Goal: Task Accomplishment & Management: Complete application form

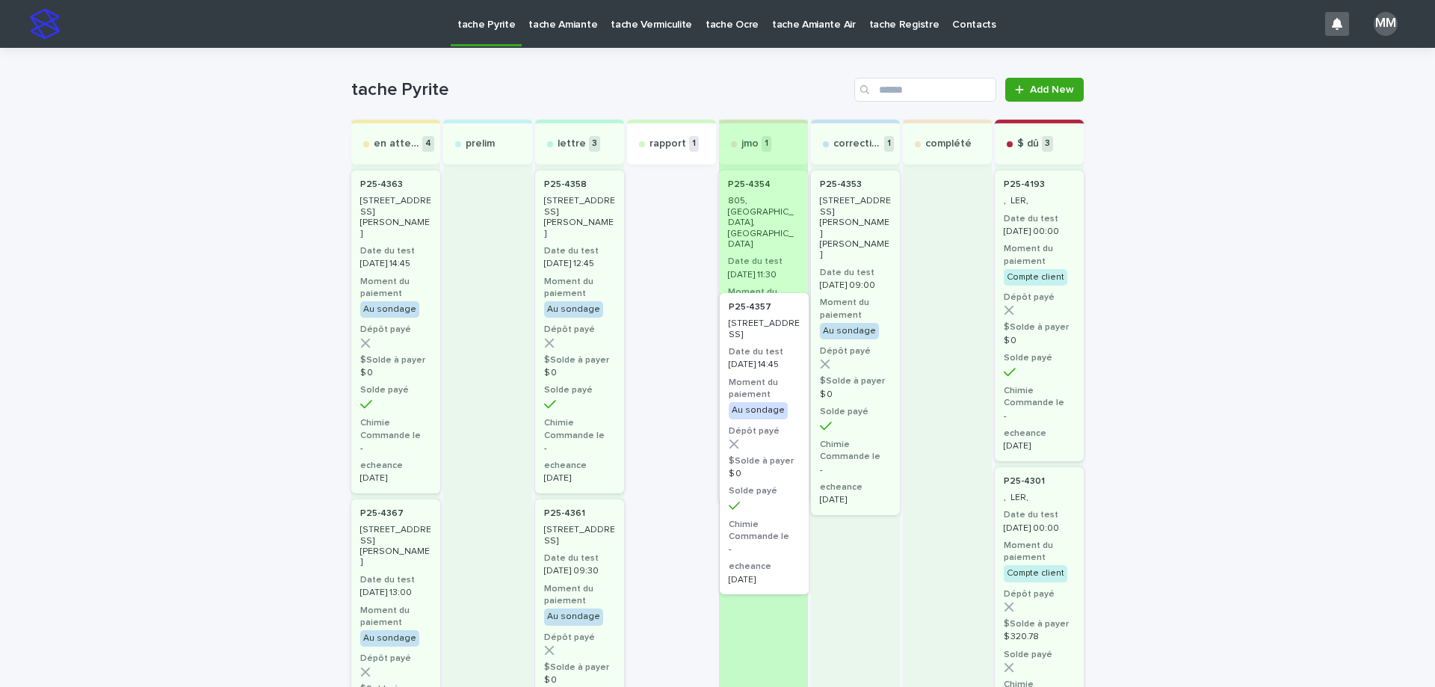
drag, startPoint x: 664, startPoint y: 227, endPoint x: 776, endPoint y: 366, distance: 178.6
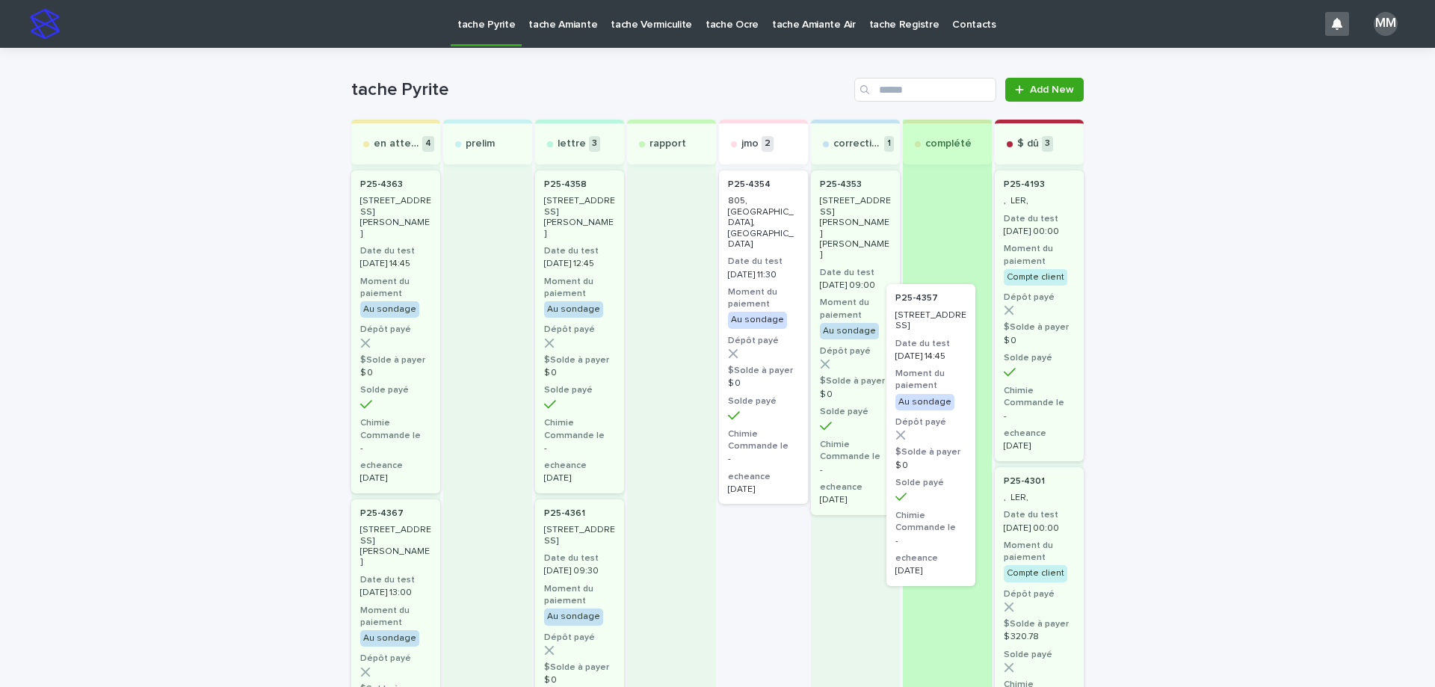
drag, startPoint x: 761, startPoint y: 536, endPoint x: 942, endPoint y: 330, distance: 274.3
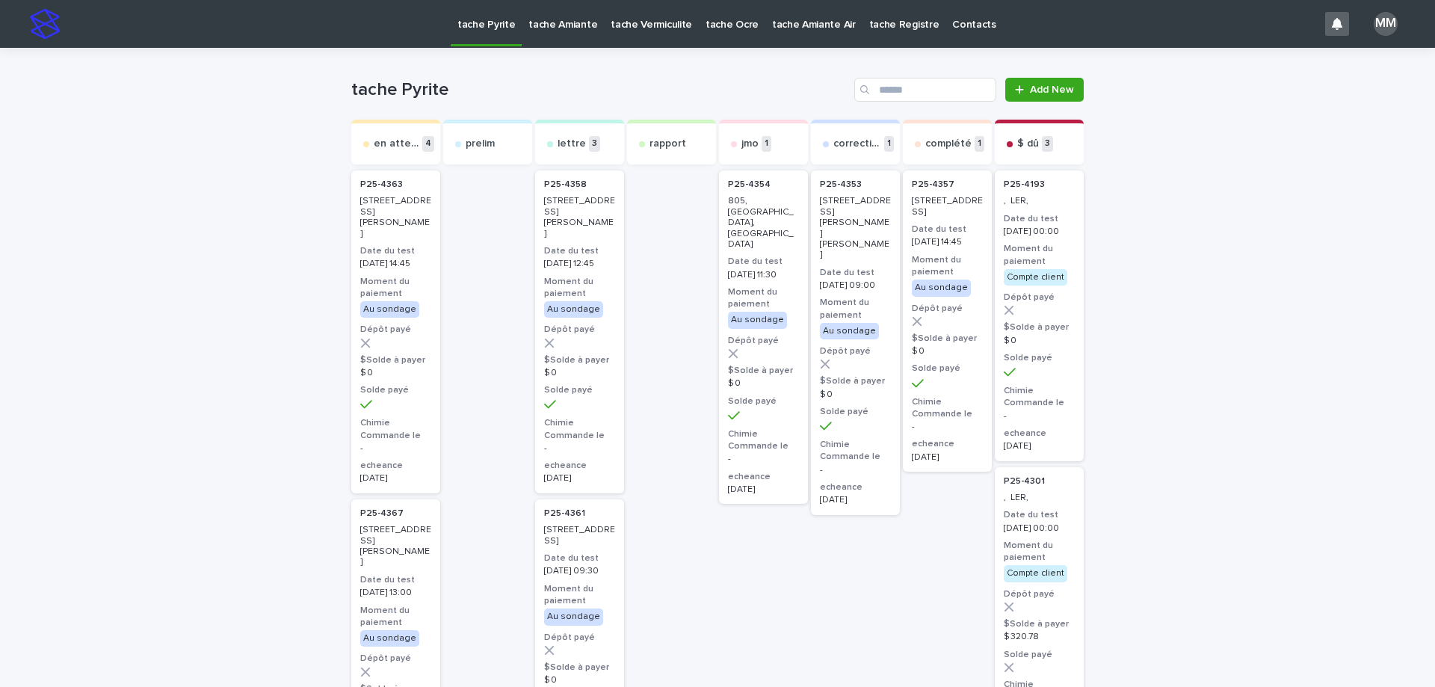
click at [546, 25] on p "tache Amiante" at bounding box center [562, 15] width 69 height 31
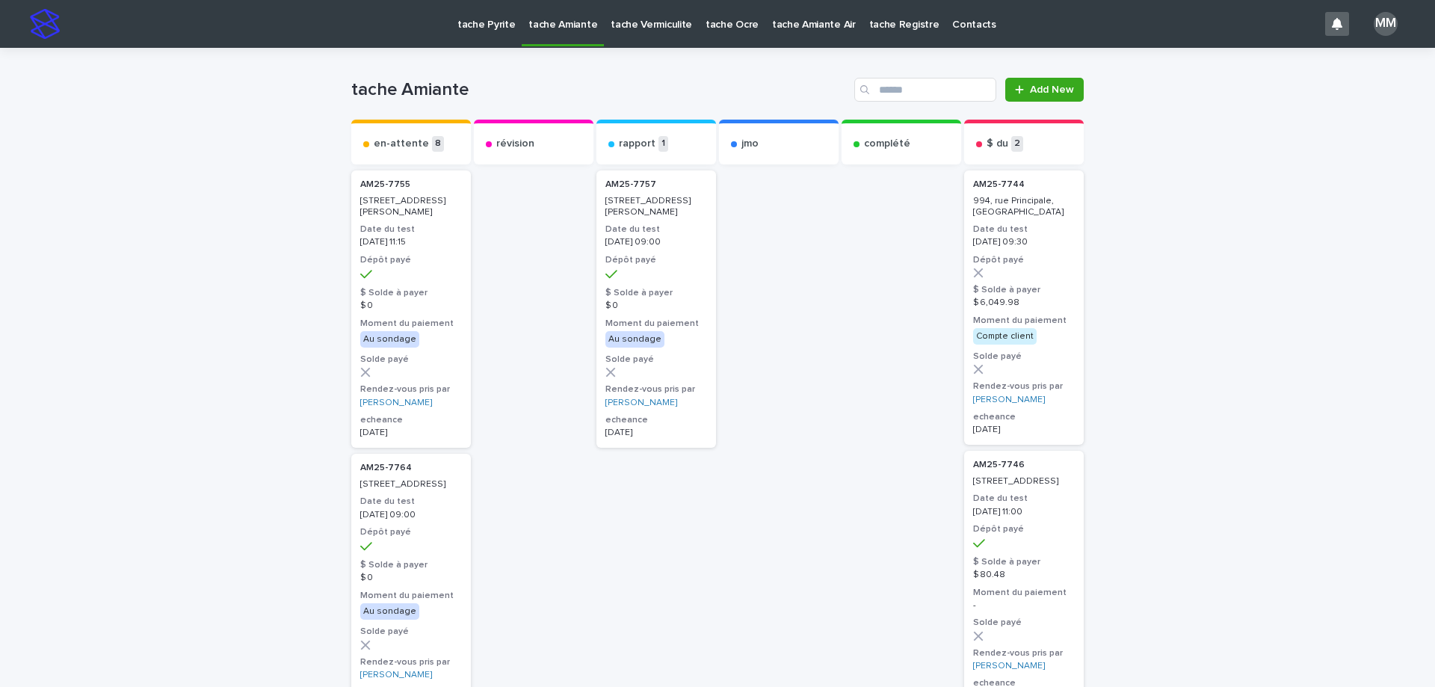
click at [639, 31] on p "tache Vermiculite" at bounding box center [651, 15] width 81 height 31
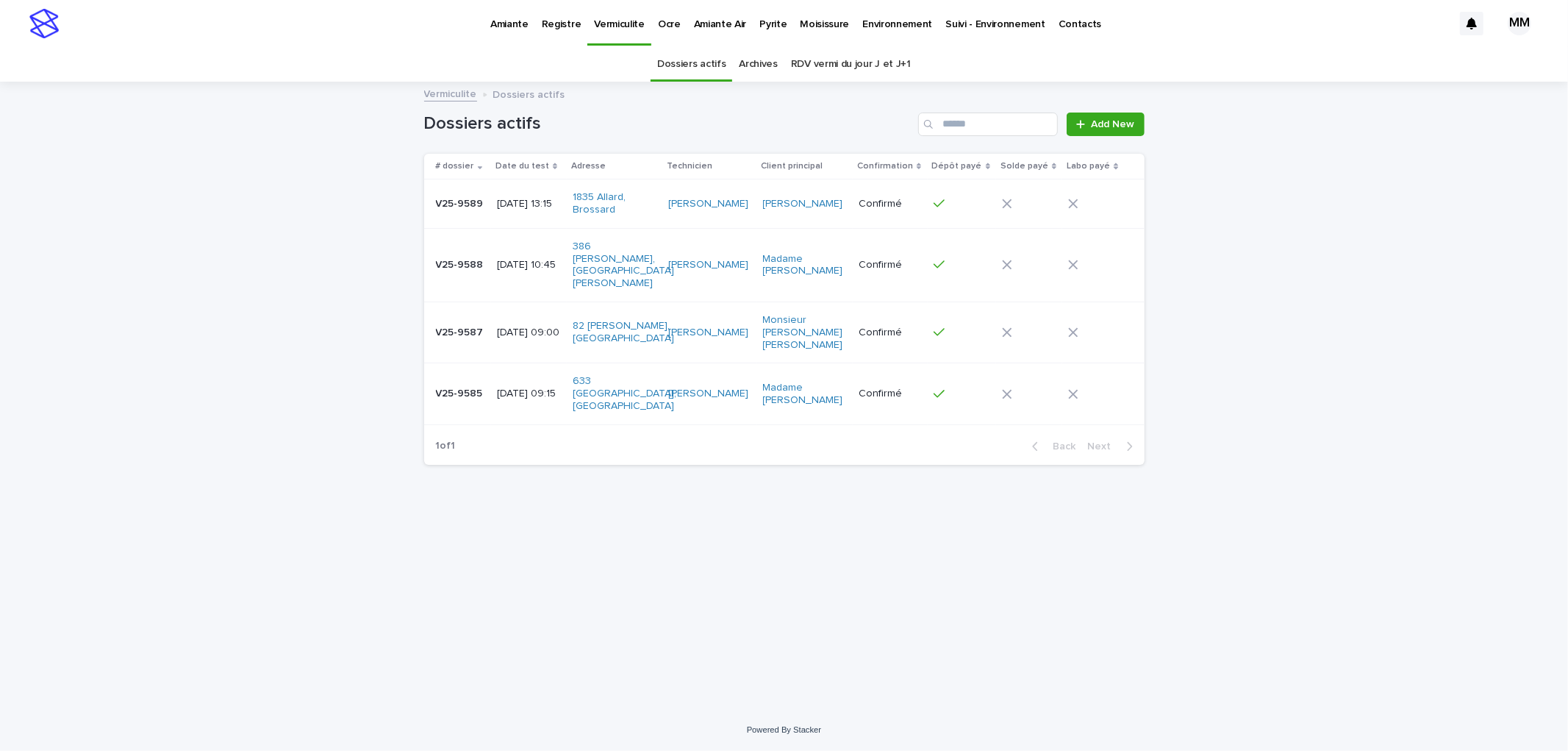
click at [759, 28] on p "Pyrite" at bounding box center [773, 15] width 28 height 31
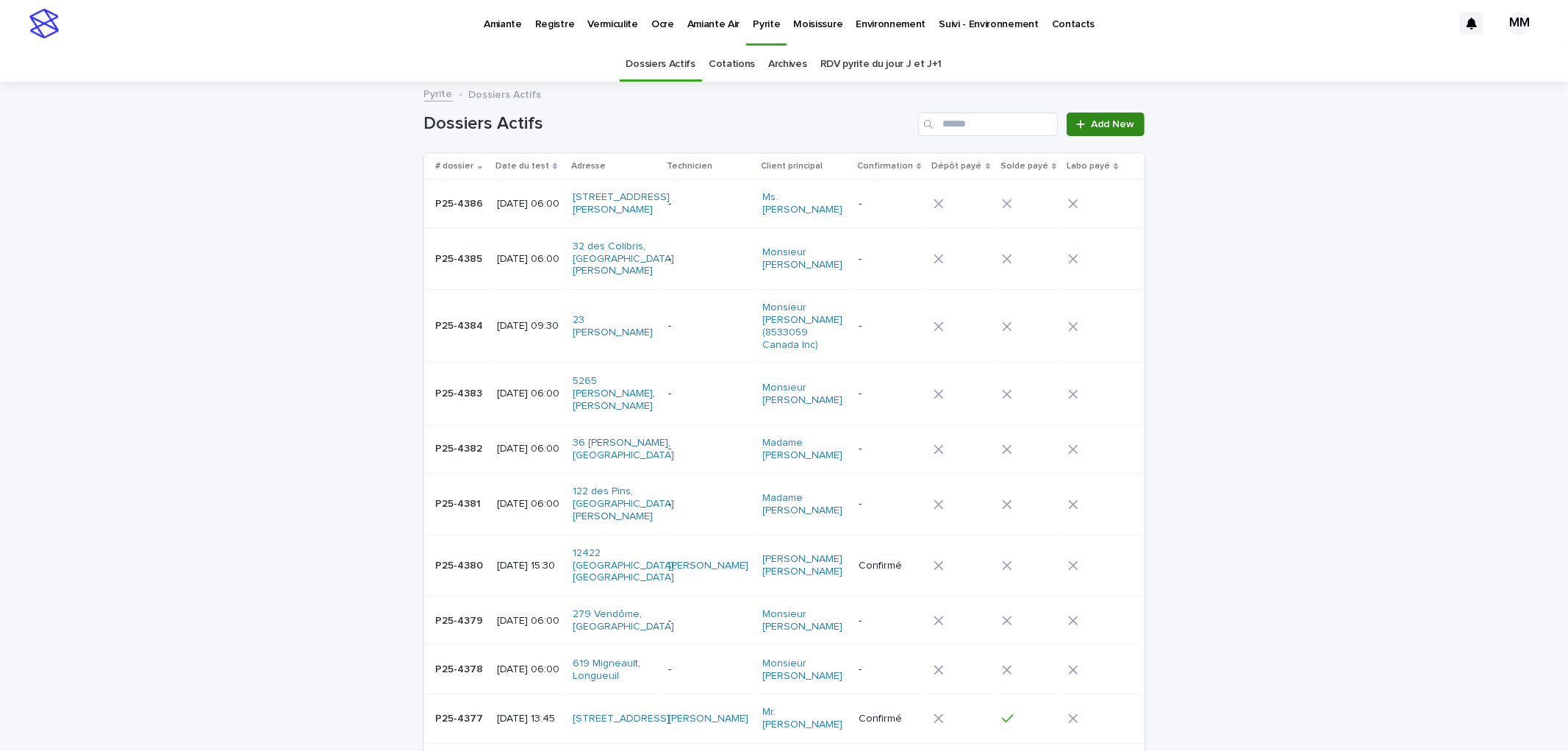
click at [1115, 125] on span "Add New" at bounding box center [1114, 124] width 43 height 10
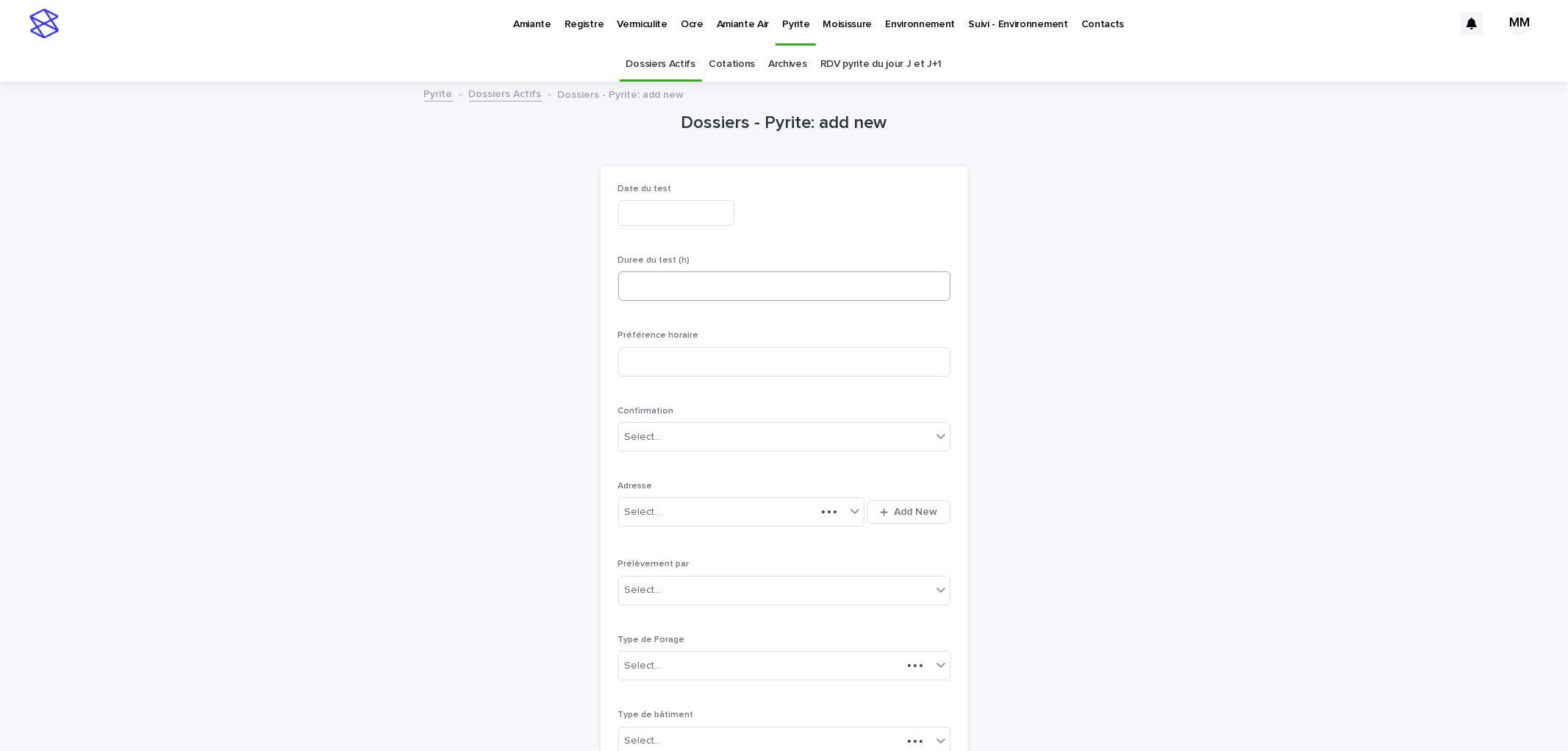
scroll to position [47, 0]
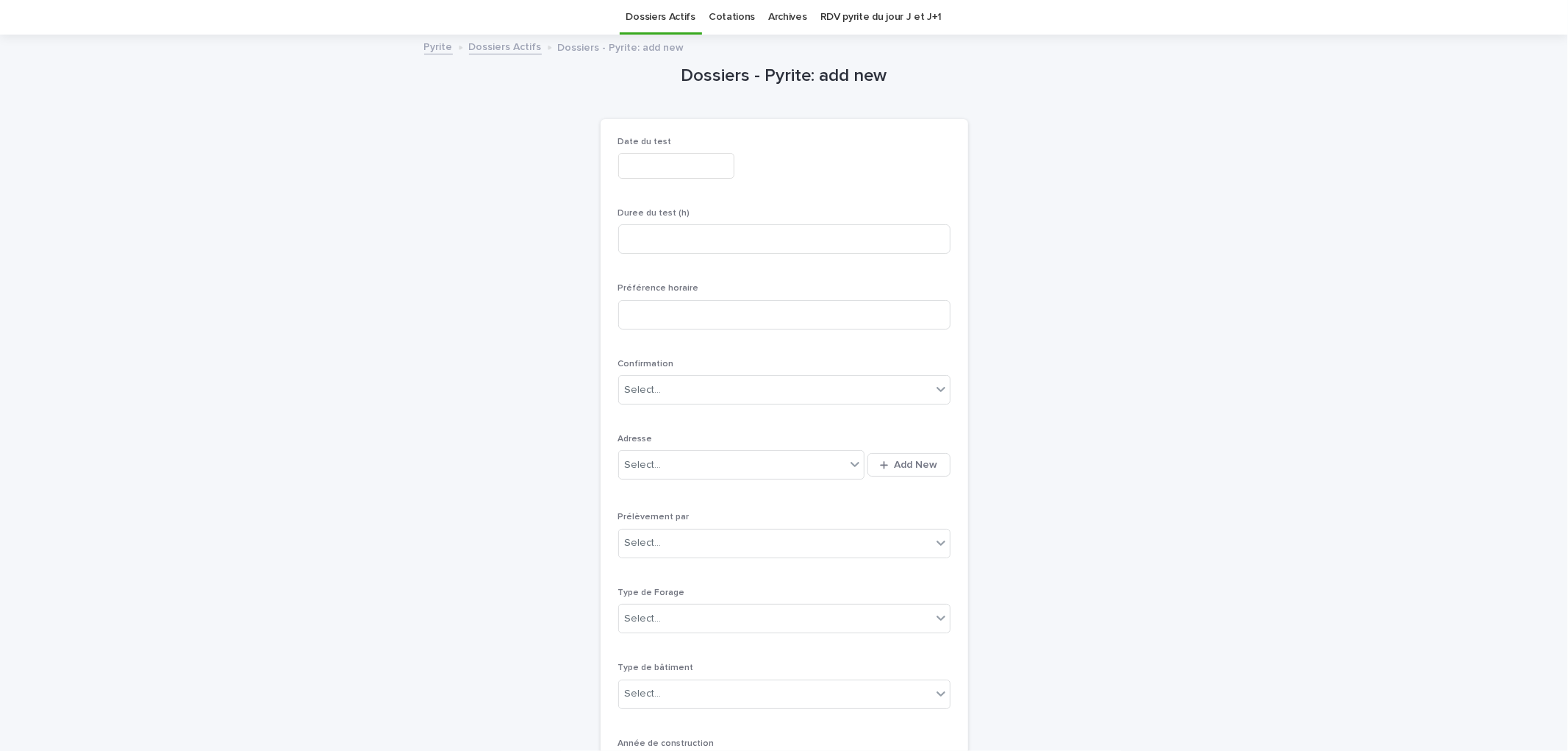
click at [656, 165] on input "text" at bounding box center [676, 165] width 116 height 26
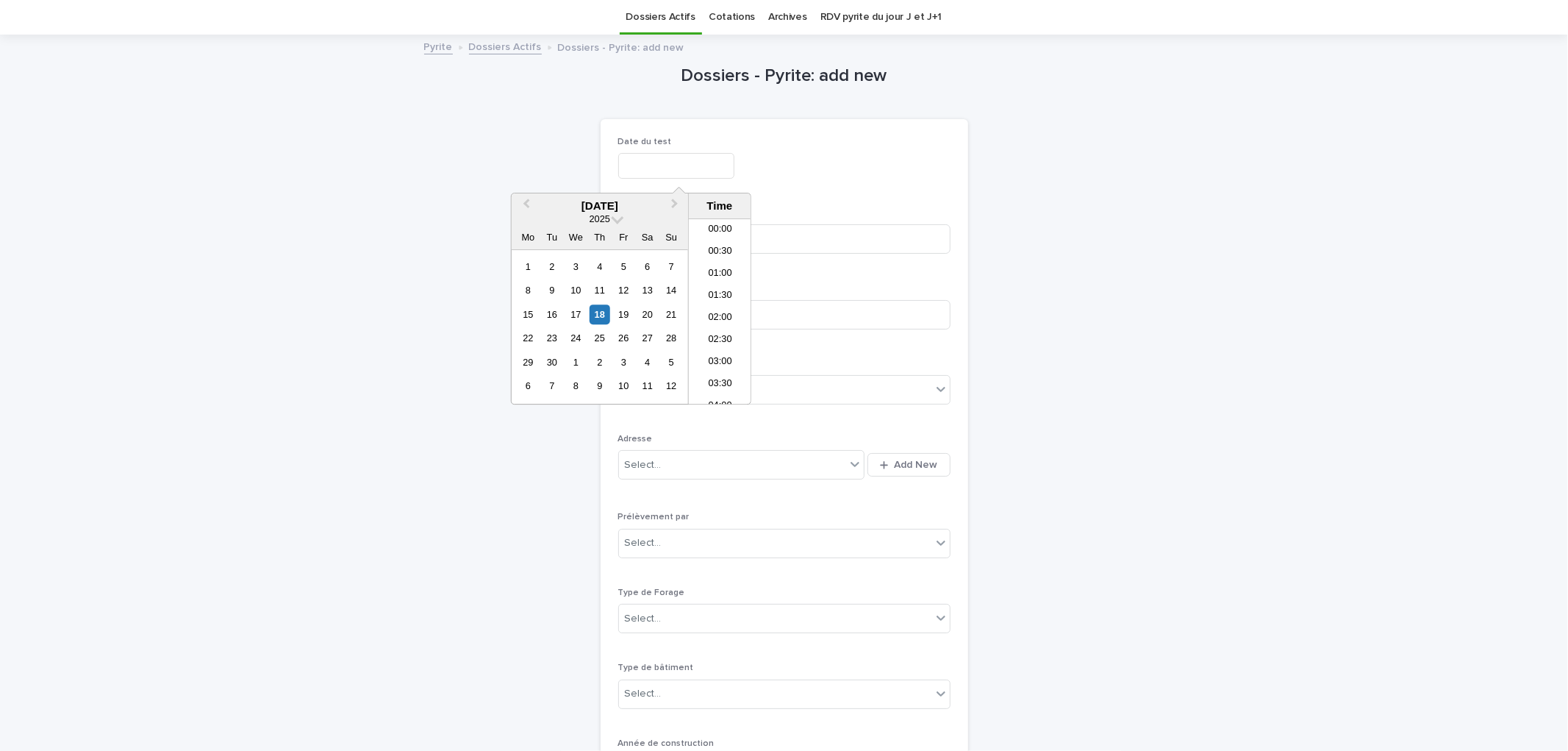
scroll to position [360, 0]
drag, startPoint x: 603, startPoint y: 312, endPoint x: 675, endPoint y: 254, distance: 92.5
click at [603, 312] on div "18" at bounding box center [599, 314] width 20 height 20
type input "**********"
click at [790, 193] on div "**********" at bounding box center [784, 541] width 332 height 810
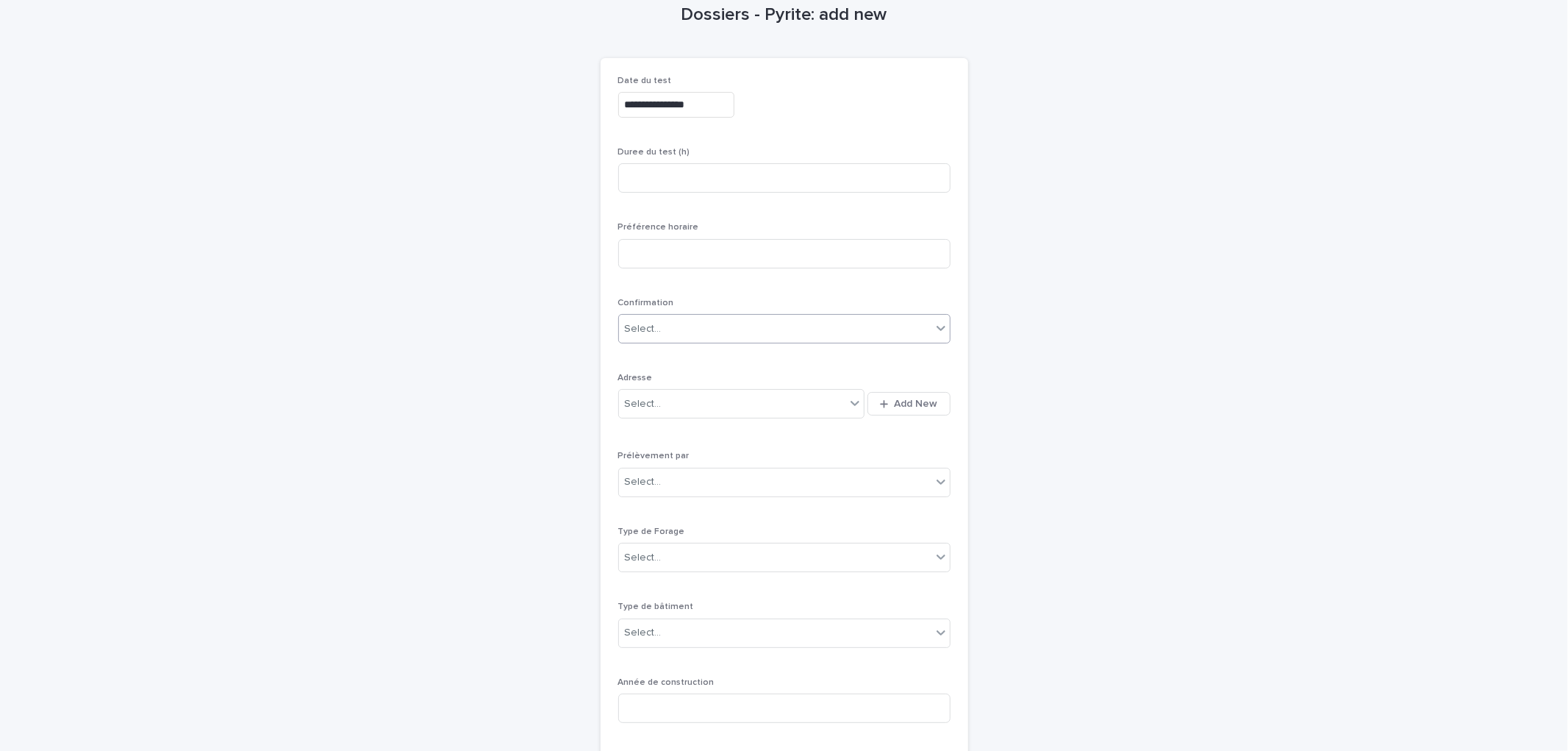
scroll to position [211, 0]
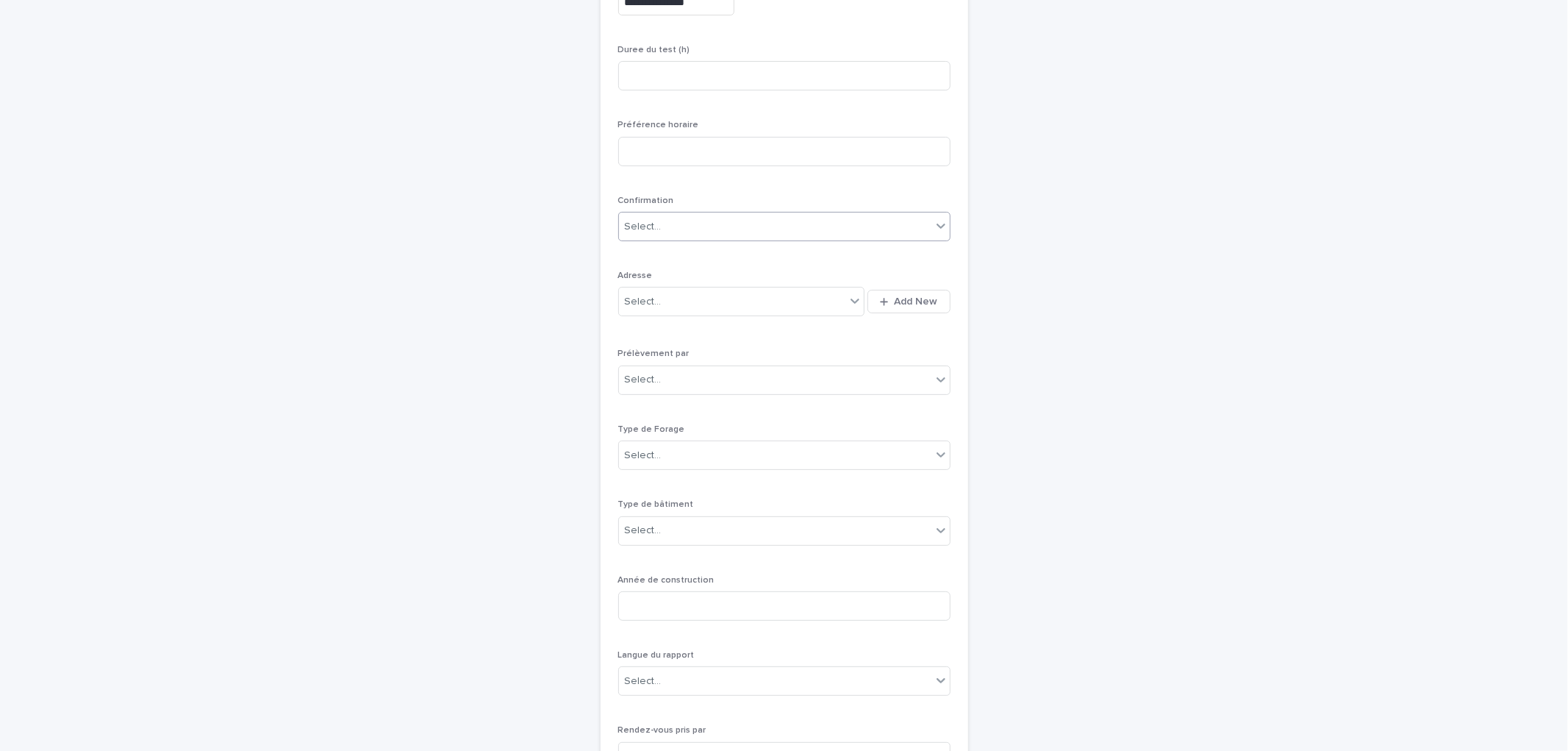
click at [726, 237] on div "Select..." at bounding box center [775, 226] width 313 height 25
click at [673, 341] on div "Confirmé" at bounding box center [777, 332] width 331 height 26
click at [807, 310] on div "Select..." at bounding box center [732, 301] width 227 height 25
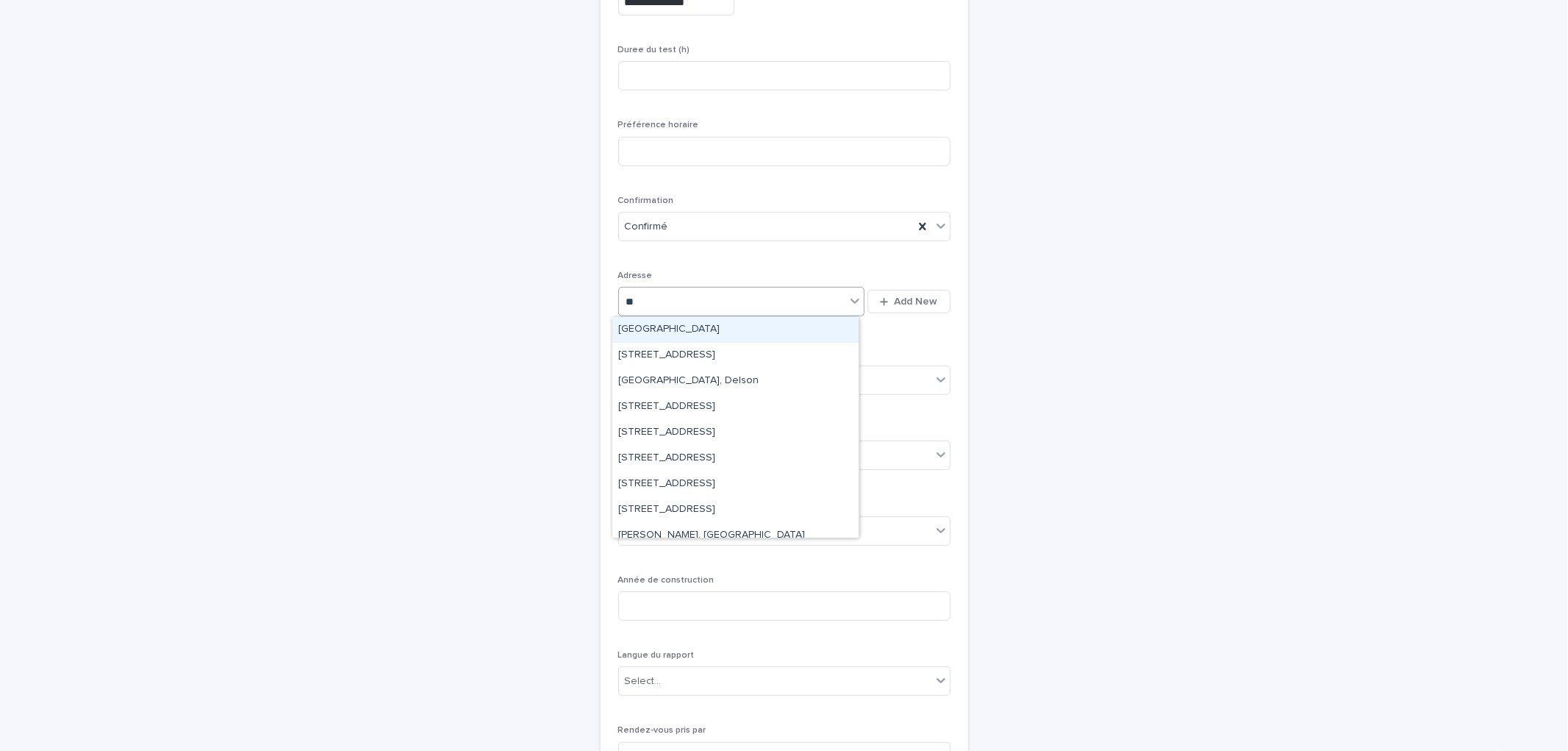
type input "***"
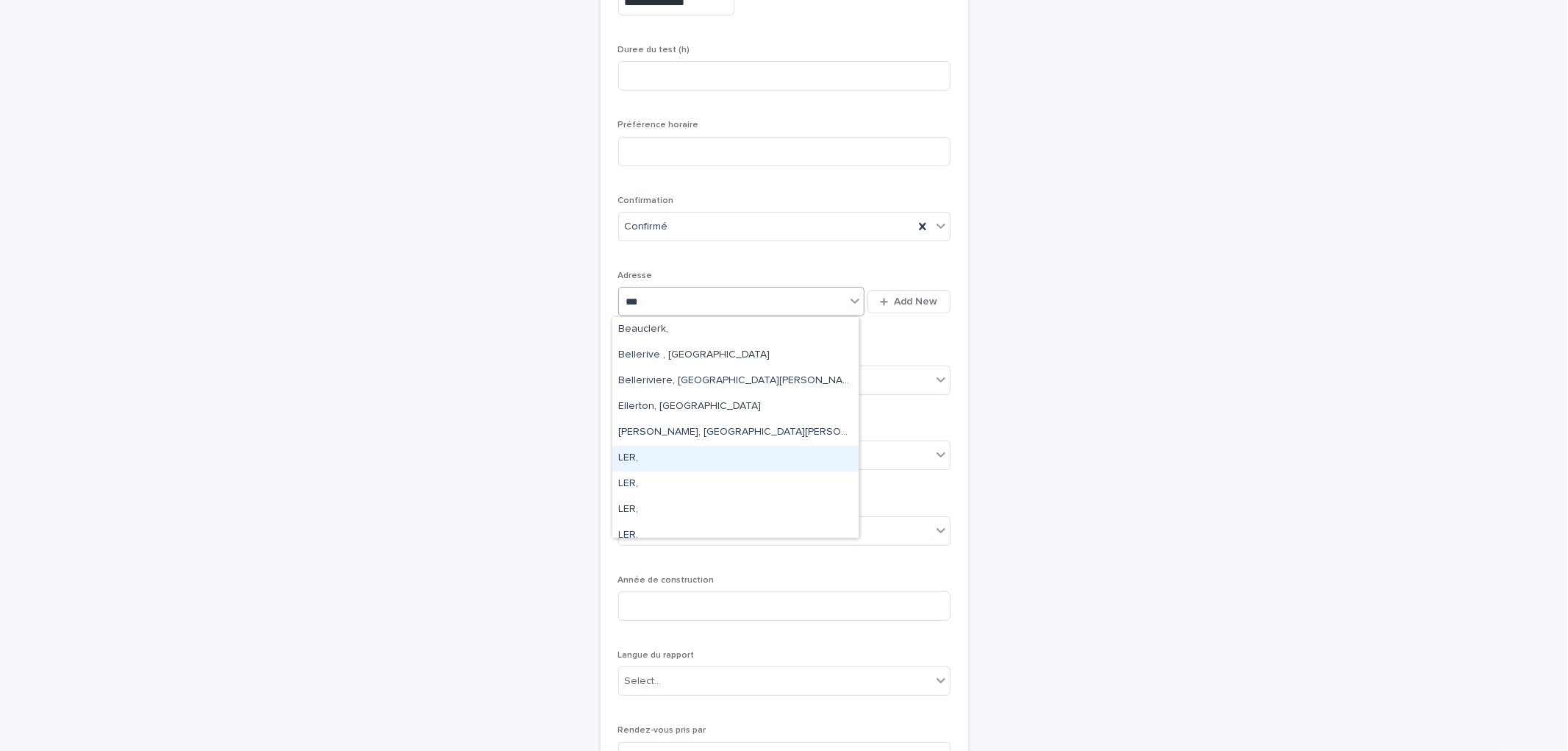
drag, startPoint x: 647, startPoint y: 461, endPoint x: 688, endPoint y: 411, distance: 64.7
click at [647, 459] on div "LER," at bounding box center [735, 459] width 246 height 26
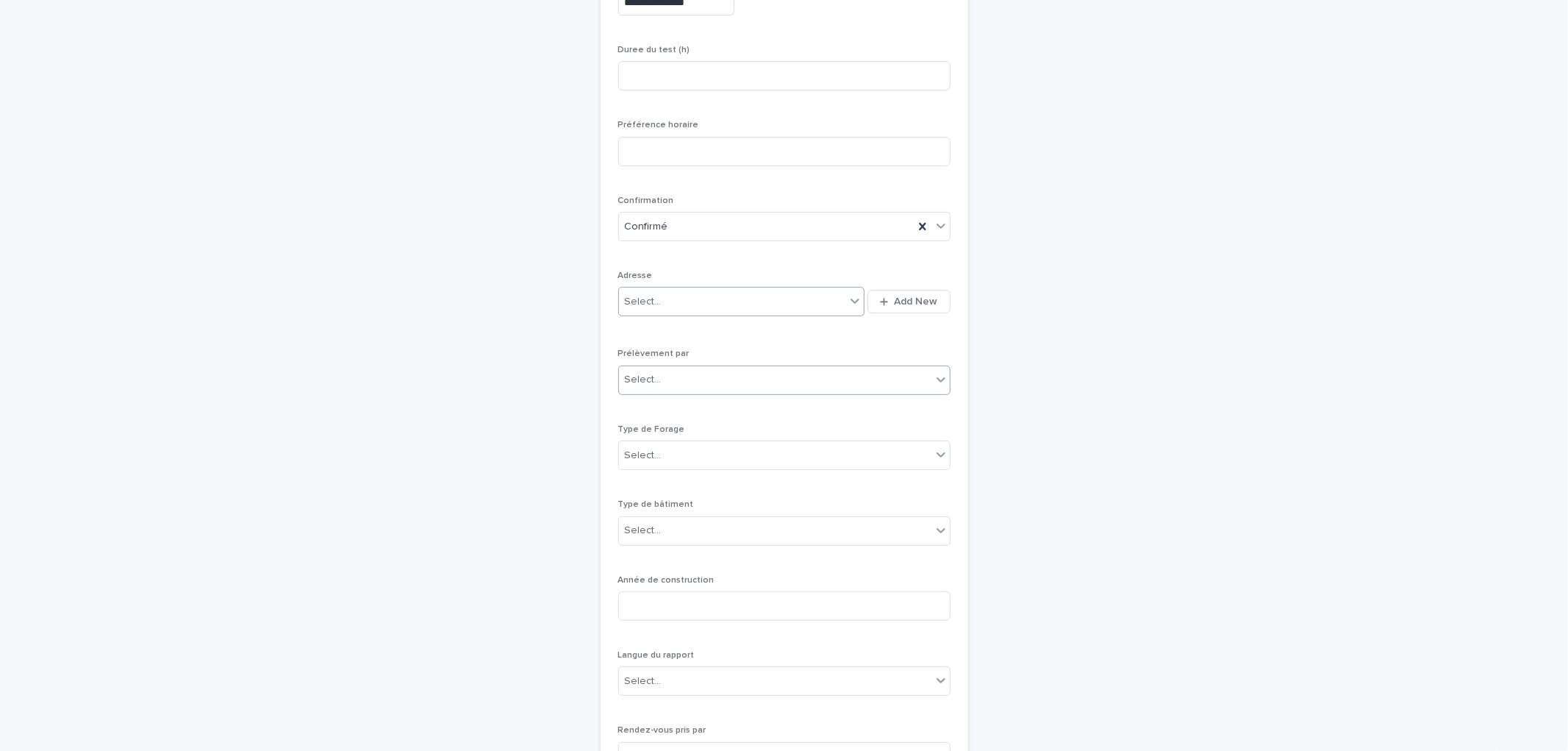
click at [682, 377] on div "Select..." at bounding box center [775, 380] width 313 height 25
click at [657, 430] on div "Client" at bounding box center [777, 434] width 331 height 26
click at [657, 458] on div "Select..." at bounding box center [775, 456] width 313 height 25
click at [672, 527] on div "3- Vrac" at bounding box center [777, 535] width 331 height 26
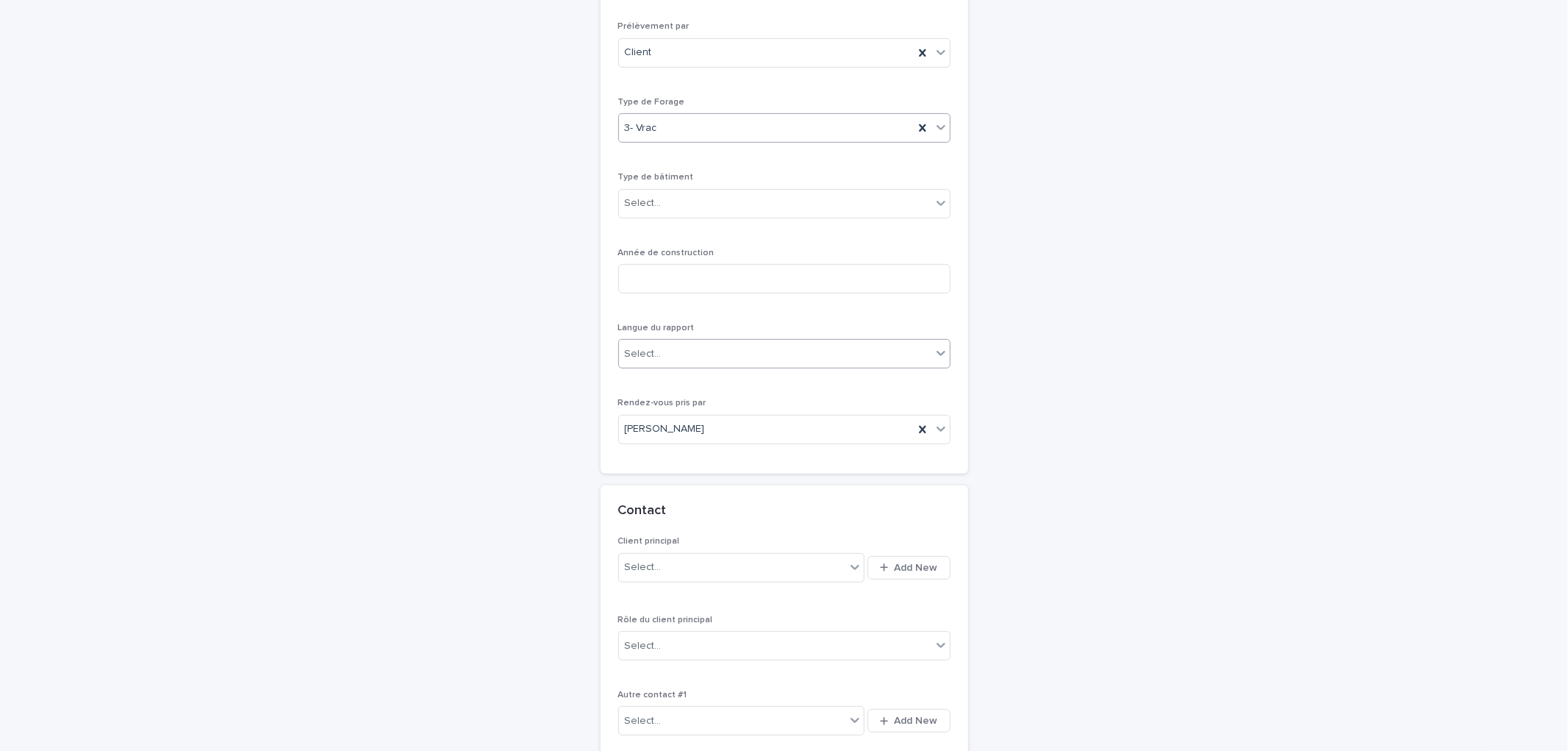
click at [671, 362] on div "Select..." at bounding box center [775, 353] width 313 height 25
click at [672, 380] on div "Français" at bounding box center [777, 383] width 331 height 26
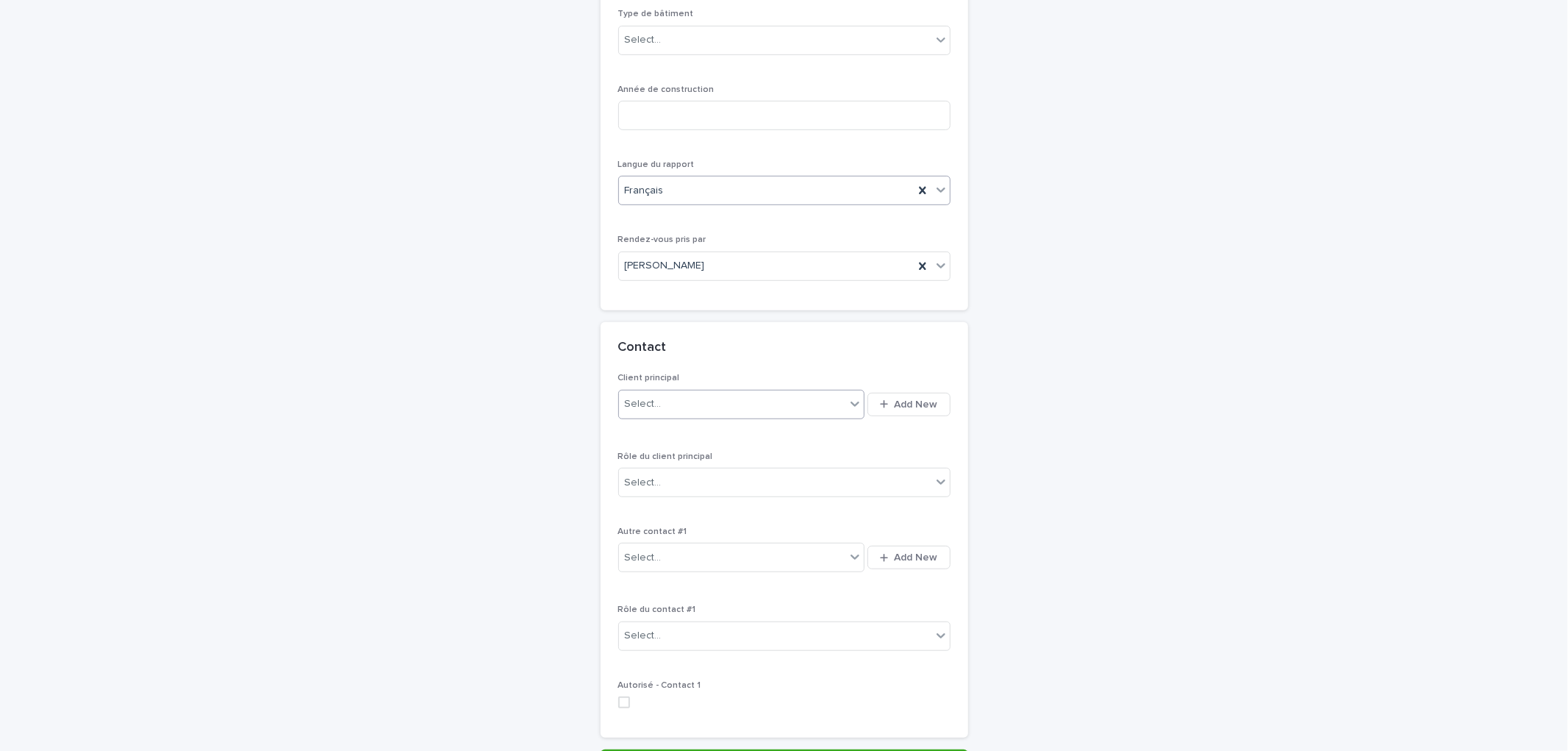
click at [669, 404] on div "Select..." at bounding box center [732, 404] width 227 height 25
type input "**********"
click at [708, 429] on div "Madame Annie Vignola (LER inc. )" at bounding box center [735, 433] width 246 height 26
click at [698, 487] on div "Select..." at bounding box center [775, 482] width 313 height 25
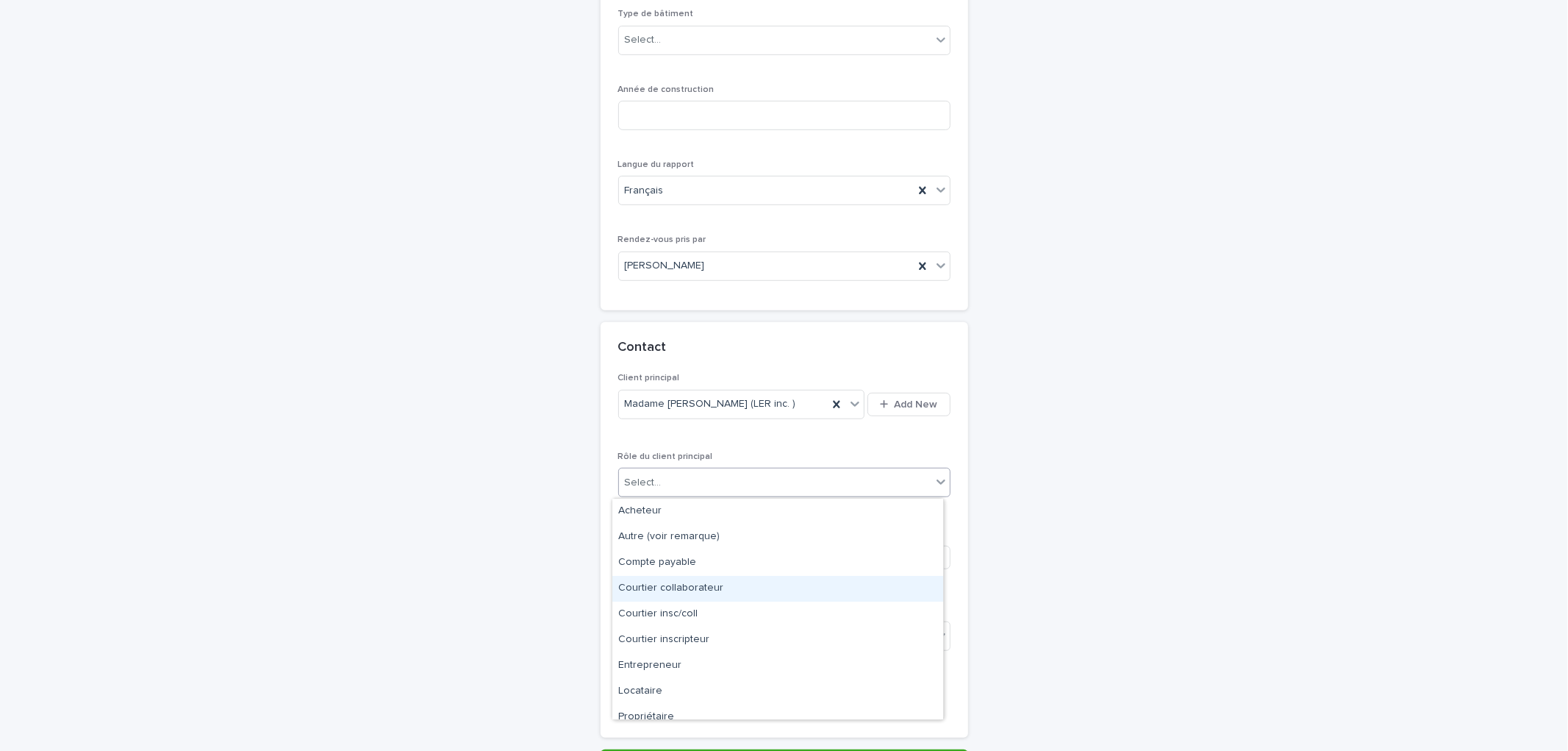
scroll to position [36, 0]
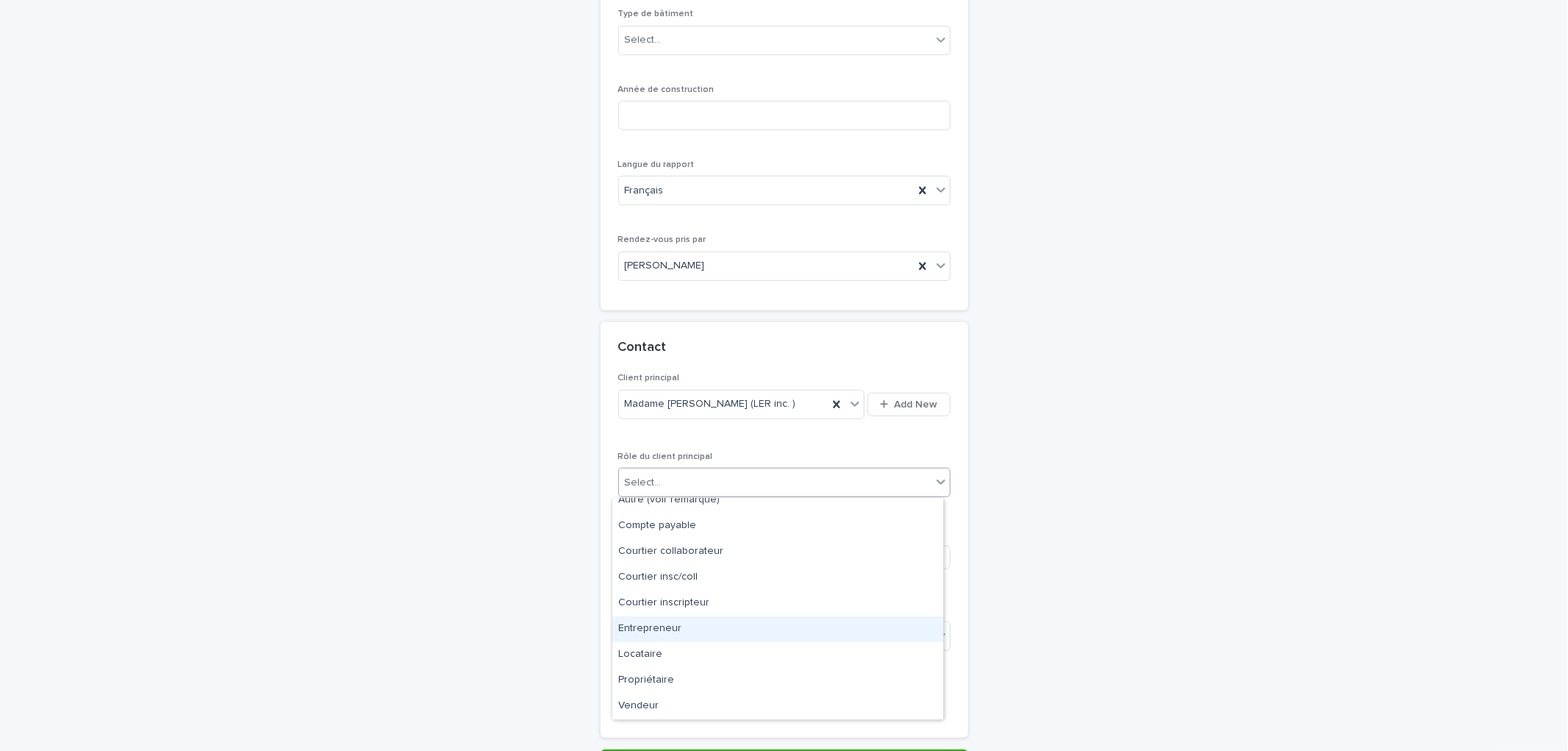
click at [670, 635] on div "Entrepreneur" at bounding box center [777, 629] width 331 height 26
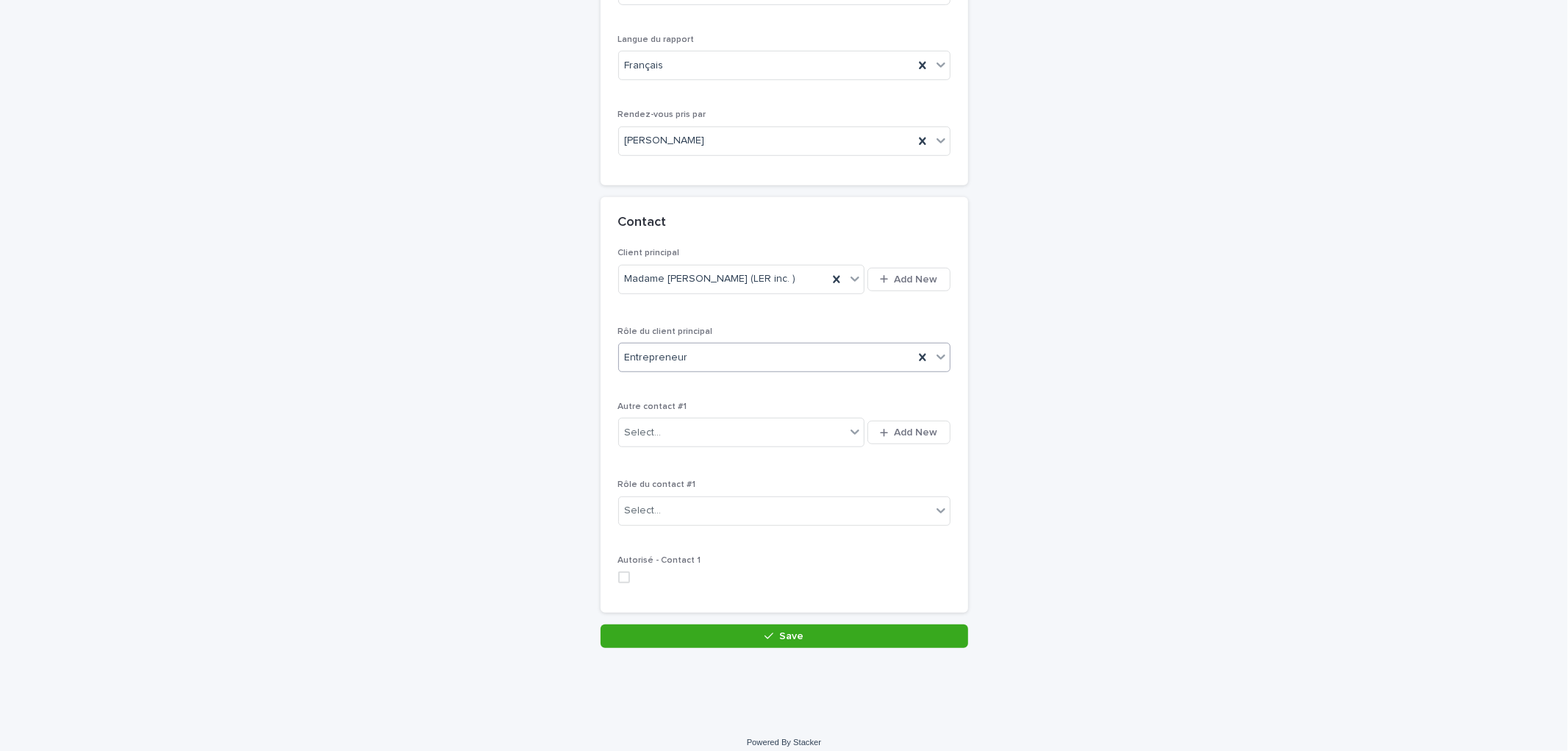
scroll to position [840, 0]
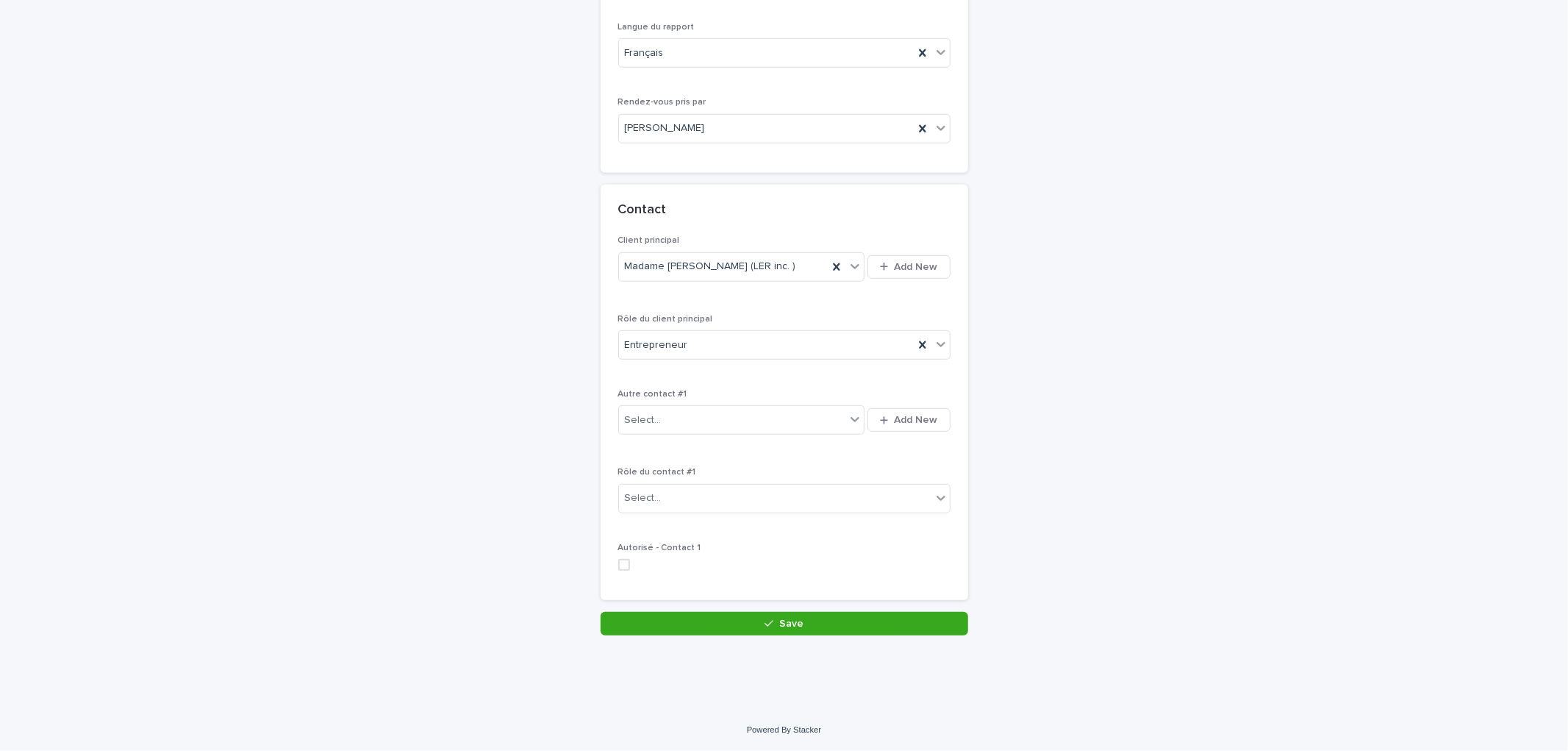
drag, startPoint x: 776, startPoint y: 621, endPoint x: 891, endPoint y: 465, distance: 193.8
click at [779, 621] on span "Save" at bounding box center [791, 623] width 25 height 10
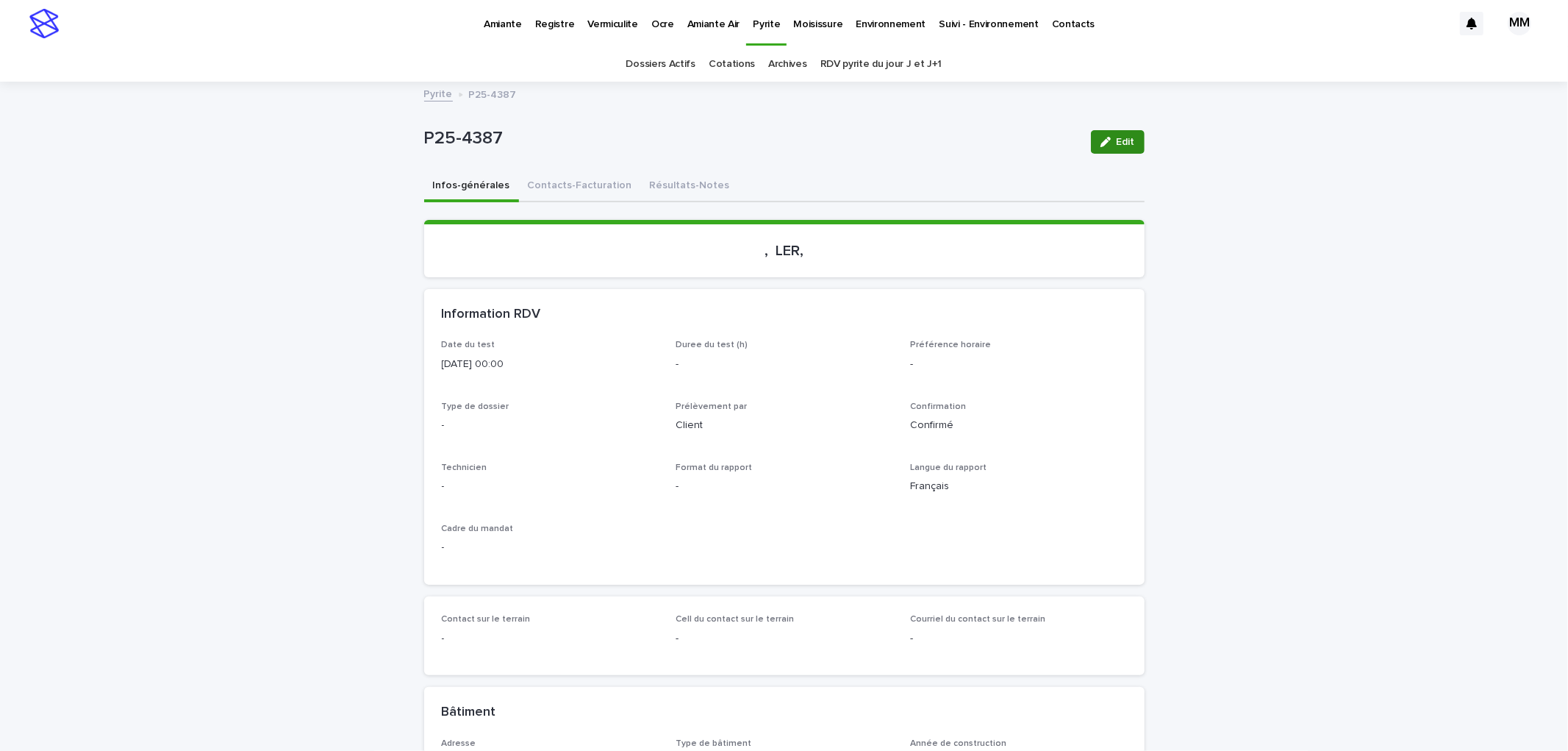
click at [1119, 130] on button "Edit" at bounding box center [1117, 142] width 54 height 24
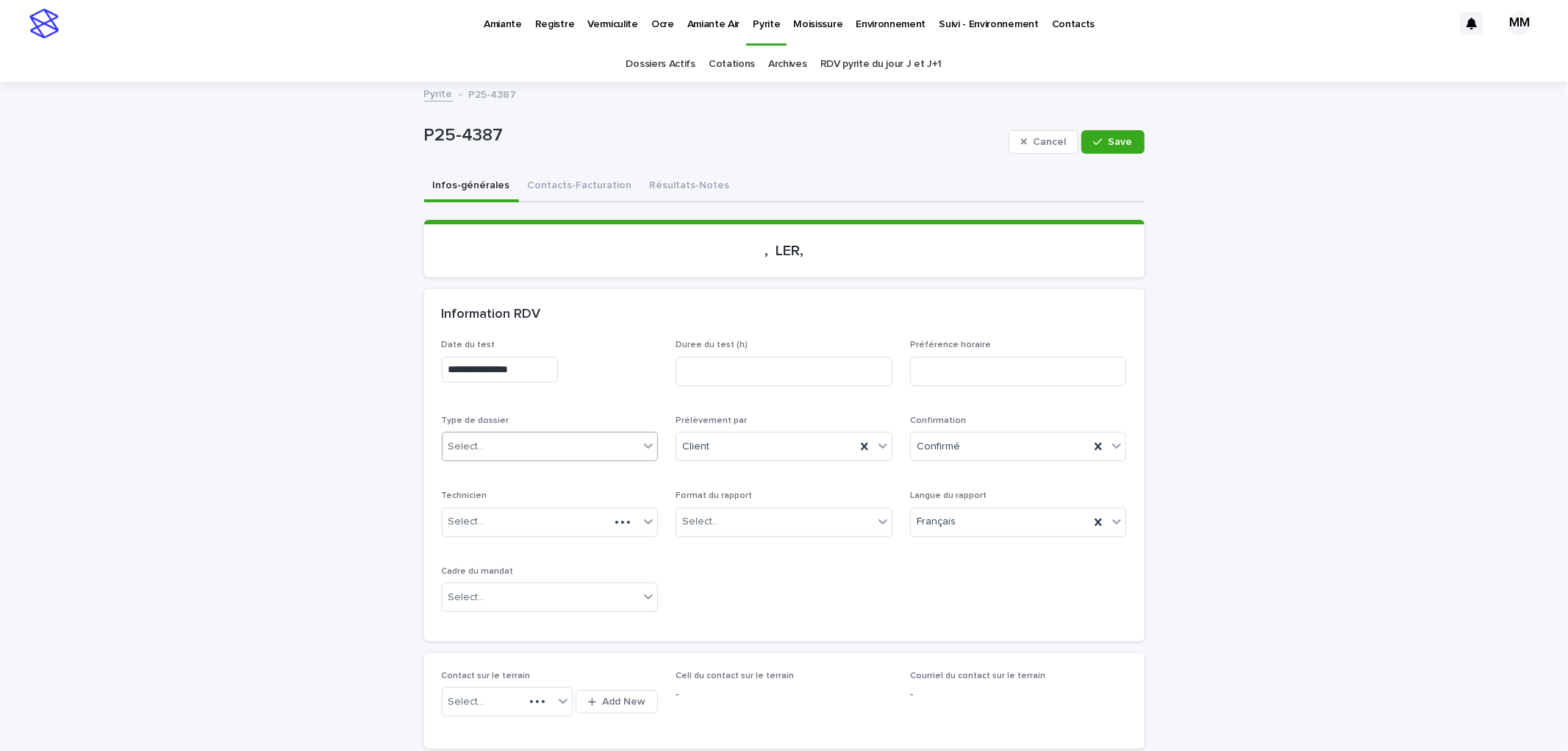
click at [472, 442] on div "Select..." at bounding box center [466, 447] width 36 height 16
click at [484, 465] on div "Échantillonnage" at bounding box center [543, 473] width 215 height 26
click at [719, 517] on div "Select..." at bounding box center [774, 522] width 197 height 25
click at [707, 554] on div "Électronique" at bounding box center [778, 549] width 215 height 26
drag, startPoint x: 479, startPoint y: 604, endPoint x: 513, endPoint y: 624, distance: 39.4
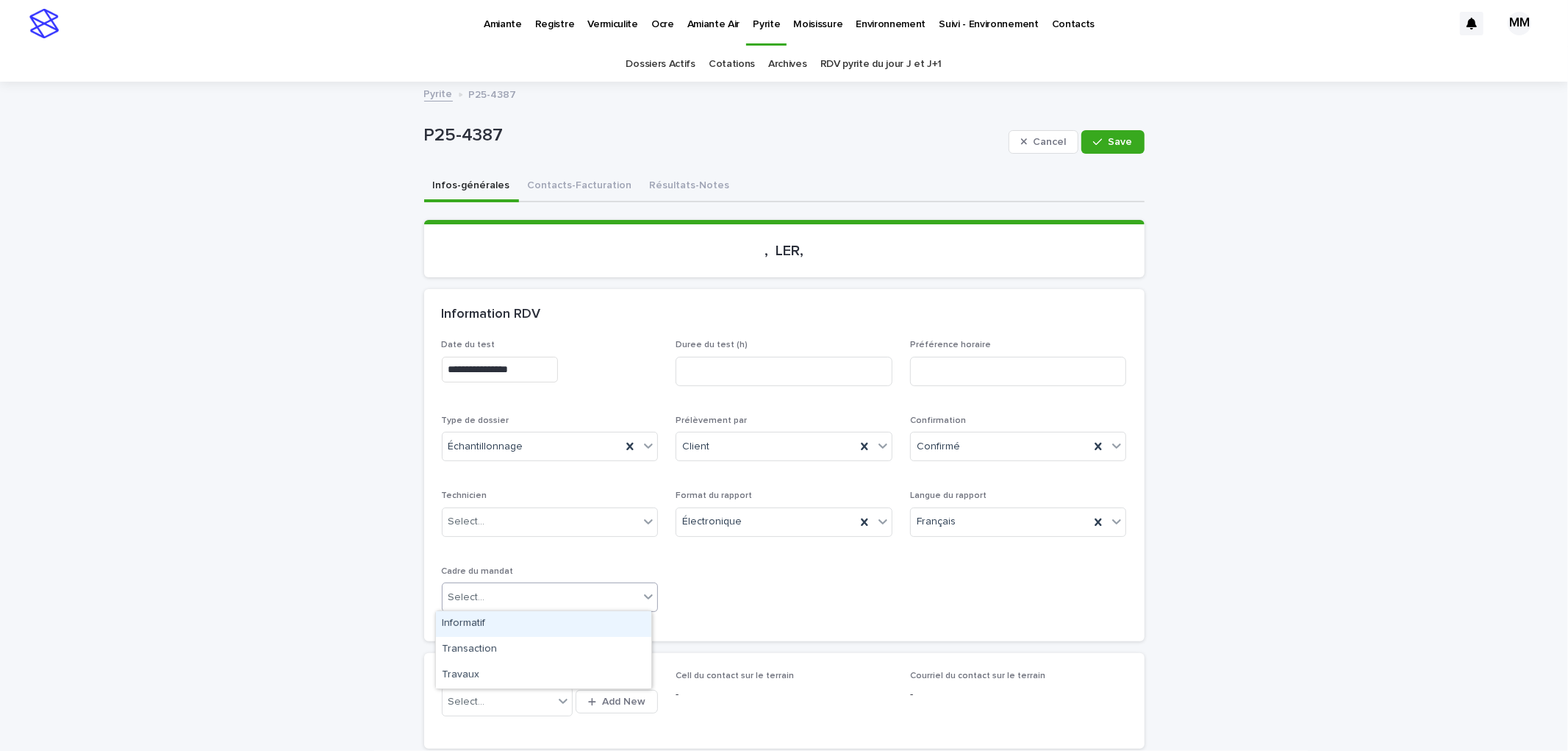
click at [479, 605] on div "Select..." at bounding box center [541, 597] width 197 height 25
drag, startPoint x: 487, startPoint y: 660, endPoint x: 684, endPoint y: 557, distance: 222.3
click at [487, 673] on div "Travaux" at bounding box center [543, 675] width 215 height 26
click at [1121, 142] on span "Save" at bounding box center [1120, 142] width 25 height 10
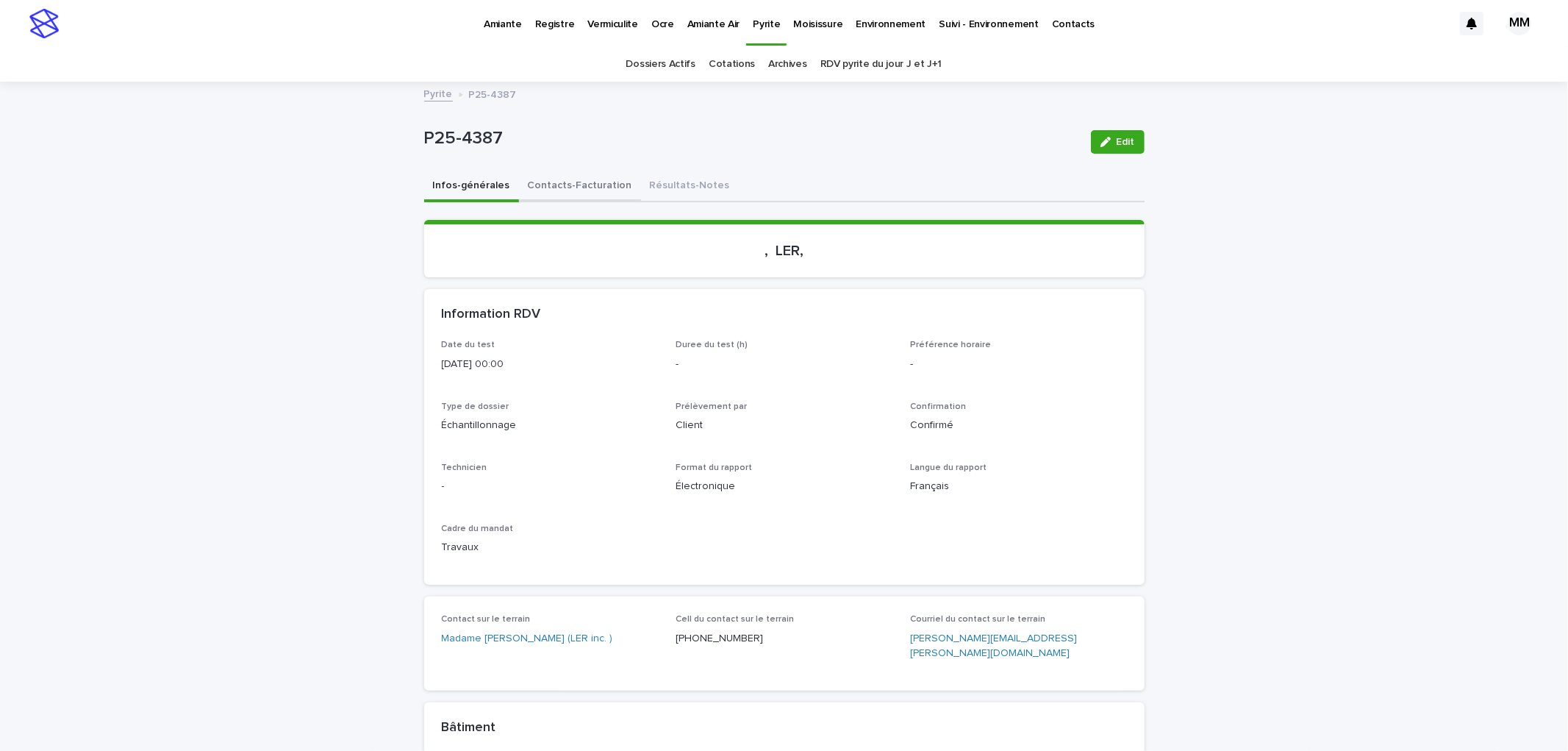
click at [583, 188] on button "Contacts-Facturation" at bounding box center [580, 186] width 122 height 31
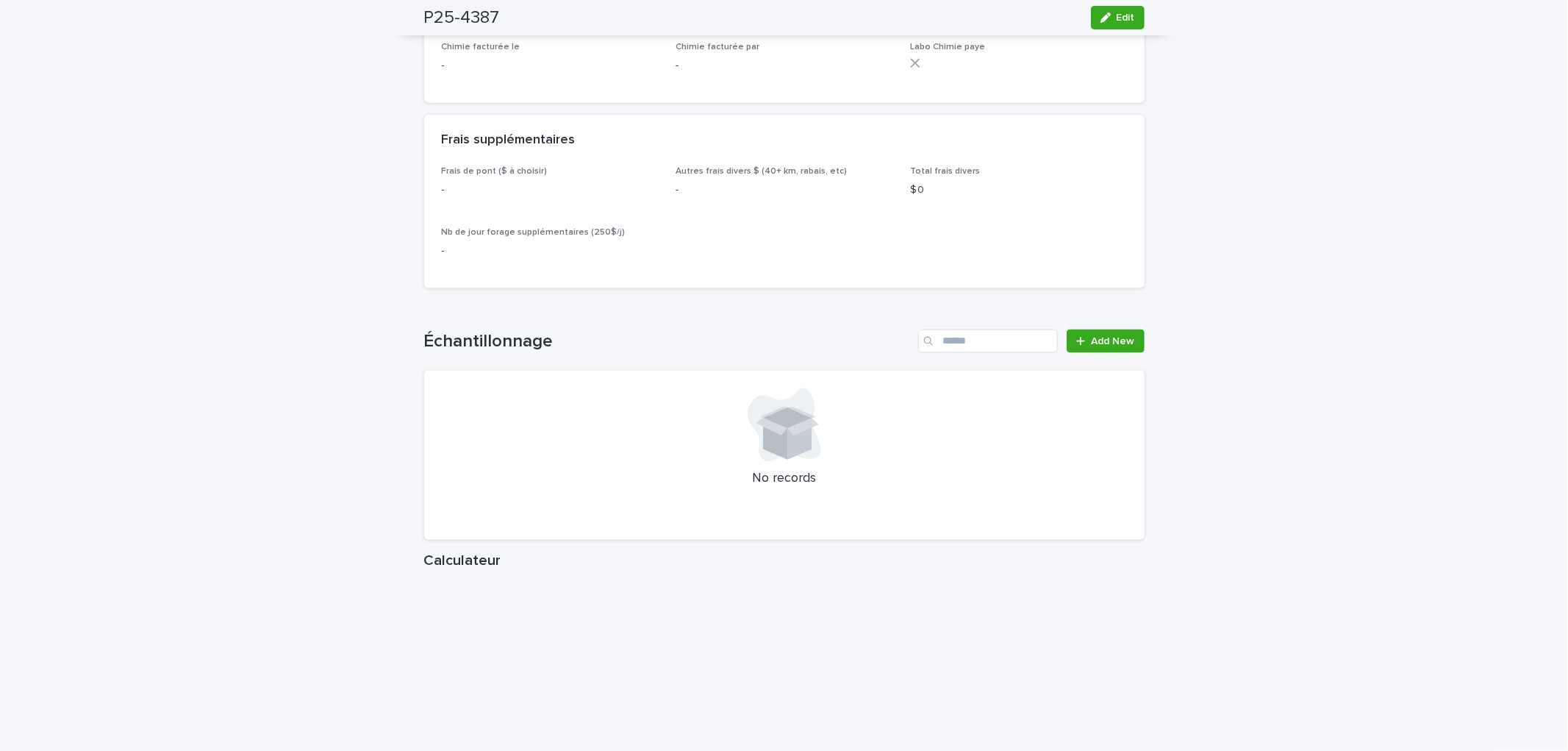
scroll to position [1634, 0]
click at [1094, 336] on span "Add New" at bounding box center [1114, 341] width 43 height 10
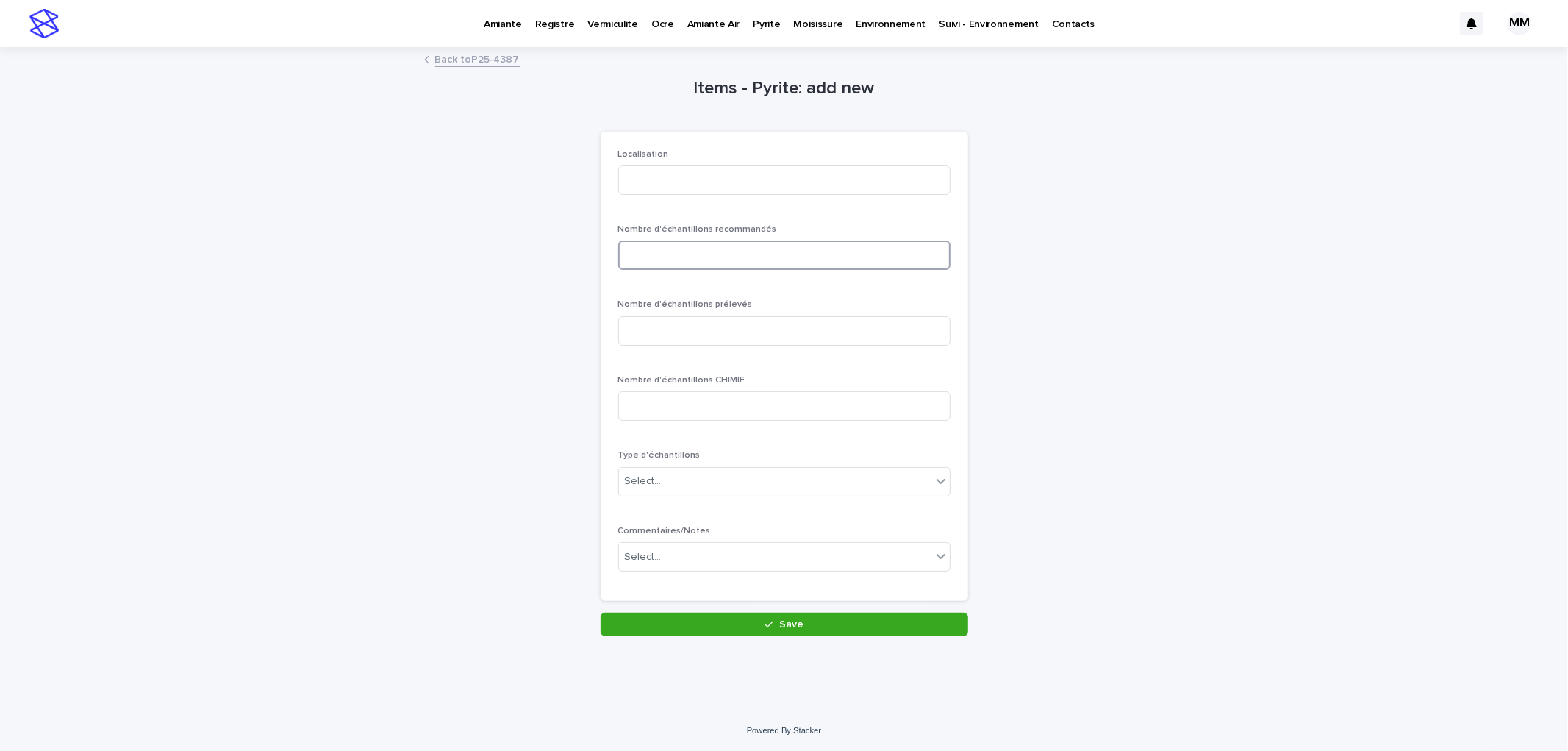
click at [672, 258] on input at bounding box center [784, 255] width 332 height 30
type input "*"
drag, startPoint x: 675, startPoint y: 337, endPoint x: 671, endPoint y: 417, distance: 80.1
click at [675, 337] on input at bounding box center [784, 331] width 332 height 30
type input "*"
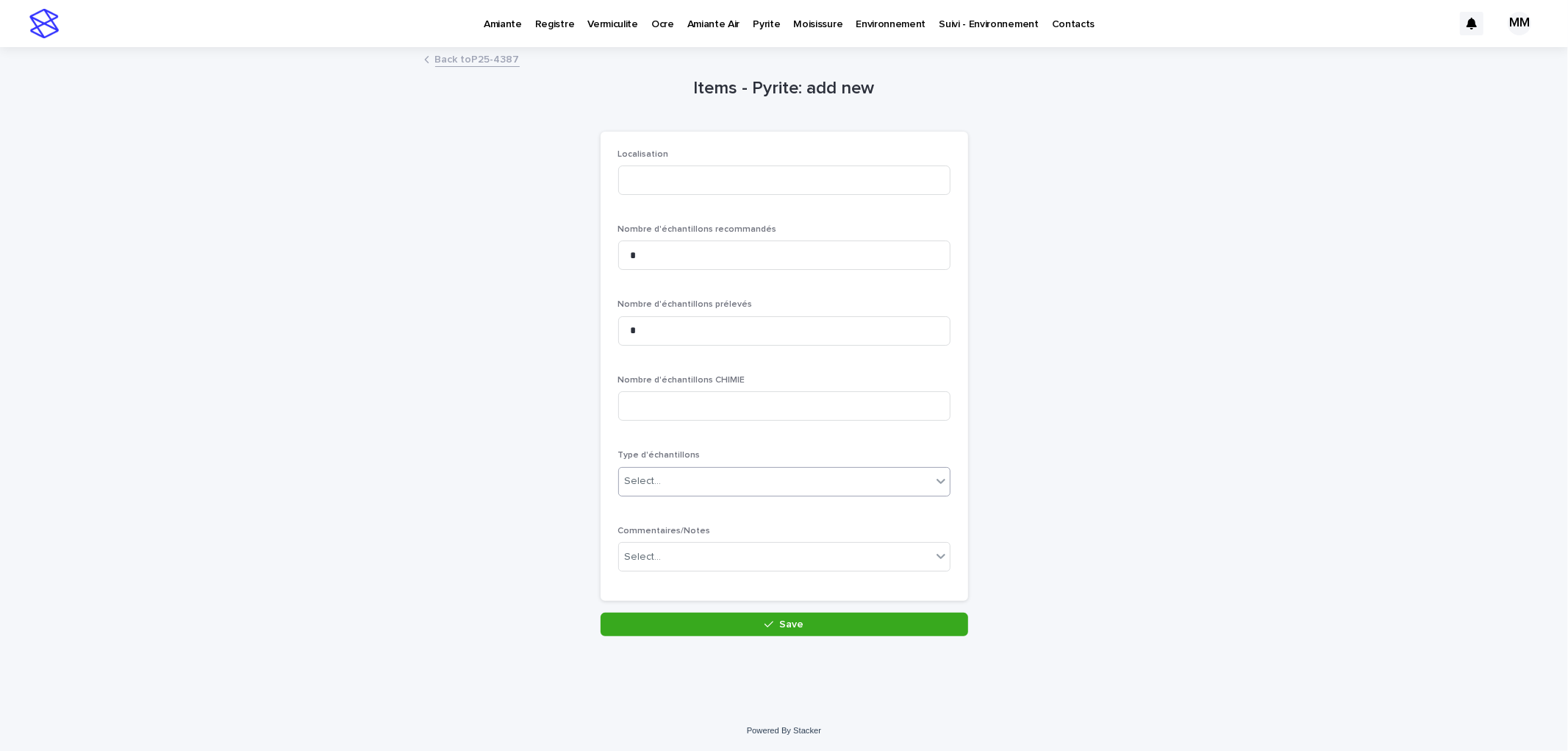
drag, startPoint x: 674, startPoint y: 479, endPoint x: 717, endPoint y: 491, distance: 44.6
click at [676, 479] on div "Select..." at bounding box center [775, 481] width 313 height 25
click at [681, 609] on div "Vrac - Roc" at bounding box center [777, 613] width 331 height 26
click at [773, 618] on button "Save" at bounding box center [785, 624] width 368 height 24
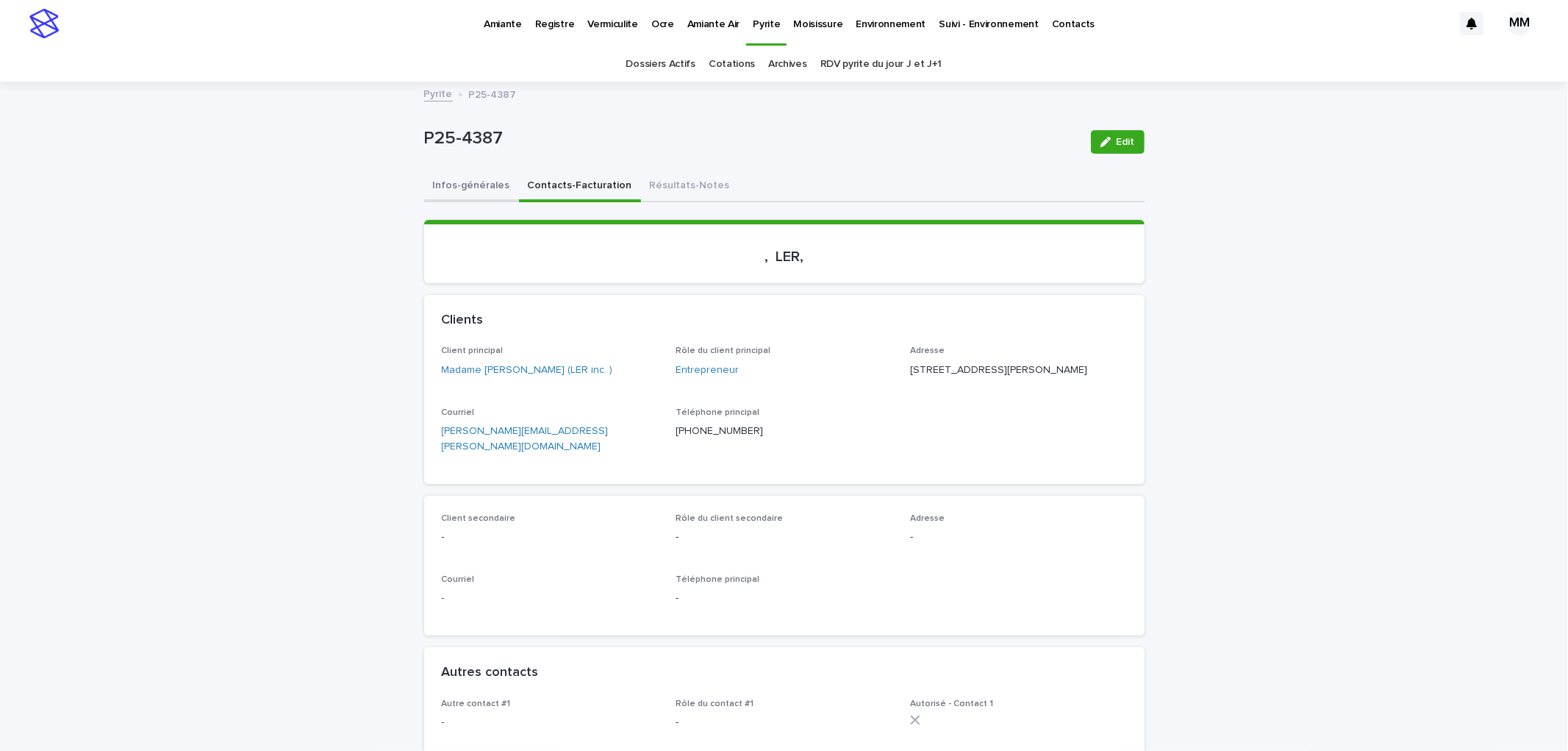
drag, startPoint x: 466, startPoint y: 181, endPoint x: 827, endPoint y: 170, distance: 361.2
click at [467, 181] on button "Infos-générales" at bounding box center [471, 186] width 94 height 31
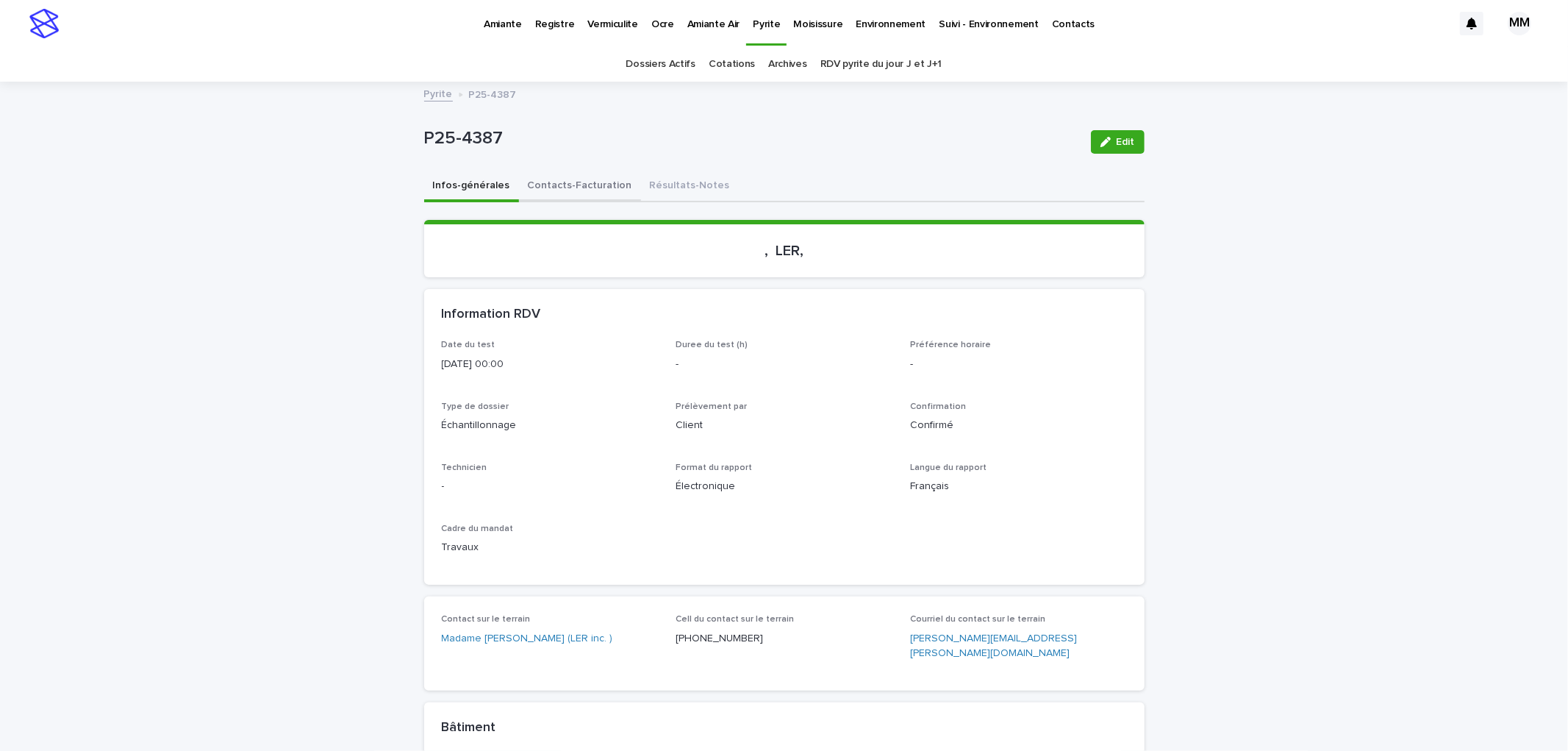
click at [571, 188] on button "Contacts-Facturation" at bounding box center [580, 186] width 122 height 31
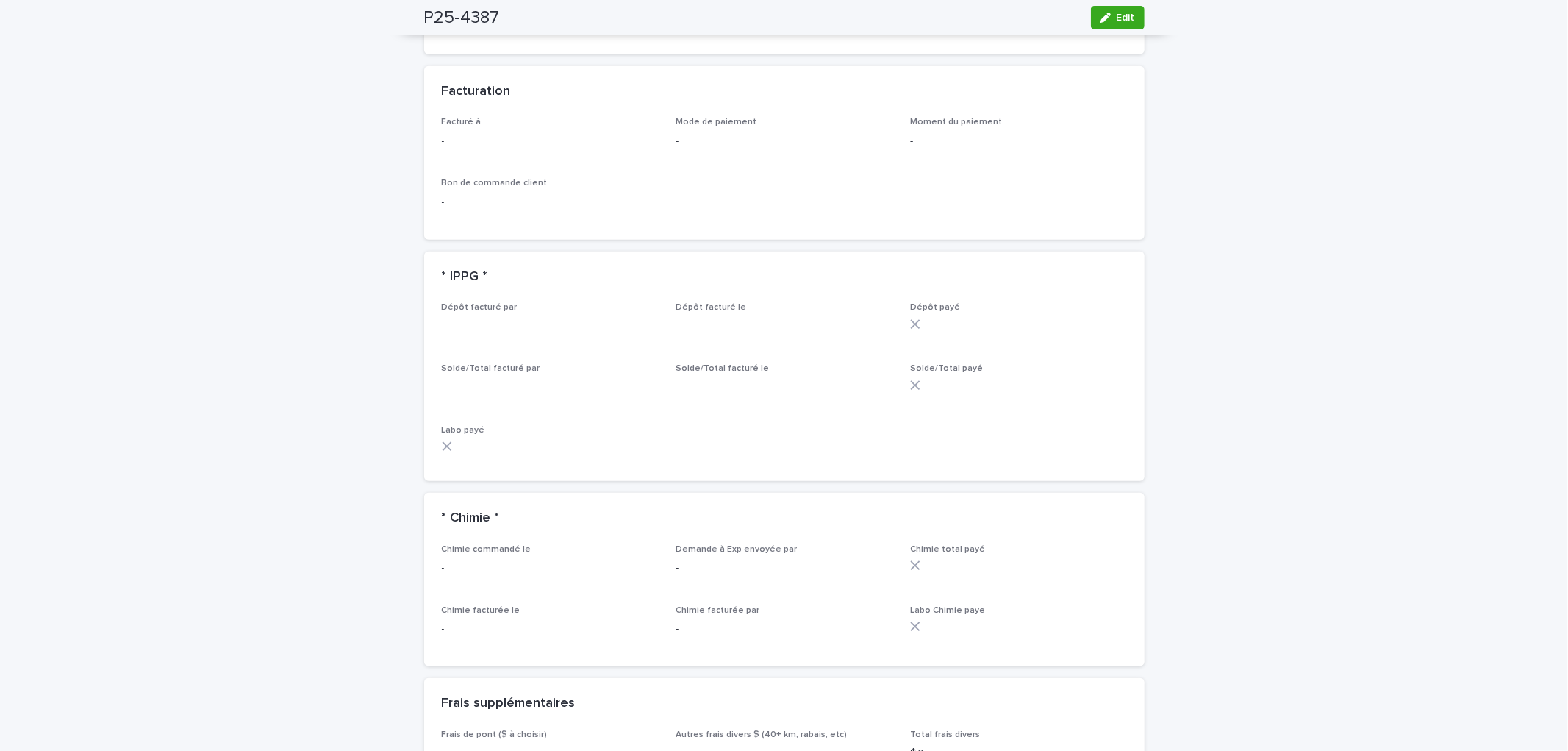
scroll to position [1225, 0]
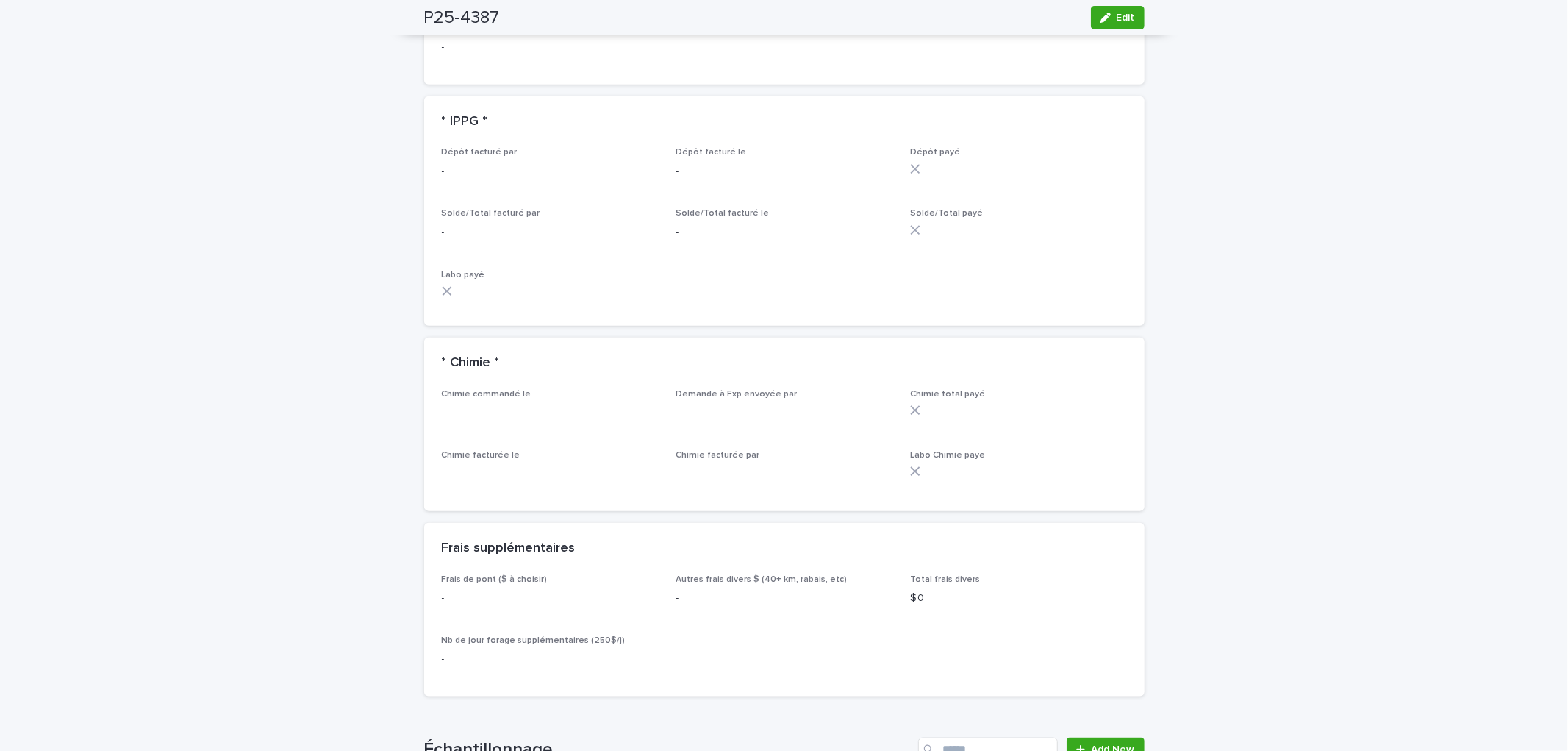
click at [1116, 19] on span "Edit" at bounding box center [1125, 18] width 19 height 10
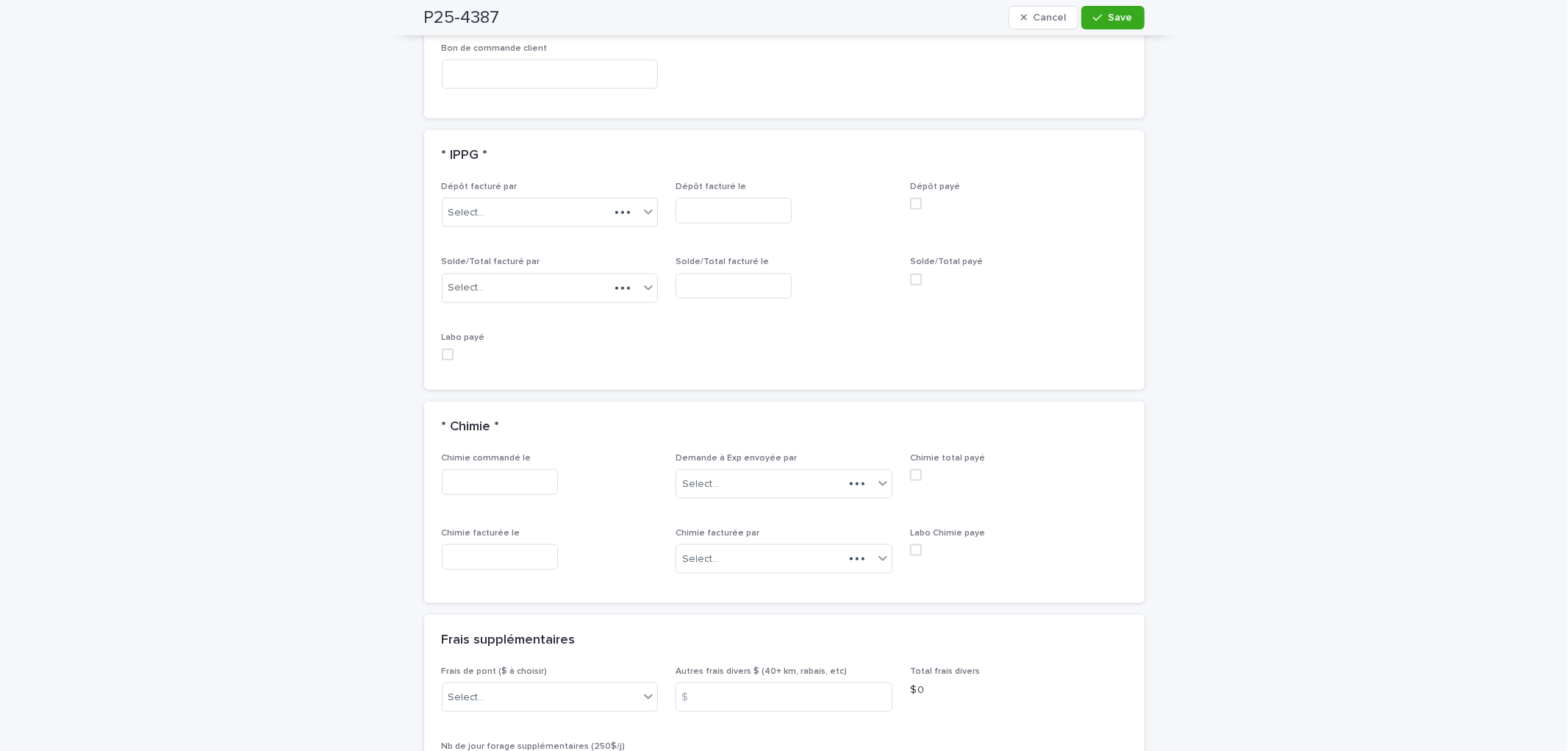
scroll to position [1012, 0]
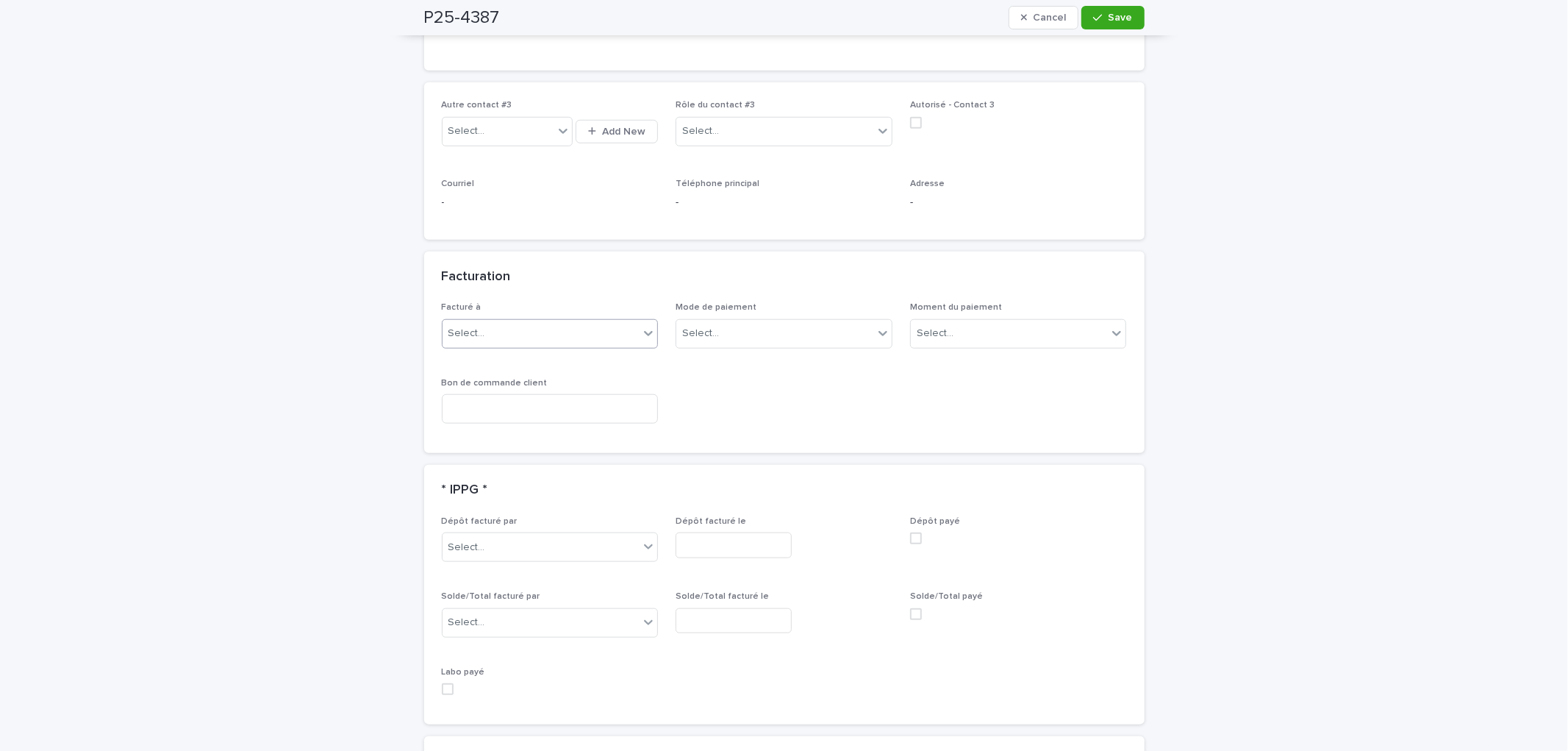
click at [541, 322] on div "Select..." at bounding box center [541, 334] width 197 height 25
click at [525, 447] on div "Entrepreneur" at bounding box center [543, 448] width 215 height 26
click at [734, 322] on div "Select..." at bounding box center [774, 334] width 197 height 25
drag, startPoint x: 752, startPoint y: 429, endPoint x: 764, endPoint y: 423, distance: 13.4
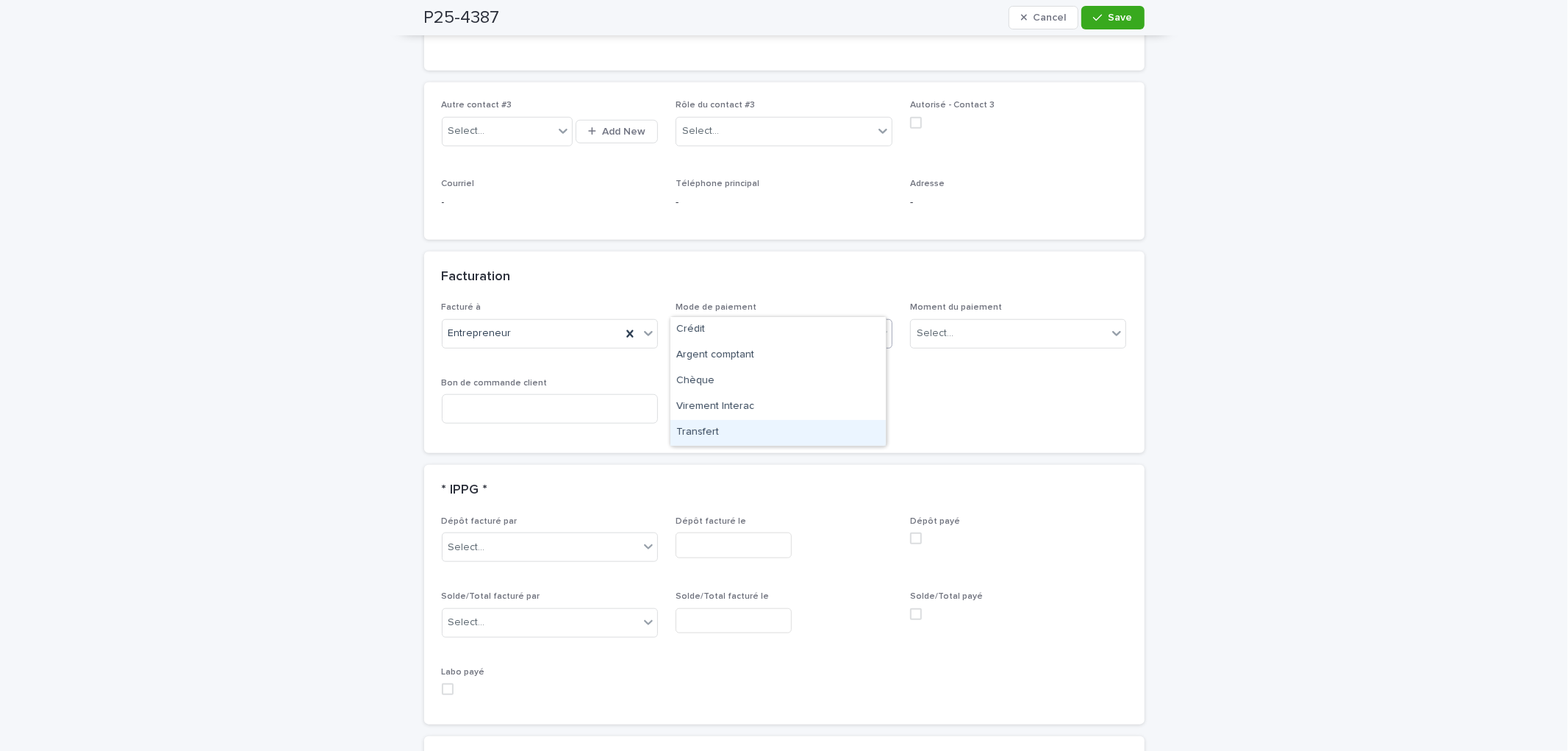
click at [757, 426] on div "Transfert" at bounding box center [778, 433] width 215 height 26
click at [961, 322] on div "Select..." at bounding box center [1009, 334] width 197 height 25
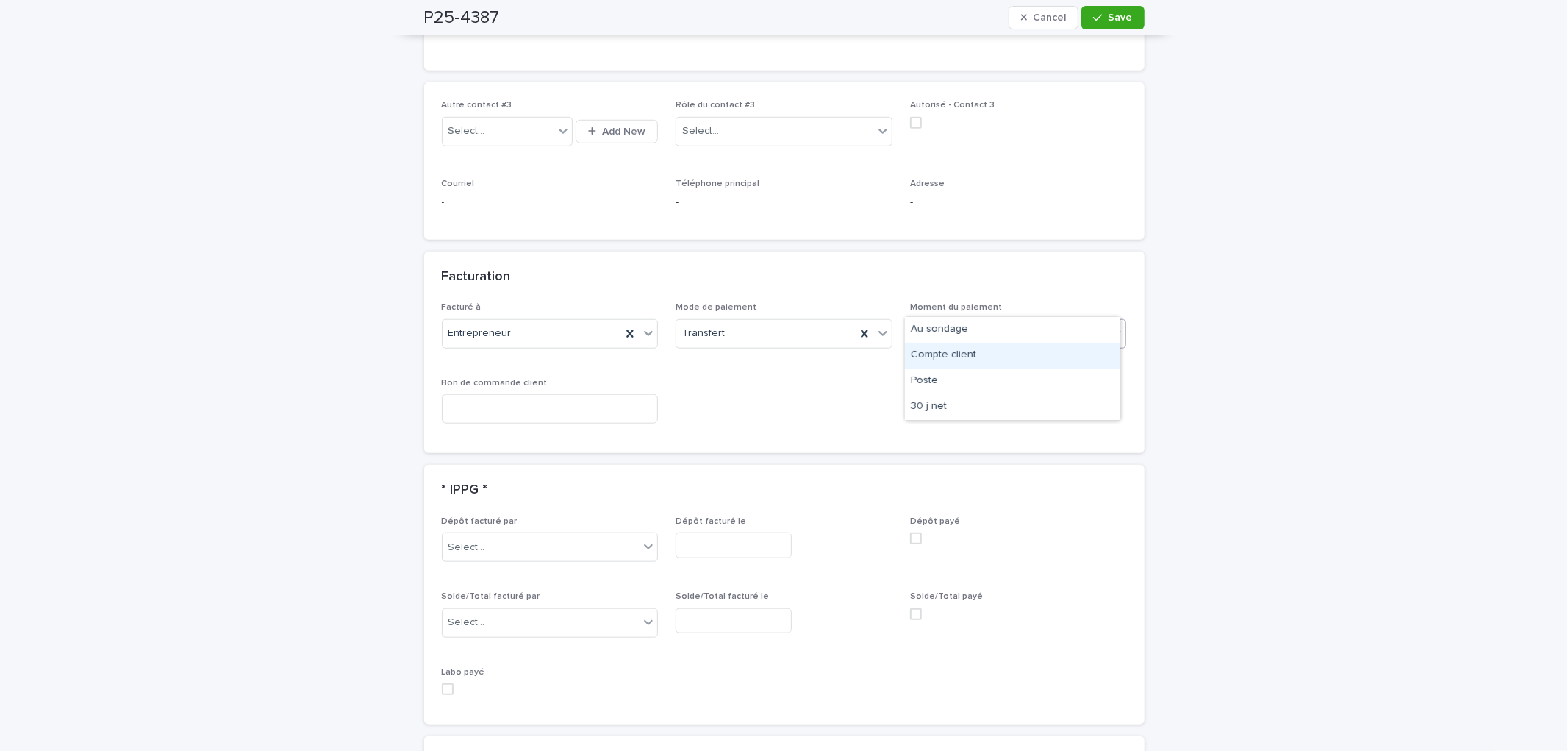
drag, startPoint x: 967, startPoint y: 350, endPoint x: 976, endPoint y: 350, distance: 9.0
click at [967, 350] on div "Compte client" at bounding box center [1012, 355] width 215 height 26
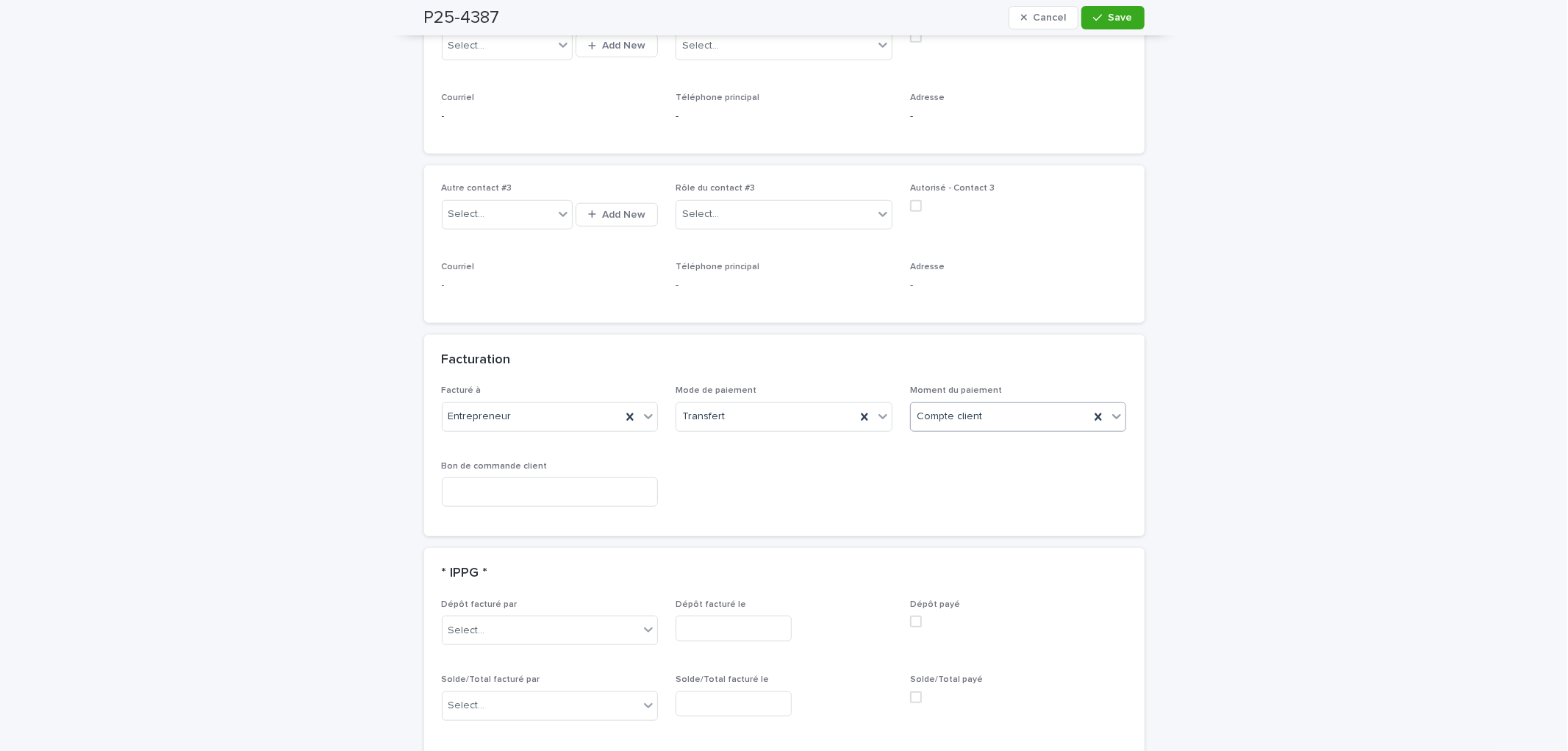
scroll to position [848, 0]
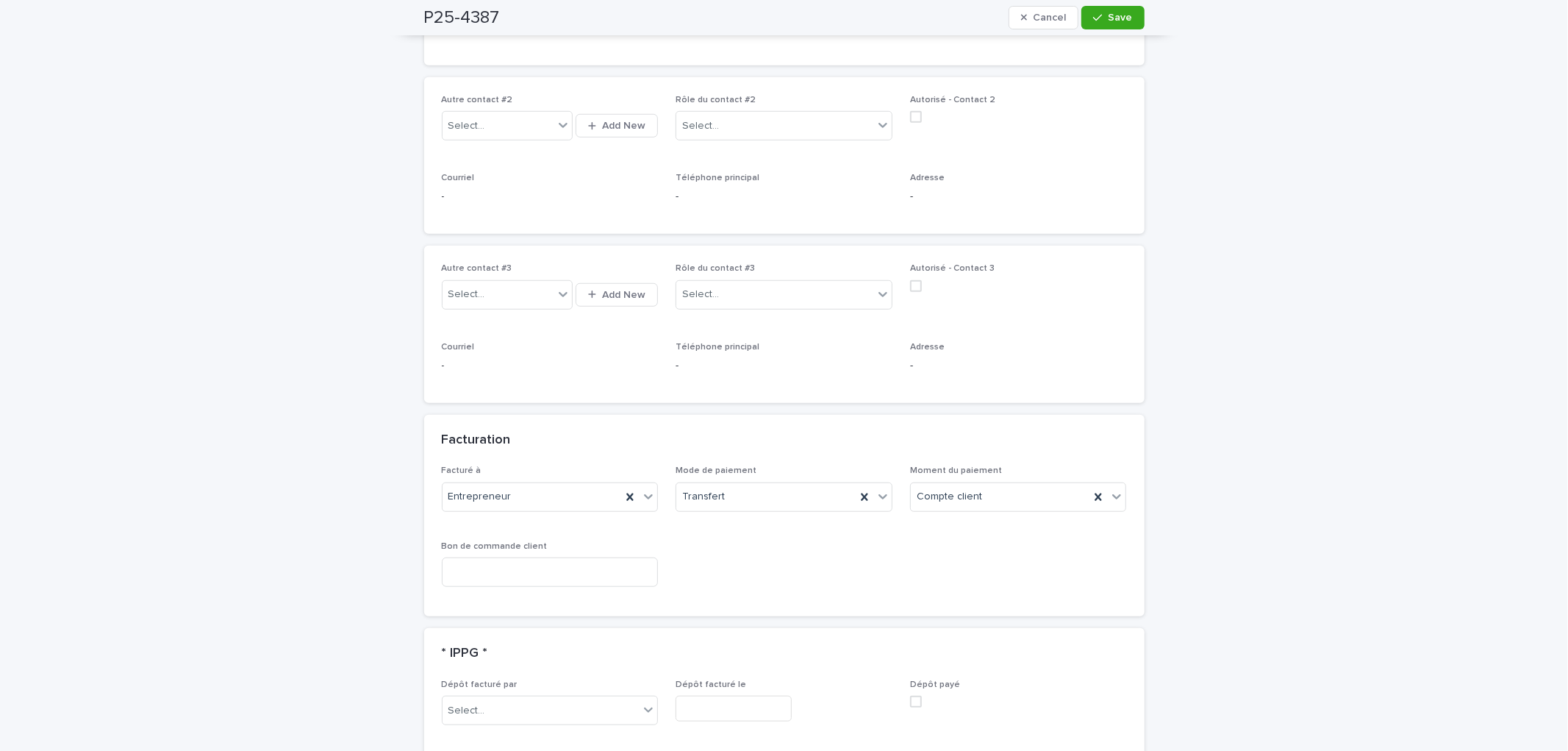
drag, startPoint x: 1107, startPoint y: 19, endPoint x: 976, endPoint y: 286, distance: 297.4
click at [1109, 19] on span "Save" at bounding box center [1120, 18] width 25 height 10
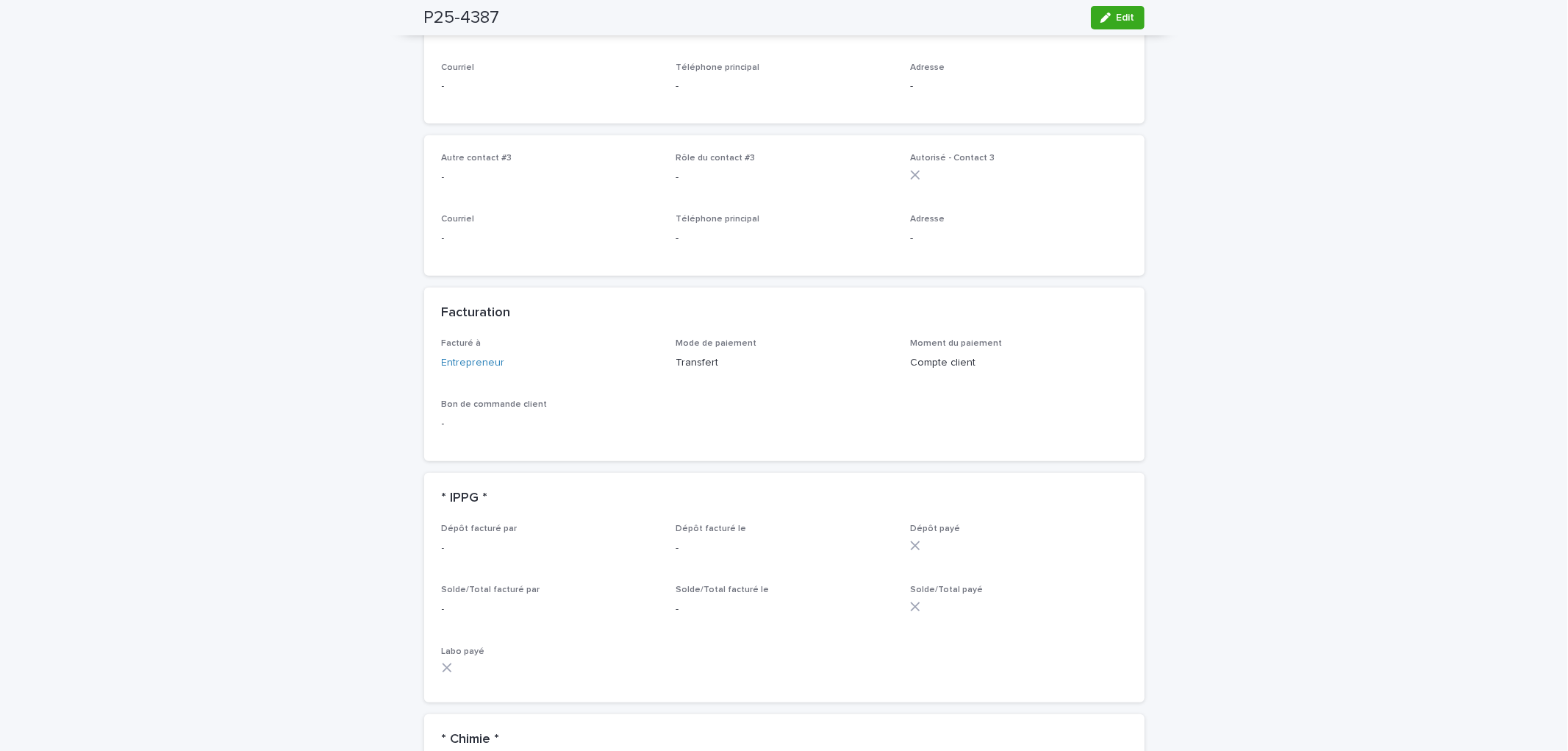
scroll to position [277, 0]
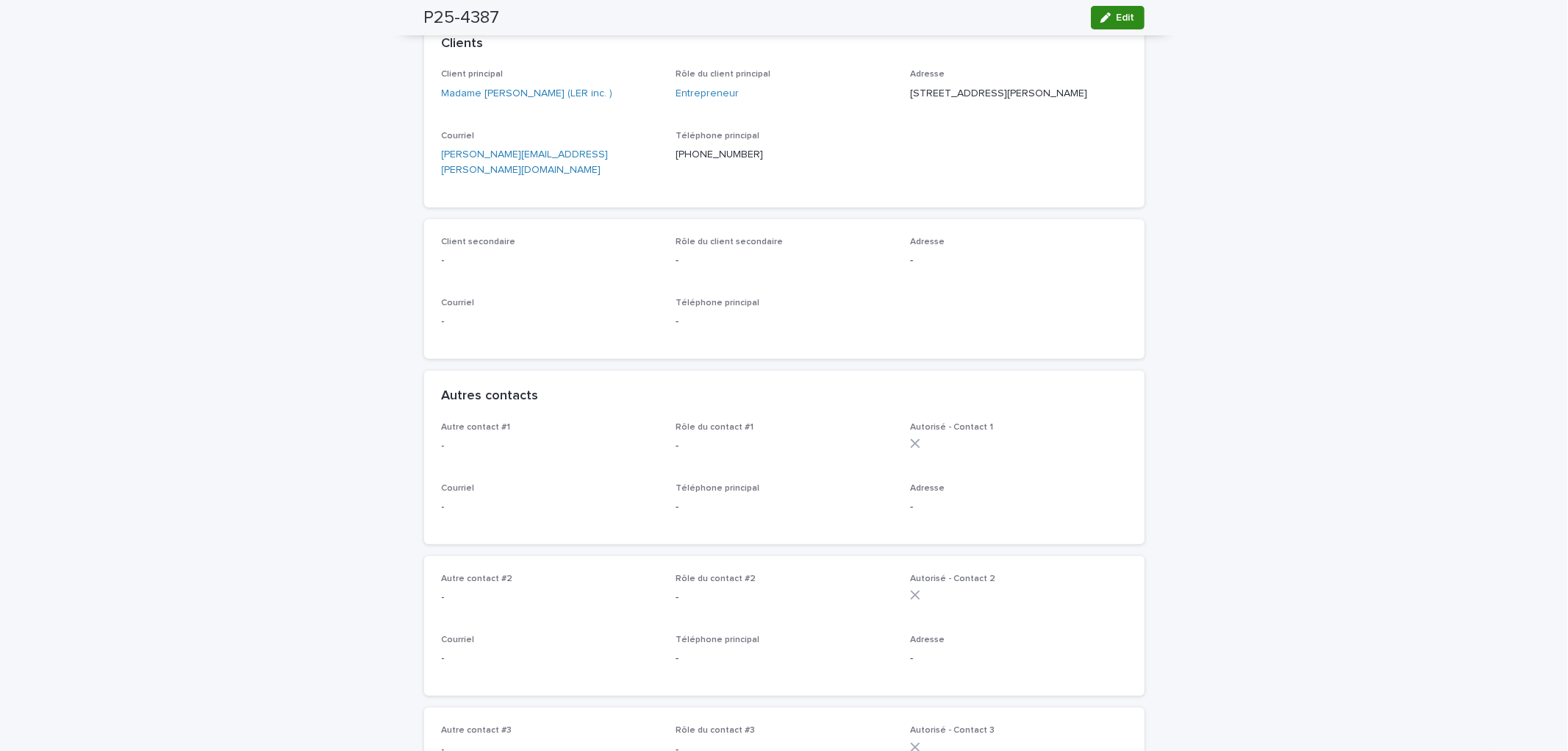
click at [1091, 24] on button "Edit" at bounding box center [1117, 18] width 54 height 24
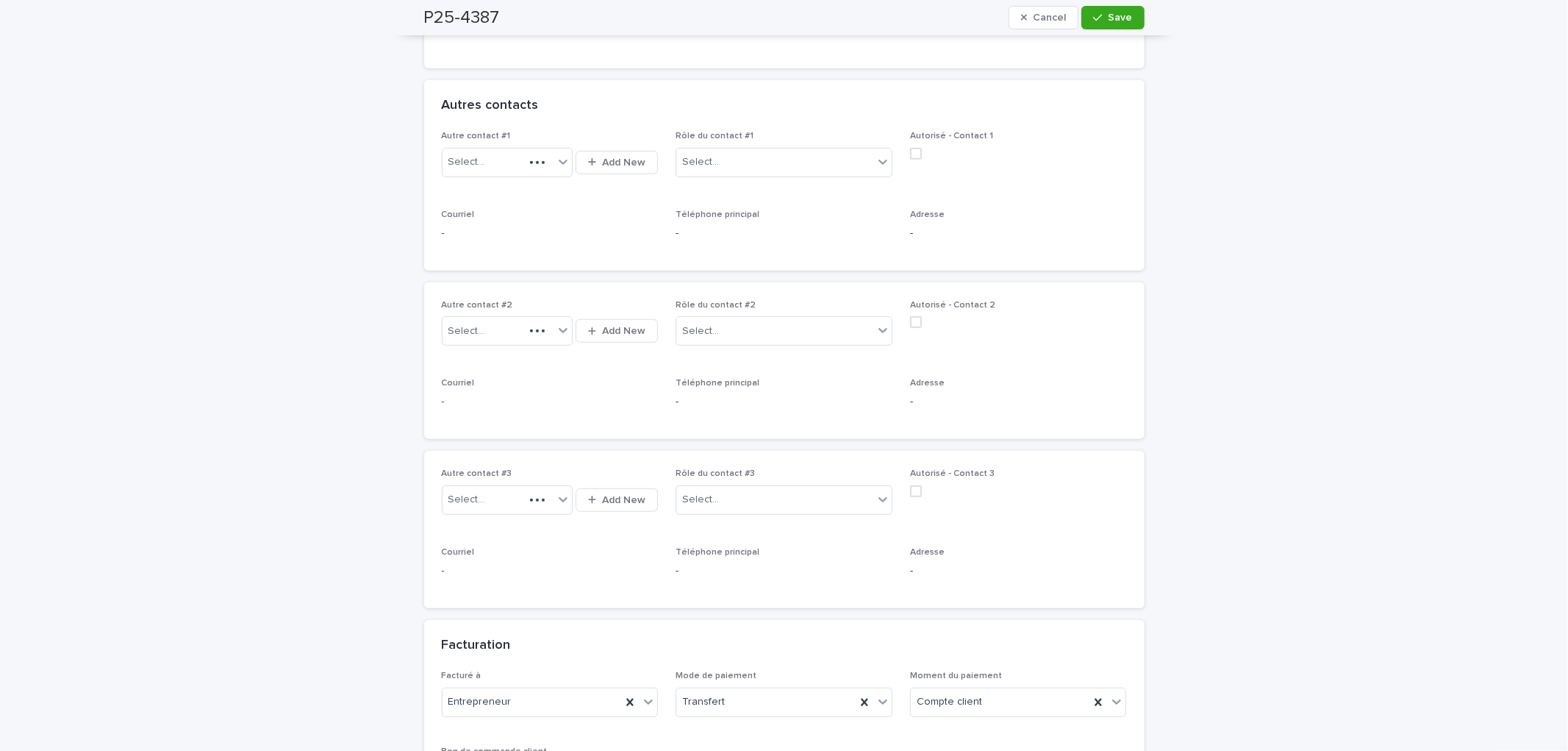
scroll to position [767, 0]
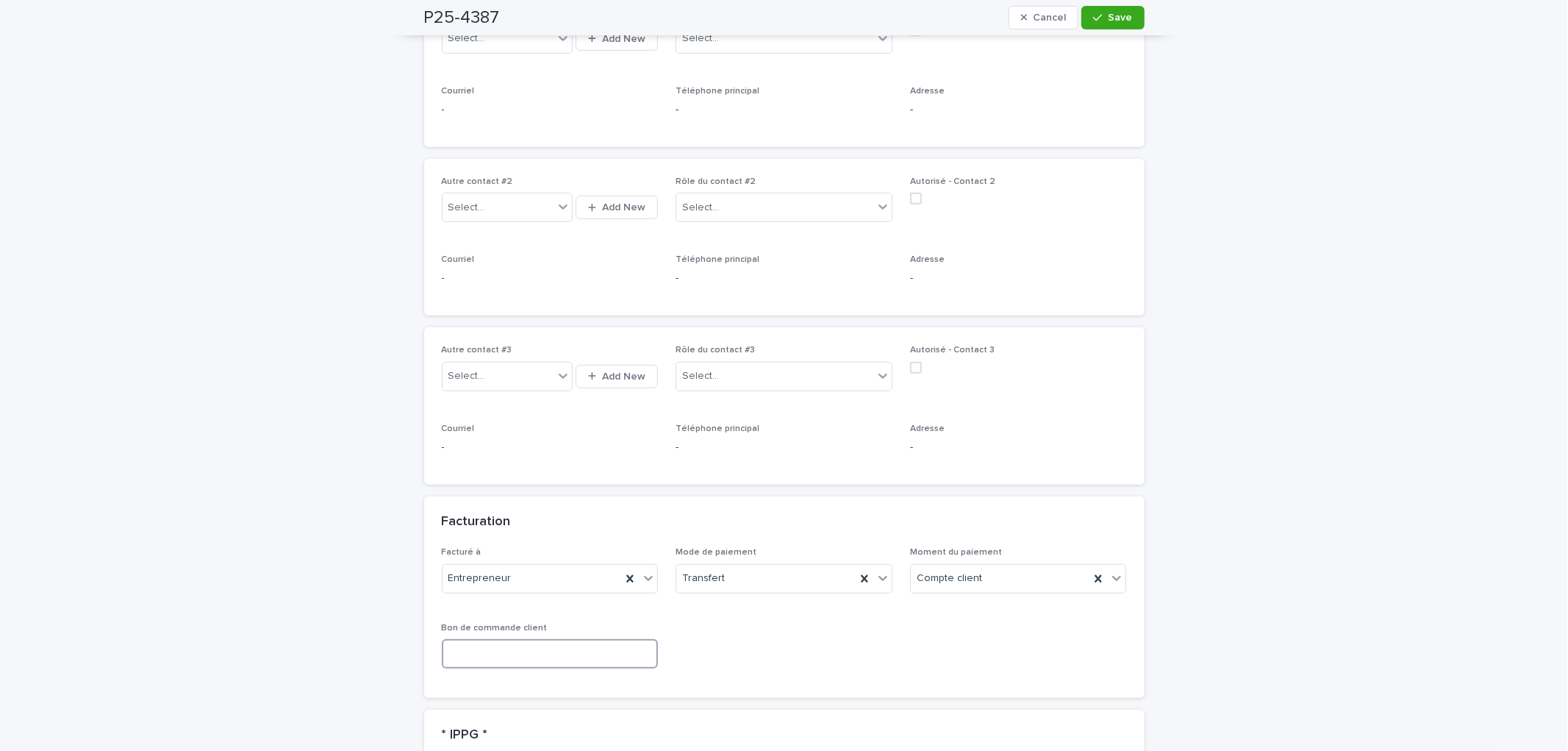
drag, startPoint x: 516, startPoint y: 611, endPoint x: 598, endPoint y: 584, distance: 86.3
click at [519, 639] on input at bounding box center [550, 654] width 216 height 30
drag, startPoint x: 502, startPoint y: 629, endPoint x: 518, endPoint y: 624, distance: 16.8
click at [502, 639] on input "**" at bounding box center [550, 654] width 216 height 30
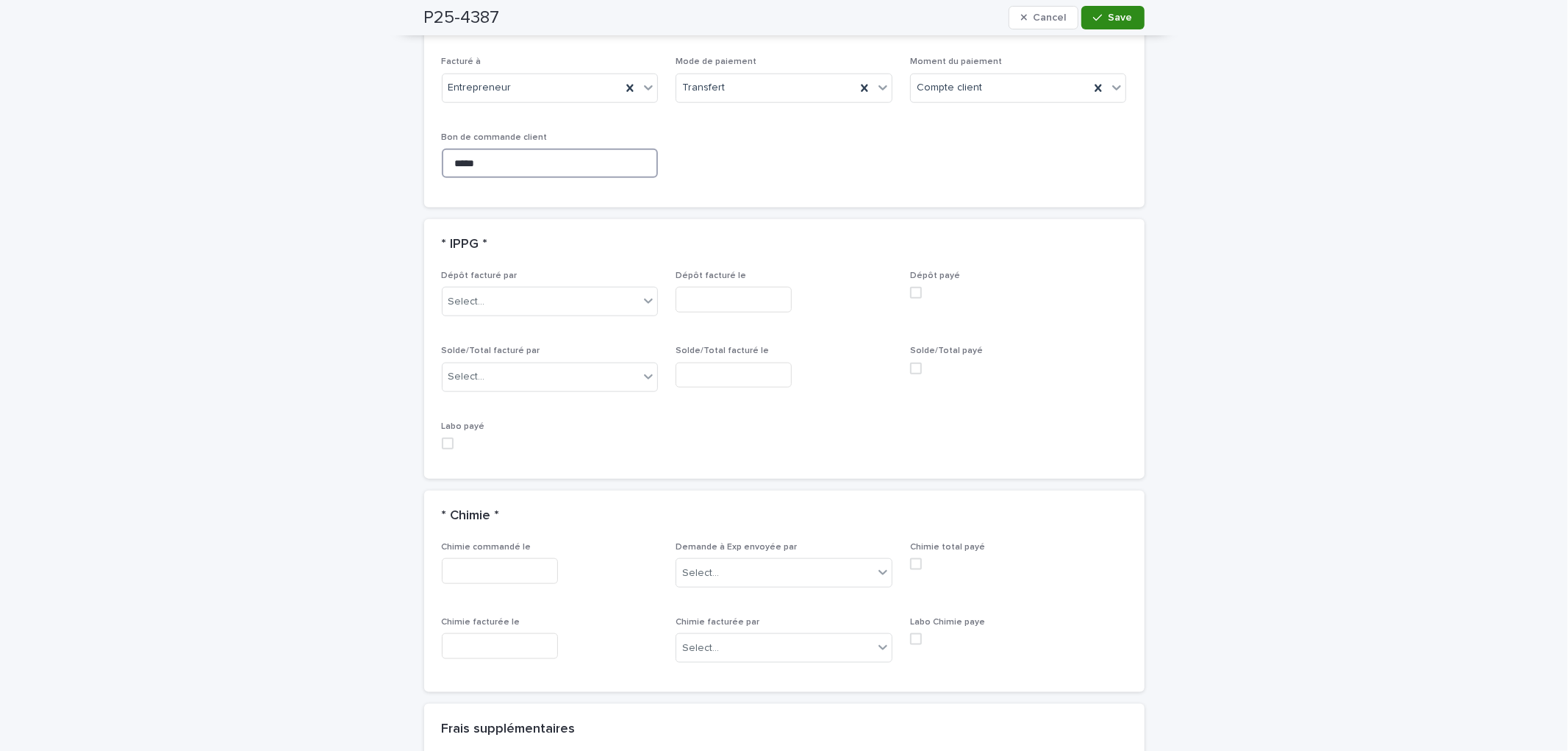
type input "*****"
click at [1111, 21] on span "Save" at bounding box center [1120, 18] width 25 height 10
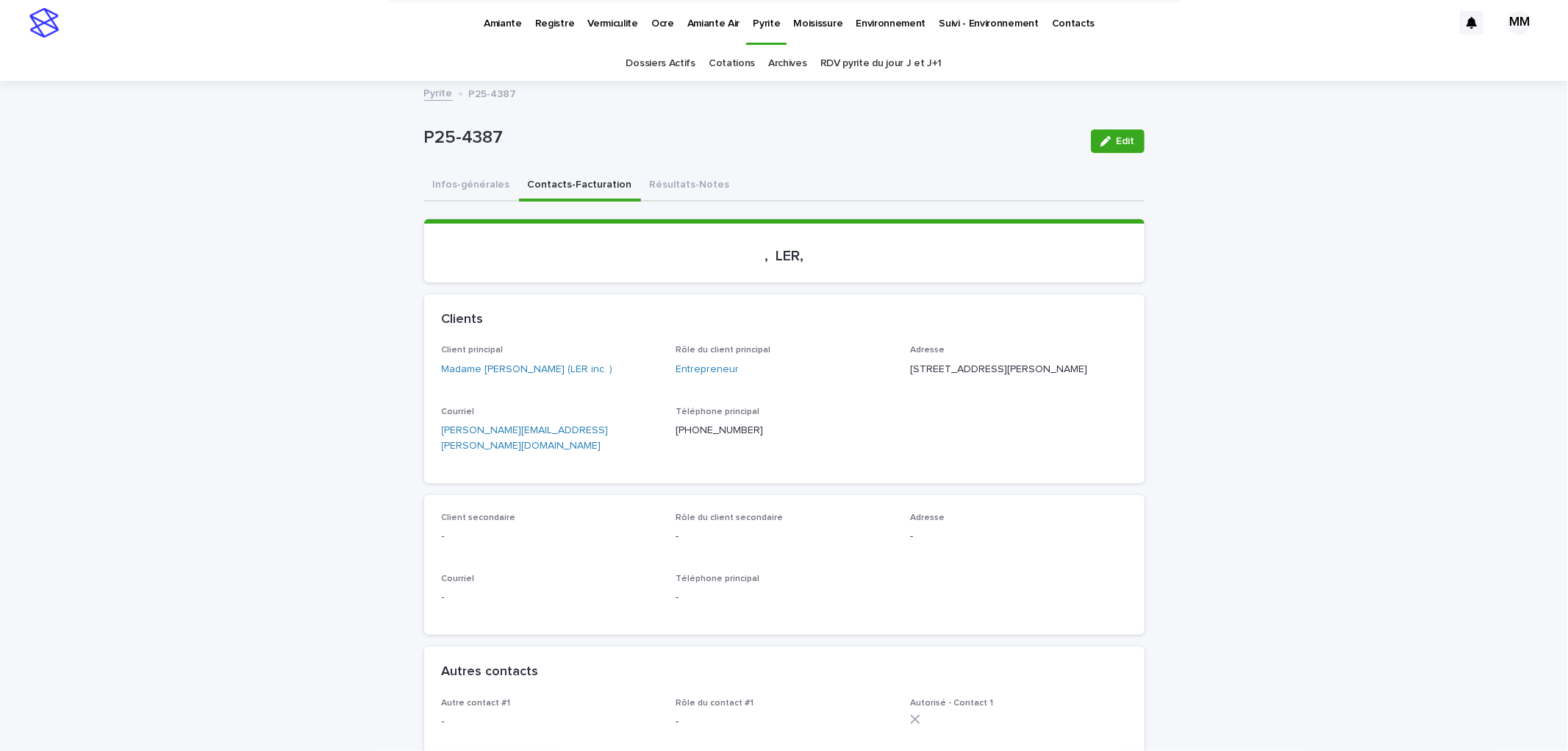
scroll to position [0, 0]
drag, startPoint x: 660, startPoint y: 178, endPoint x: 1049, endPoint y: 152, distance: 389.9
click at [662, 179] on button "Résultats-Notes" at bounding box center [690, 186] width 97 height 31
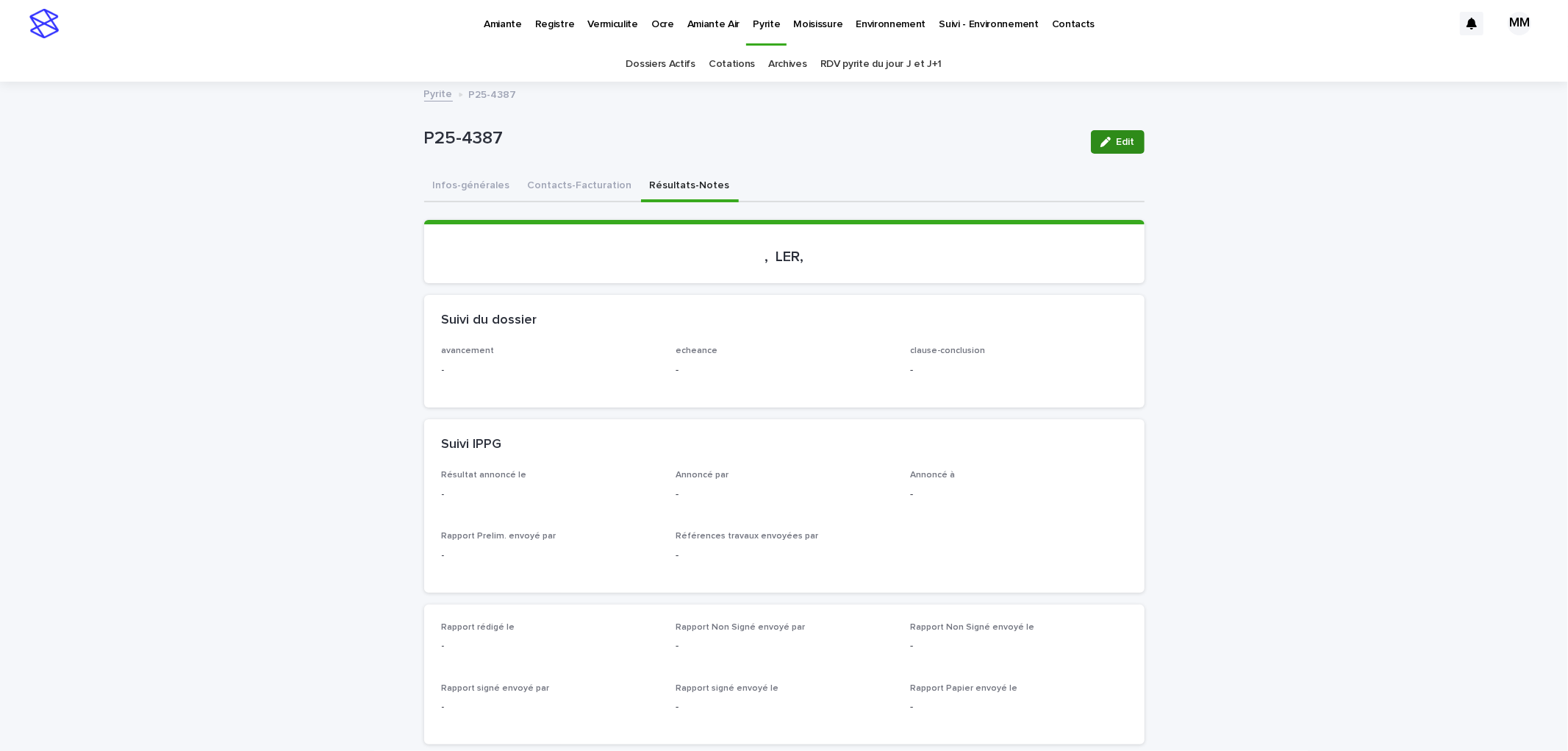
click at [1091, 150] on button "Edit" at bounding box center [1117, 142] width 54 height 24
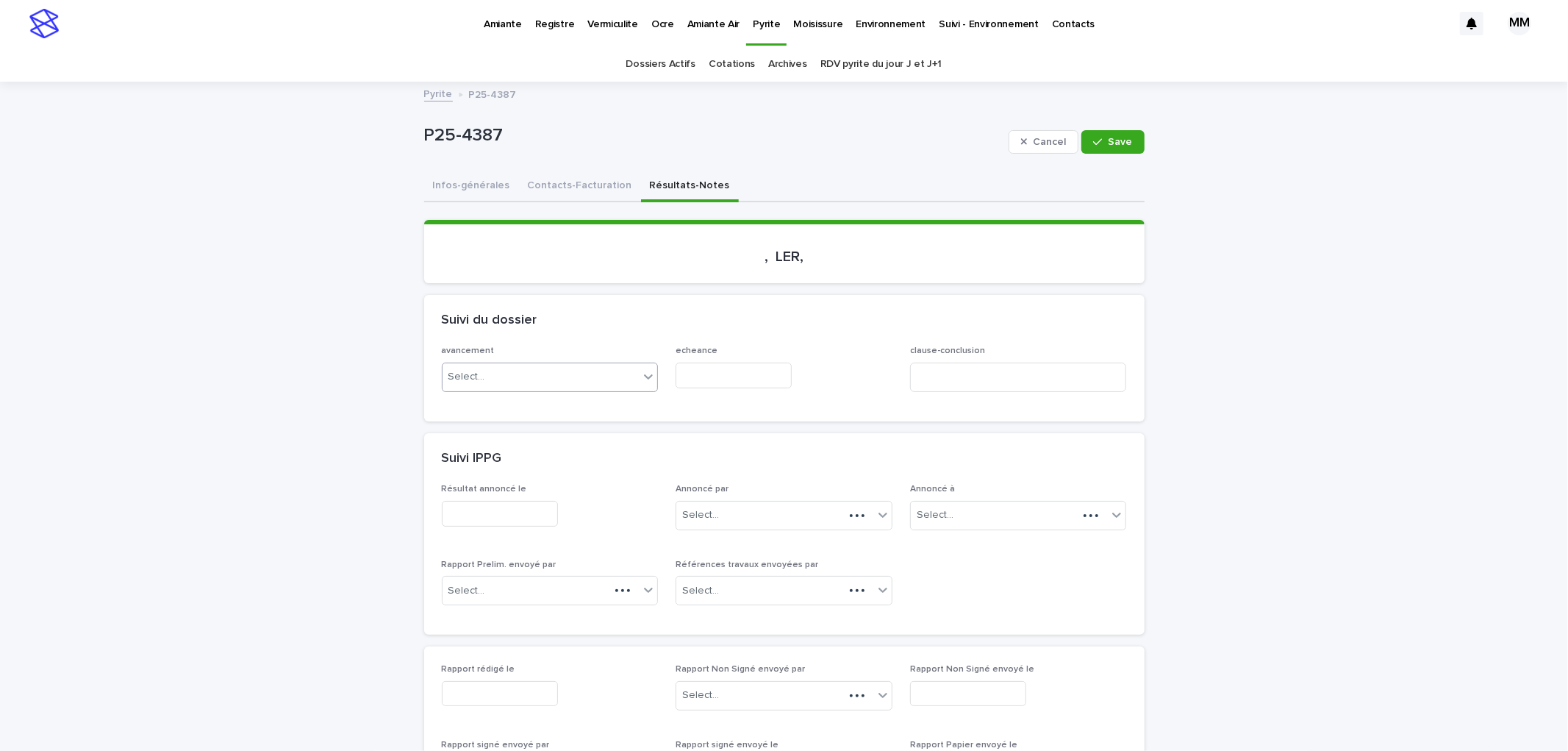
click at [501, 372] on div "Select..." at bounding box center [541, 377] width 197 height 25
click at [511, 401] on div "en attente" at bounding box center [543, 405] width 215 height 26
click at [694, 371] on input "text" at bounding box center [734, 375] width 116 height 26
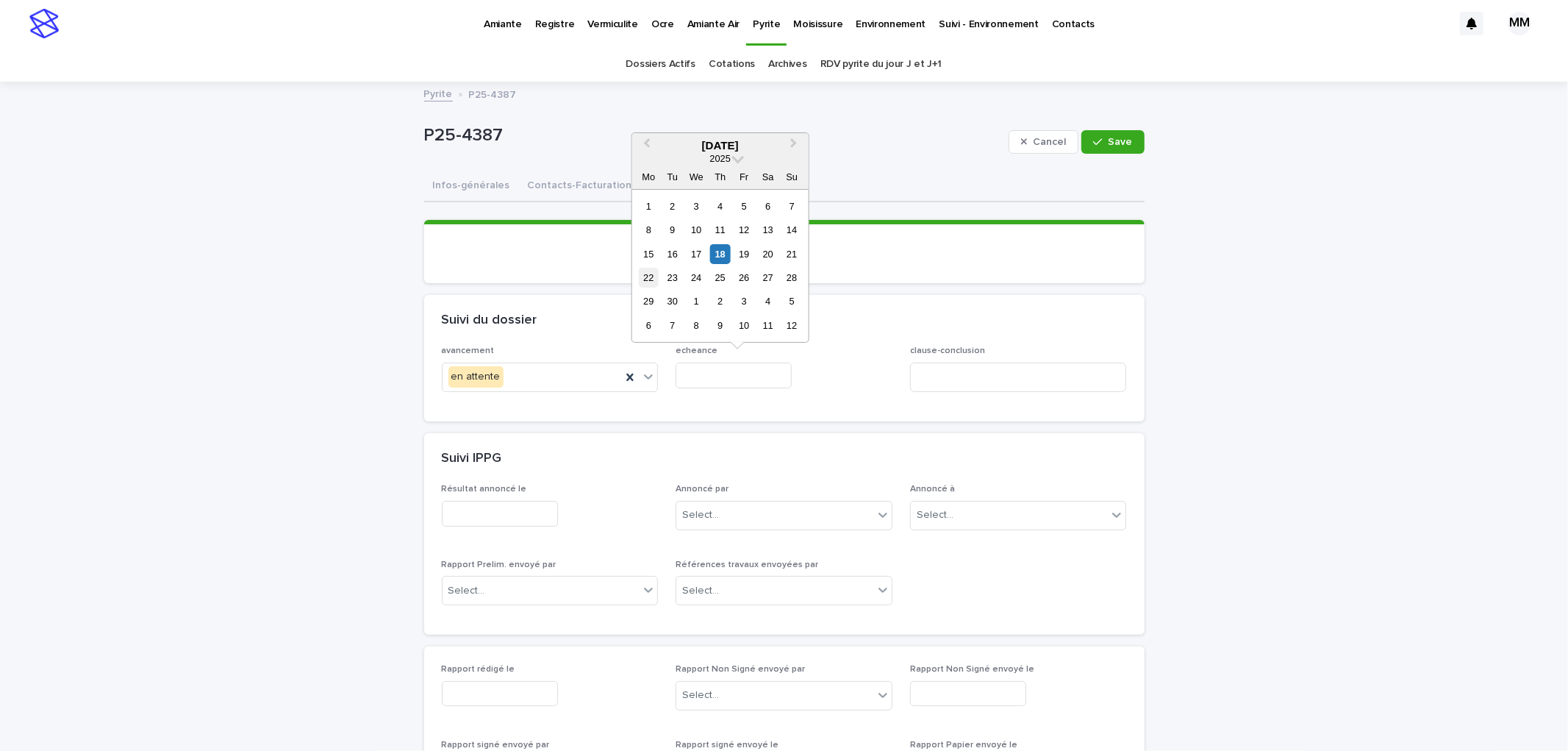
click at [645, 281] on div "22" at bounding box center [648, 278] width 20 height 20
type input "**********"
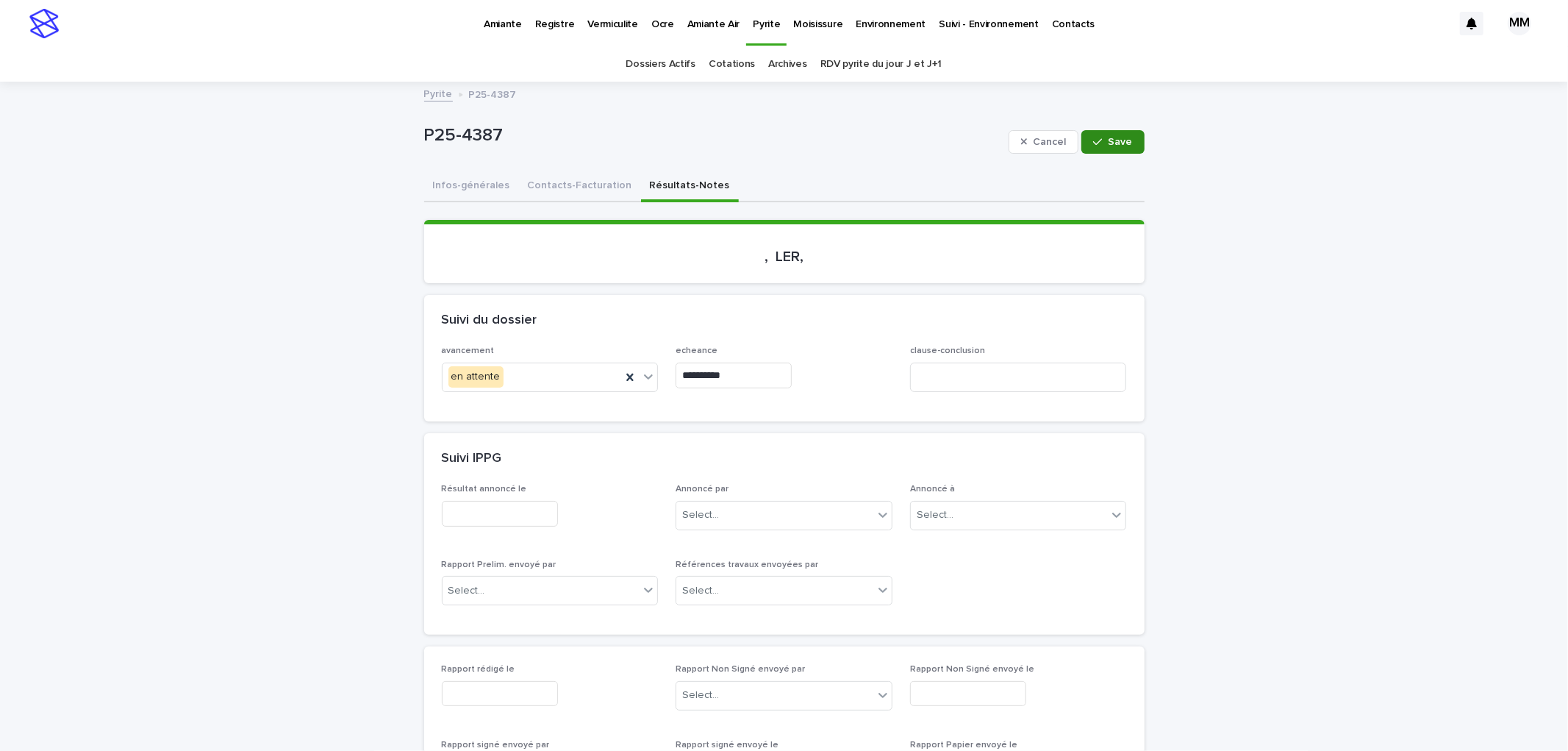
click at [1109, 144] on span "Save" at bounding box center [1120, 142] width 25 height 10
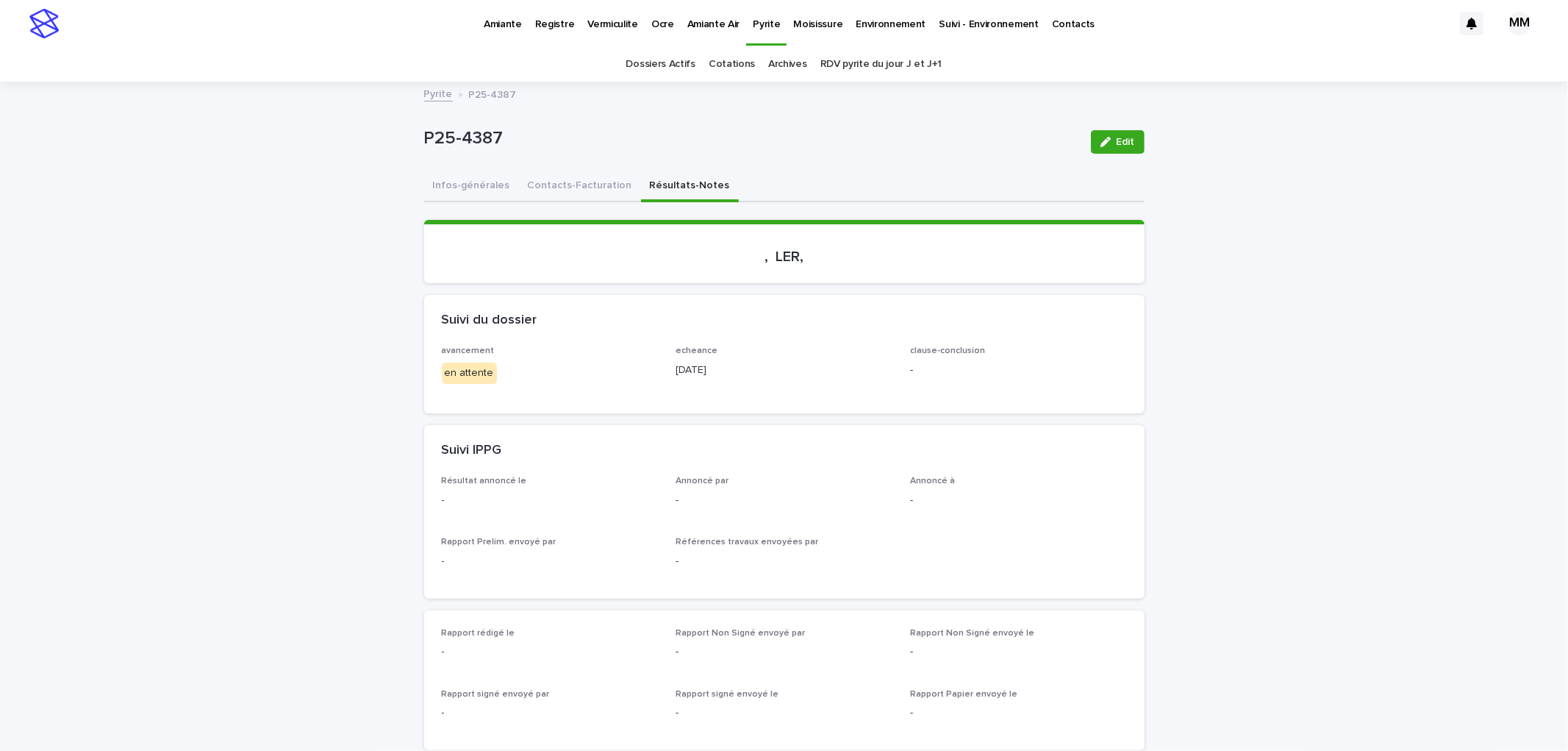
click at [441, 92] on link "Pyrite" at bounding box center [438, 93] width 29 height 17
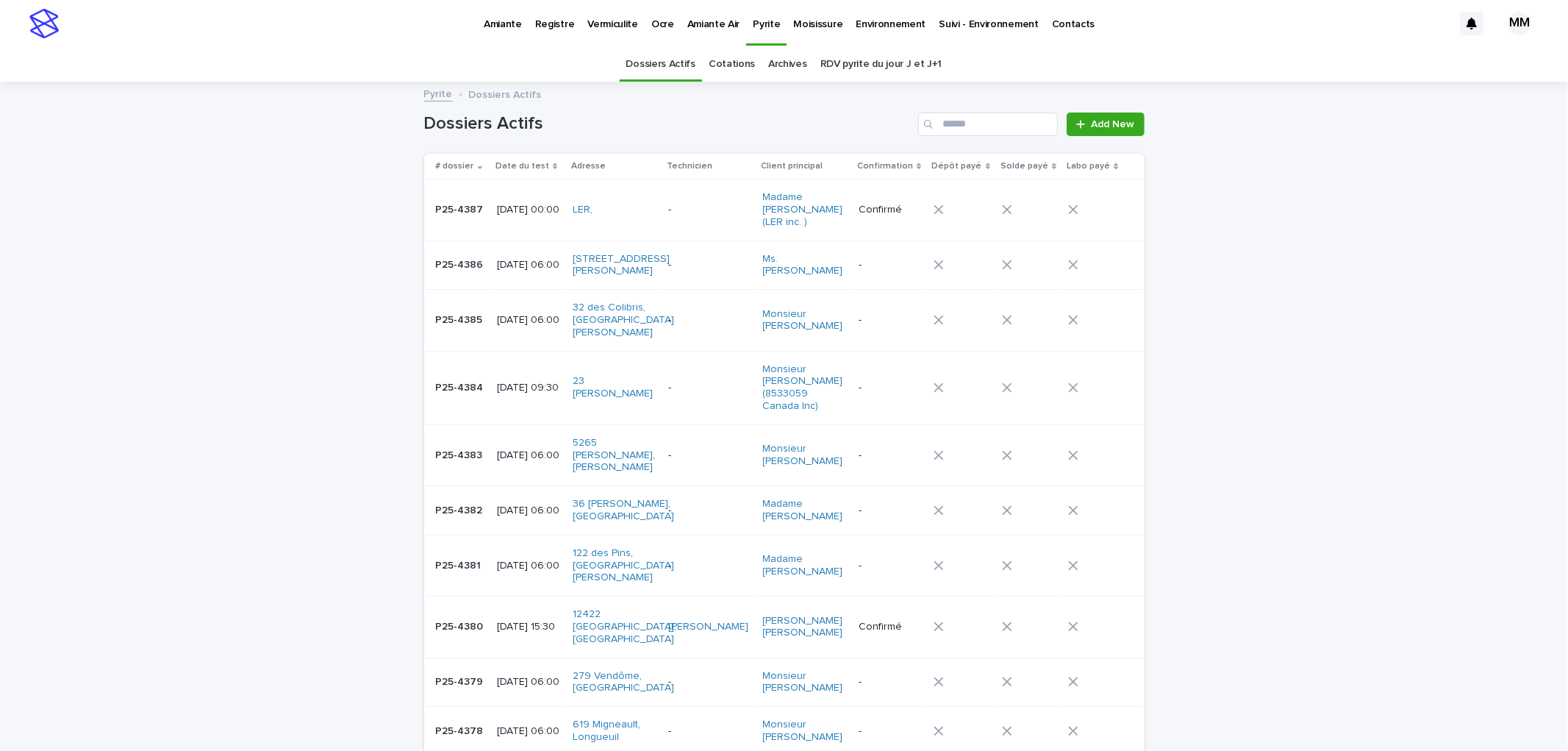
click at [878, 19] on p "Environnement" at bounding box center [890, 15] width 70 height 31
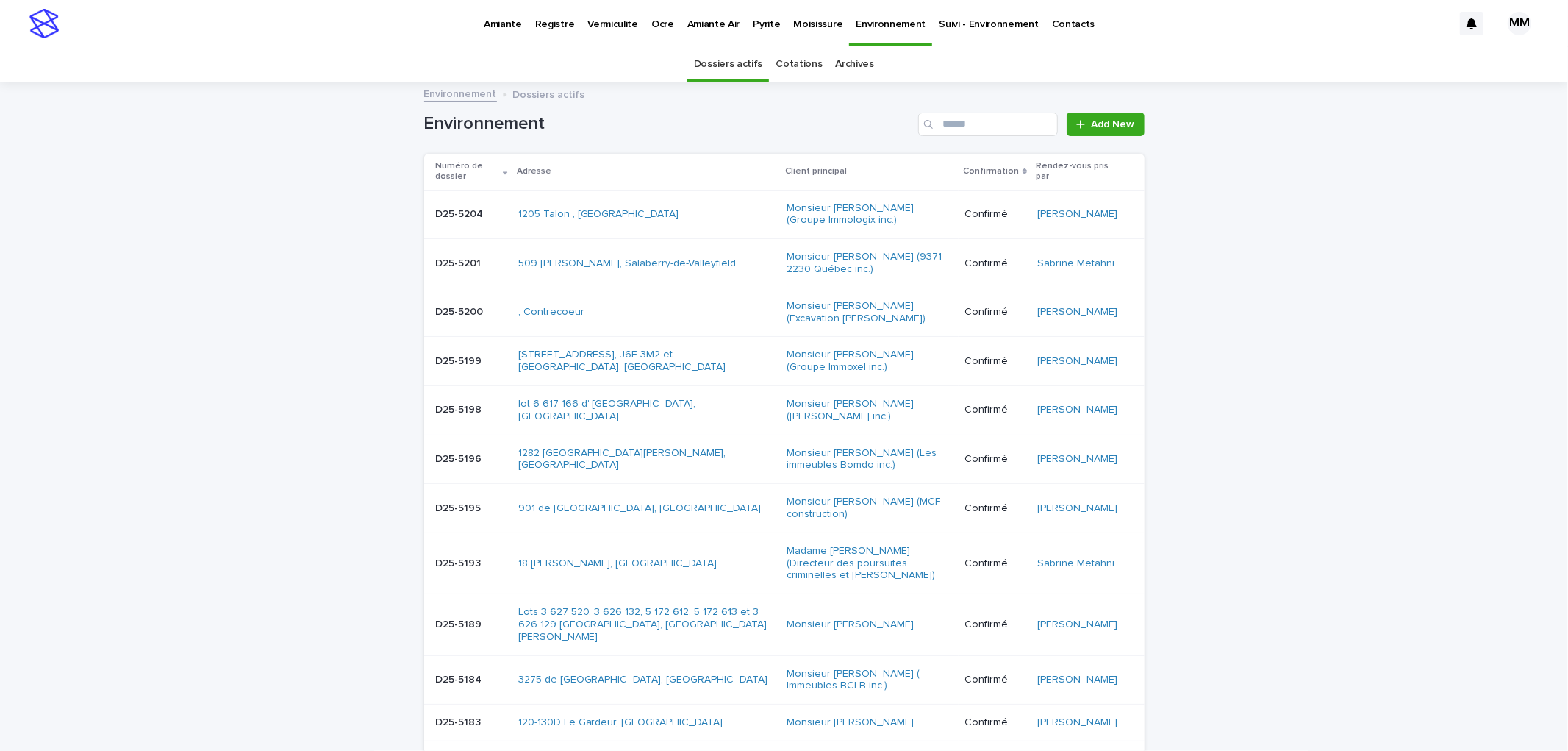
click at [624, 17] on p "Vermiculite" at bounding box center [613, 15] width 51 height 31
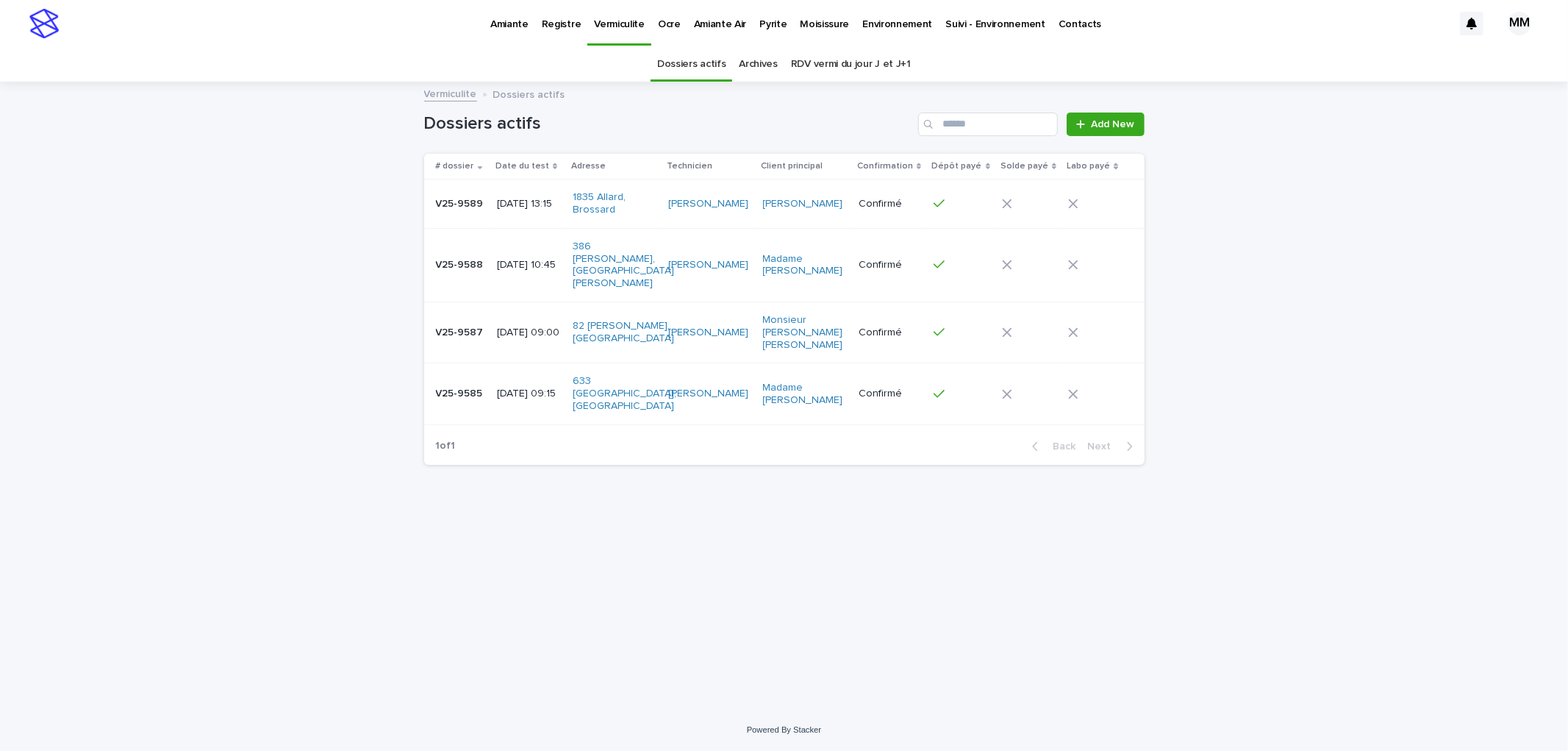
click at [589, 472] on div "Loading... Saving… Loading... Saving… Dossiers actifs Add New # dossier Date du…" at bounding box center [784, 377] width 735 height 590
click at [714, 31] on p "Amiante Air" at bounding box center [720, 15] width 53 height 31
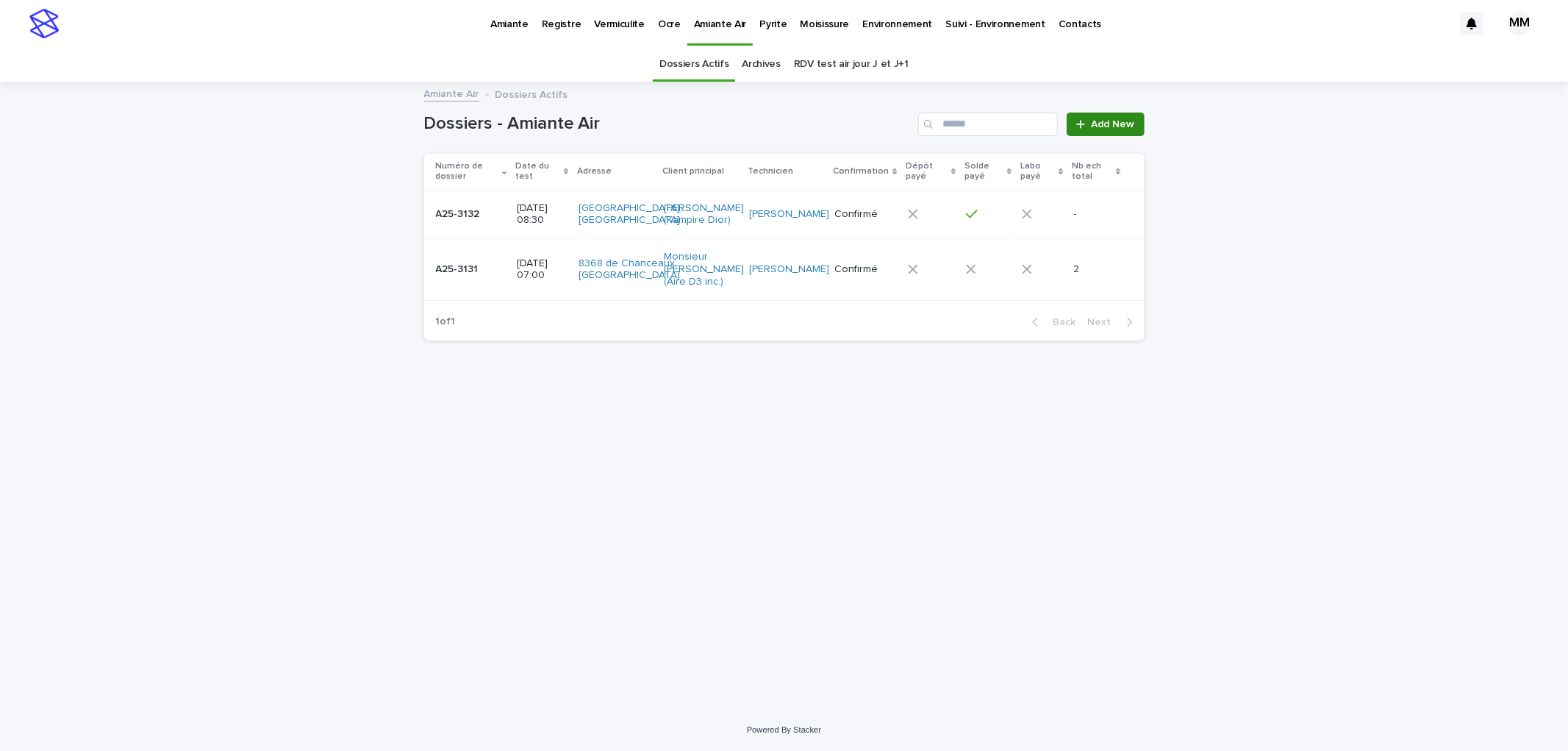
click at [1098, 126] on span "Add New" at bounding box center [1114, 124] width 43 height 10
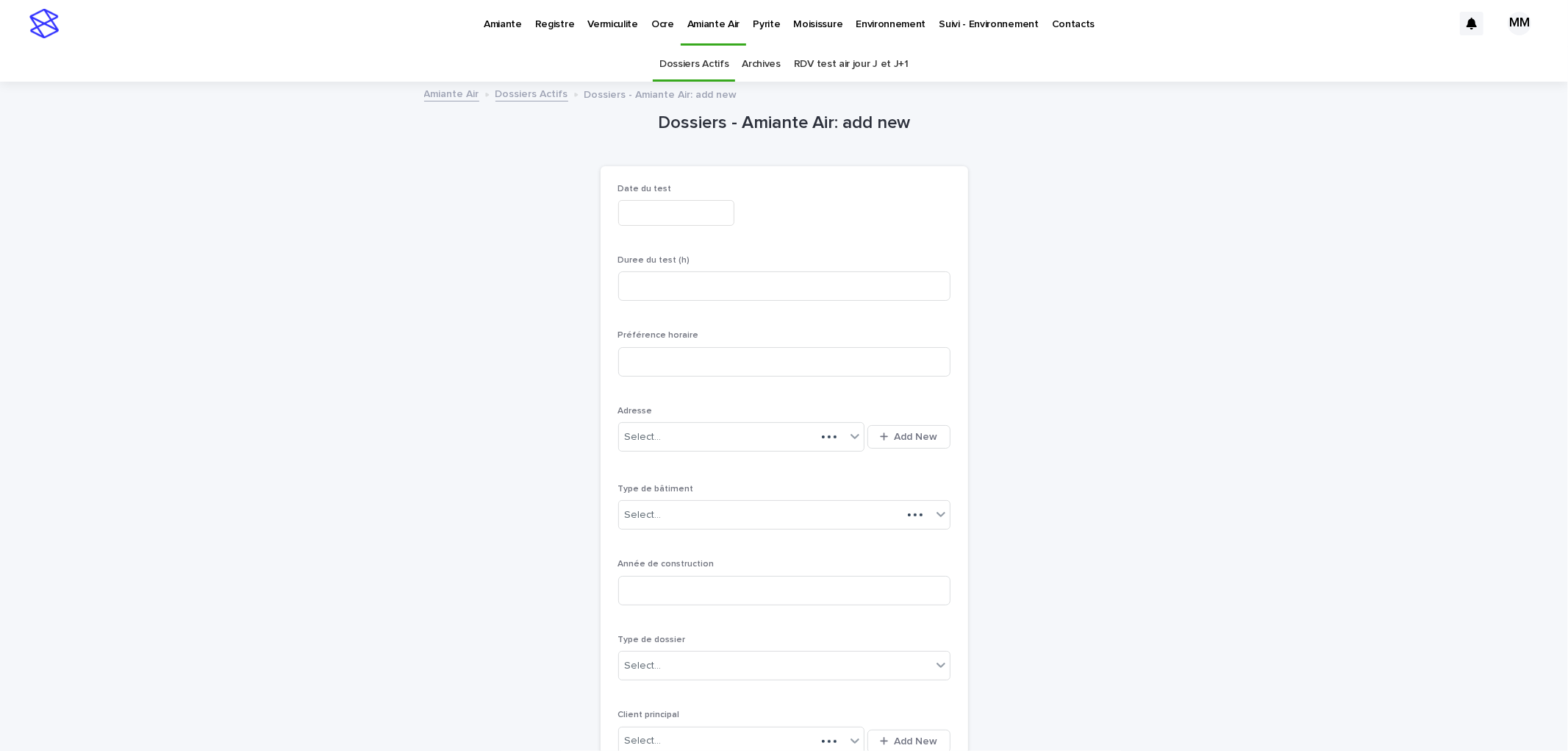
scroll to position [47, 0]
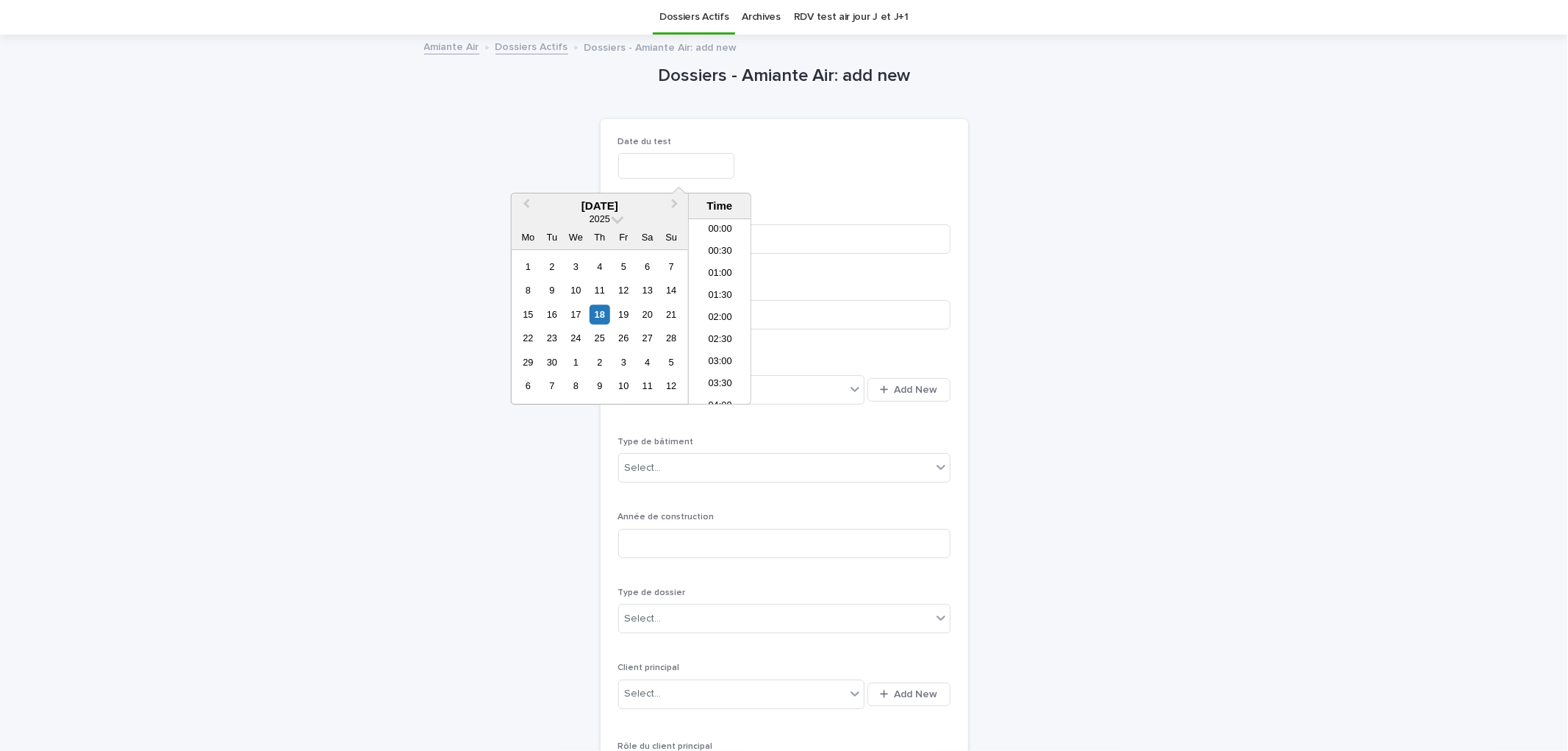
click at [665, 156] on input "text" at bounding box center [676, 165] width 116 height 26
click at [532, 340] on div "22" at bounding box center [528, 339] width 20 height 20
type input "**********"
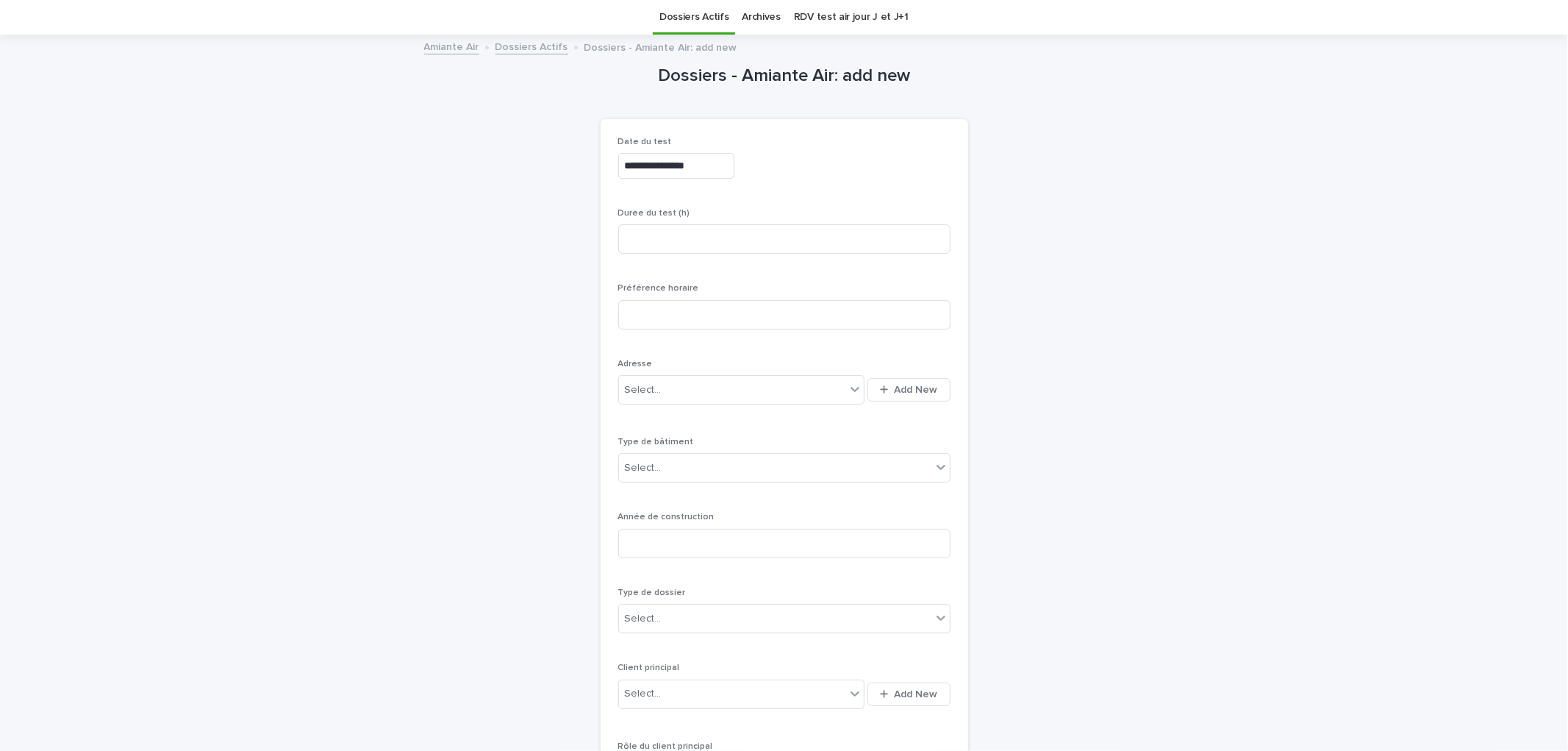
drag, startPoint x: 760, startPoint y: 199, endPoint x: 810, endPoint y: 281, distance: 96.0
click at [760, 199] on div "**********" at bounding box center [784, 582] width 332 height 891
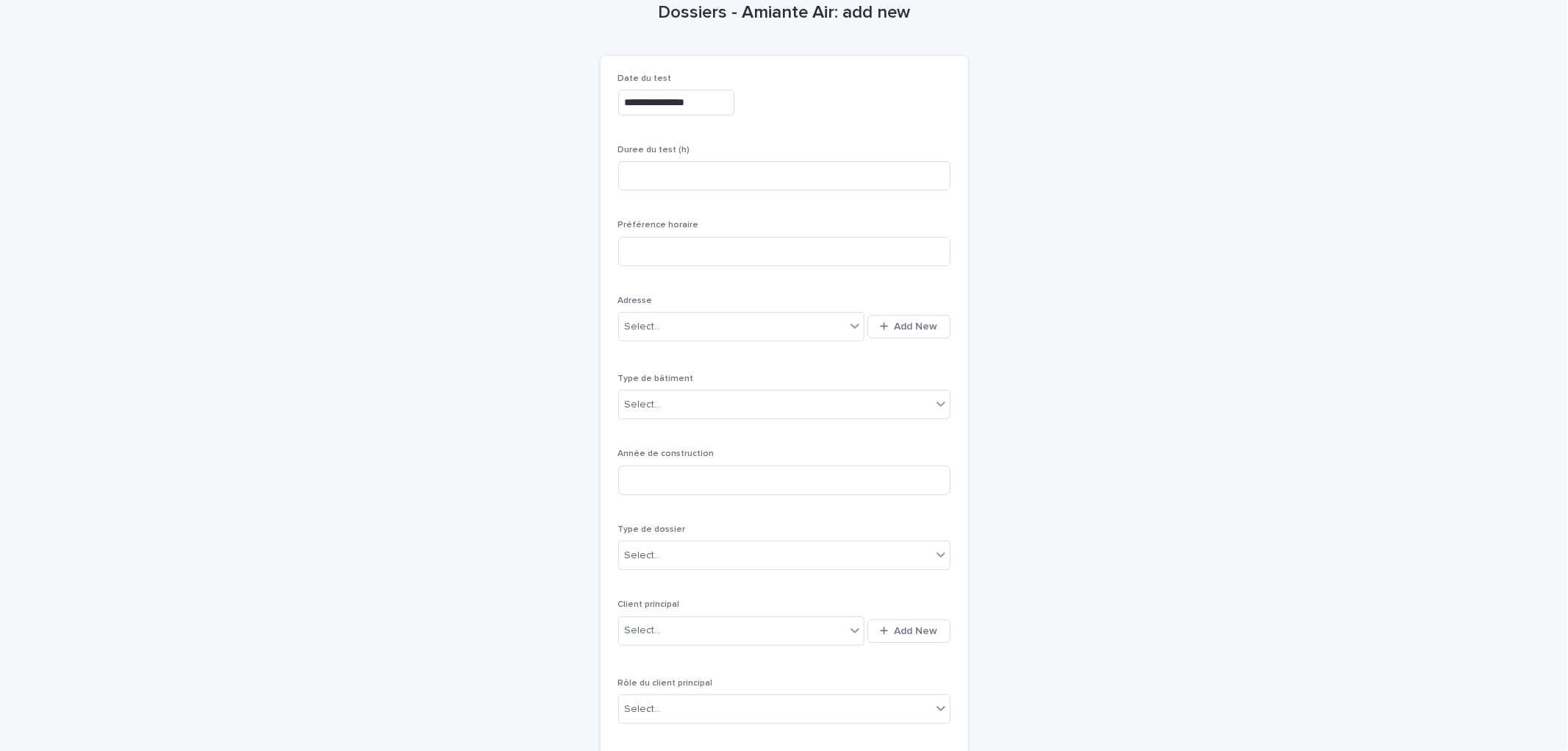
scroll to position [129, 0]
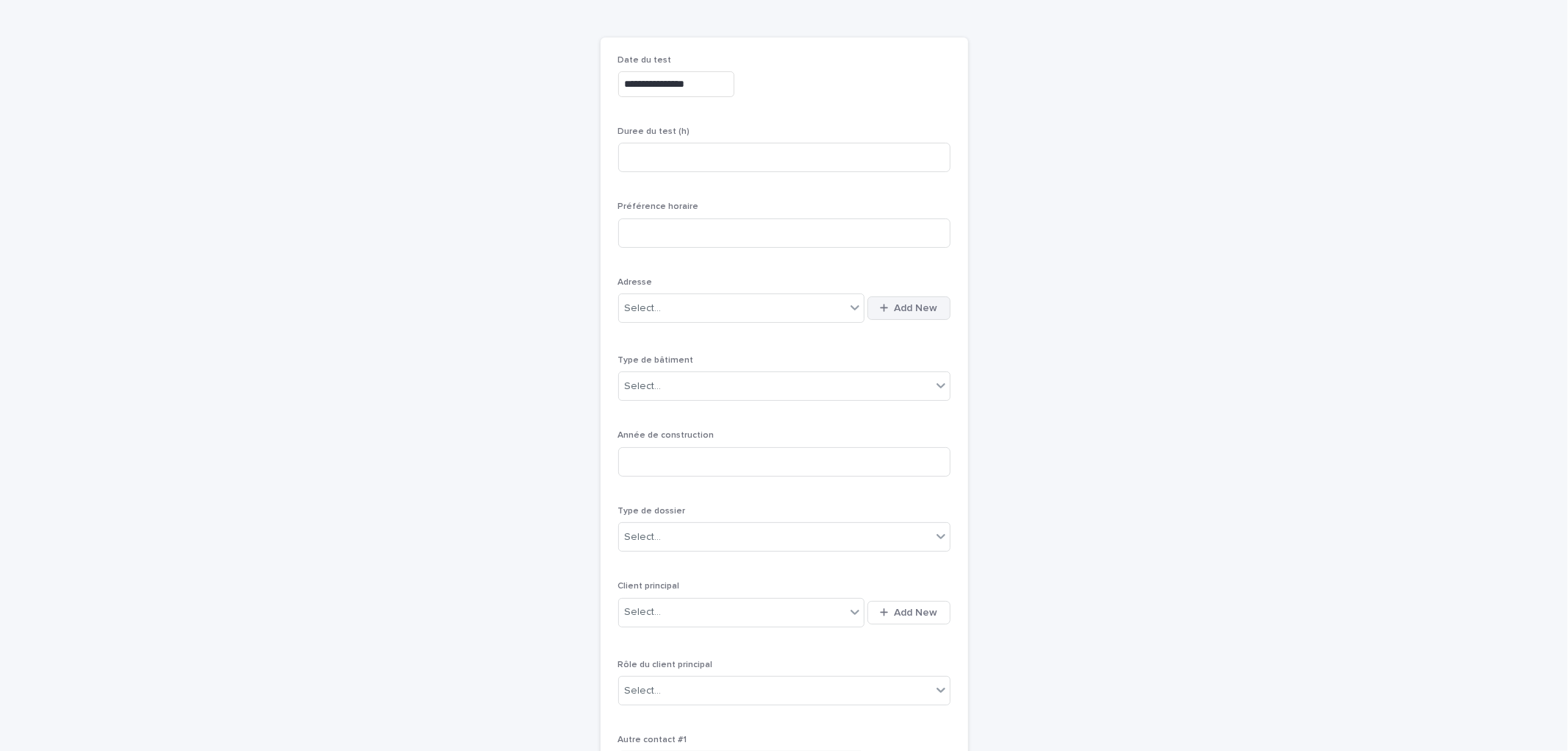
click at [915, 299] on button "Add New" at bounding box center [909, 308] width 83 height 24
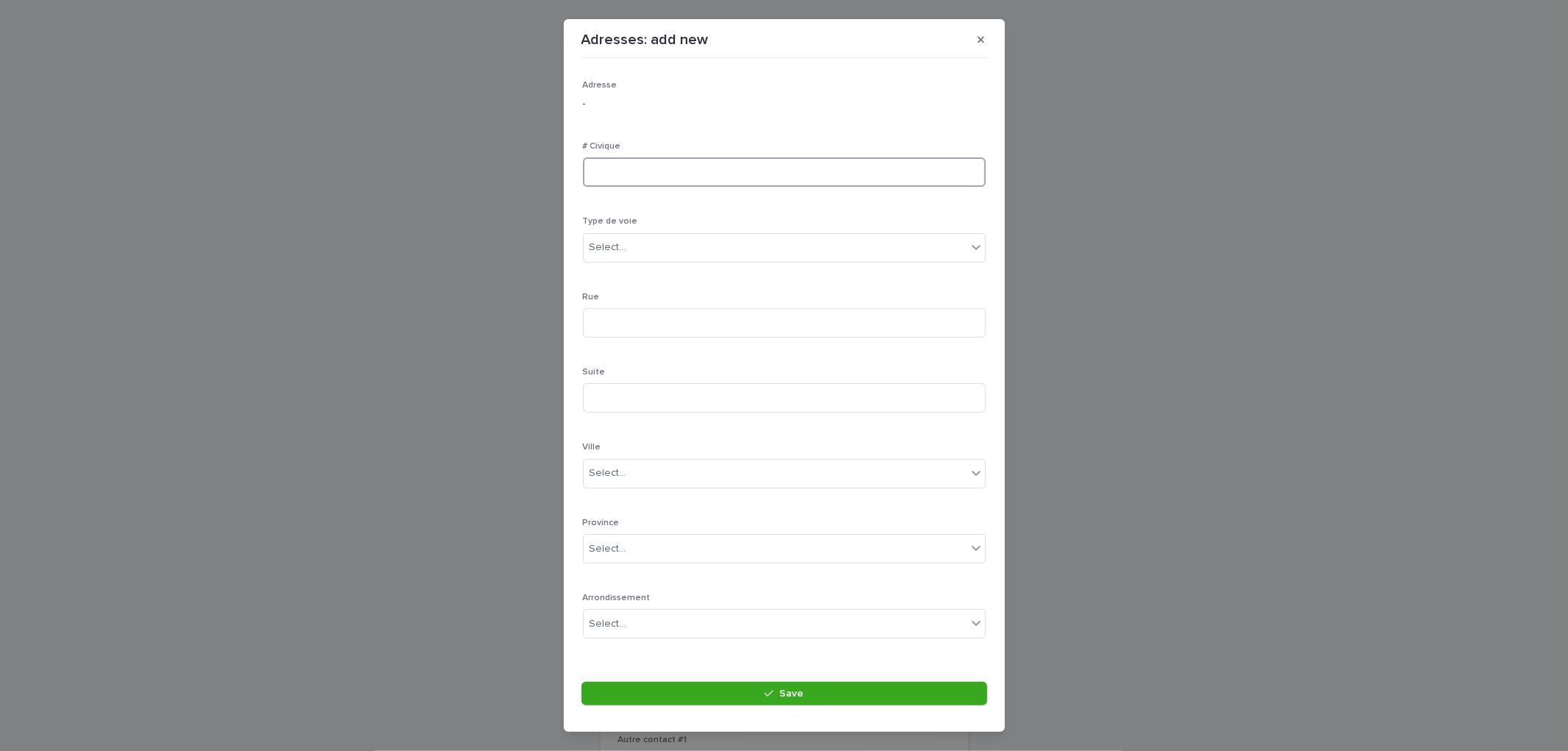
click at [659, 177] on input at bounding box center [785, 172] width 403 height 30
type input "***"
click at [612, 236] on div "Select..." at bounding box center [774, 247] width 383 height 25
click at [613, 435] on div "rue" at bounding box center [777, 445] width 389 height 26
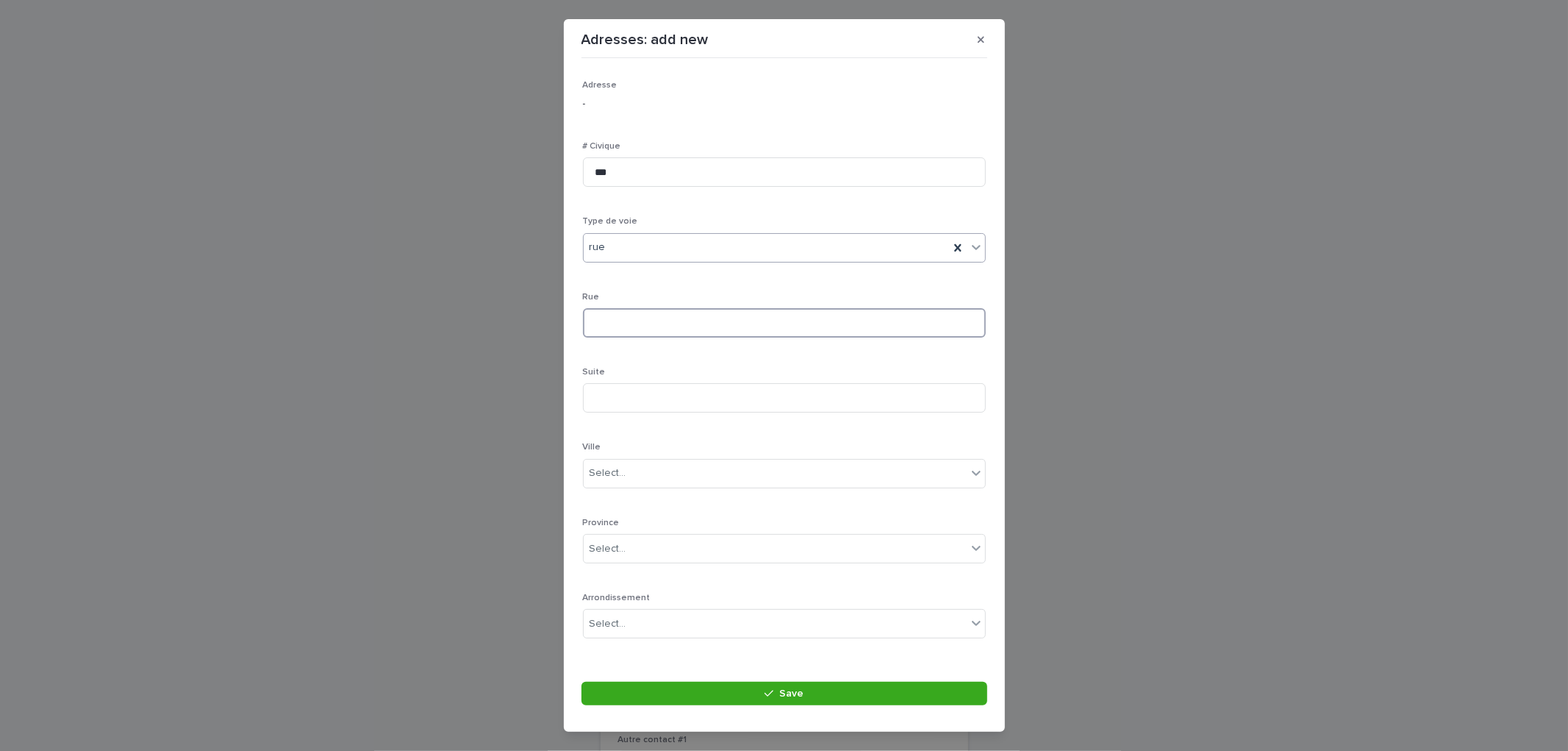
click at [663, 325] on input at bounding box center [785, 323] width 403 height 30
type input "********"
click at [654, 381] on div "Select..." at bounding box center [774, 378] width 383 height 25
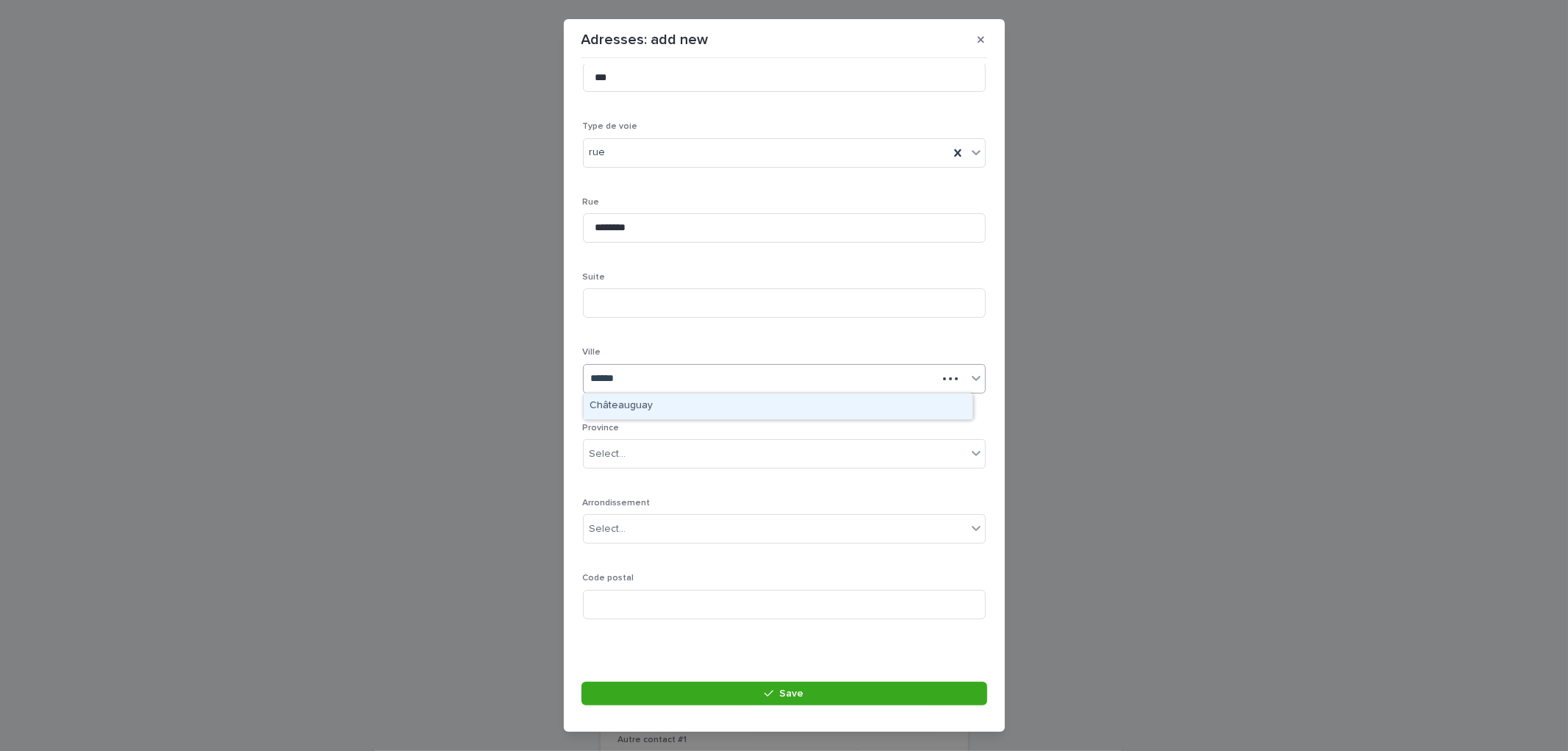
type input "*******"
click at [633, 450] on div "Select..." at bounding box center [774, 454] width 383 height 25
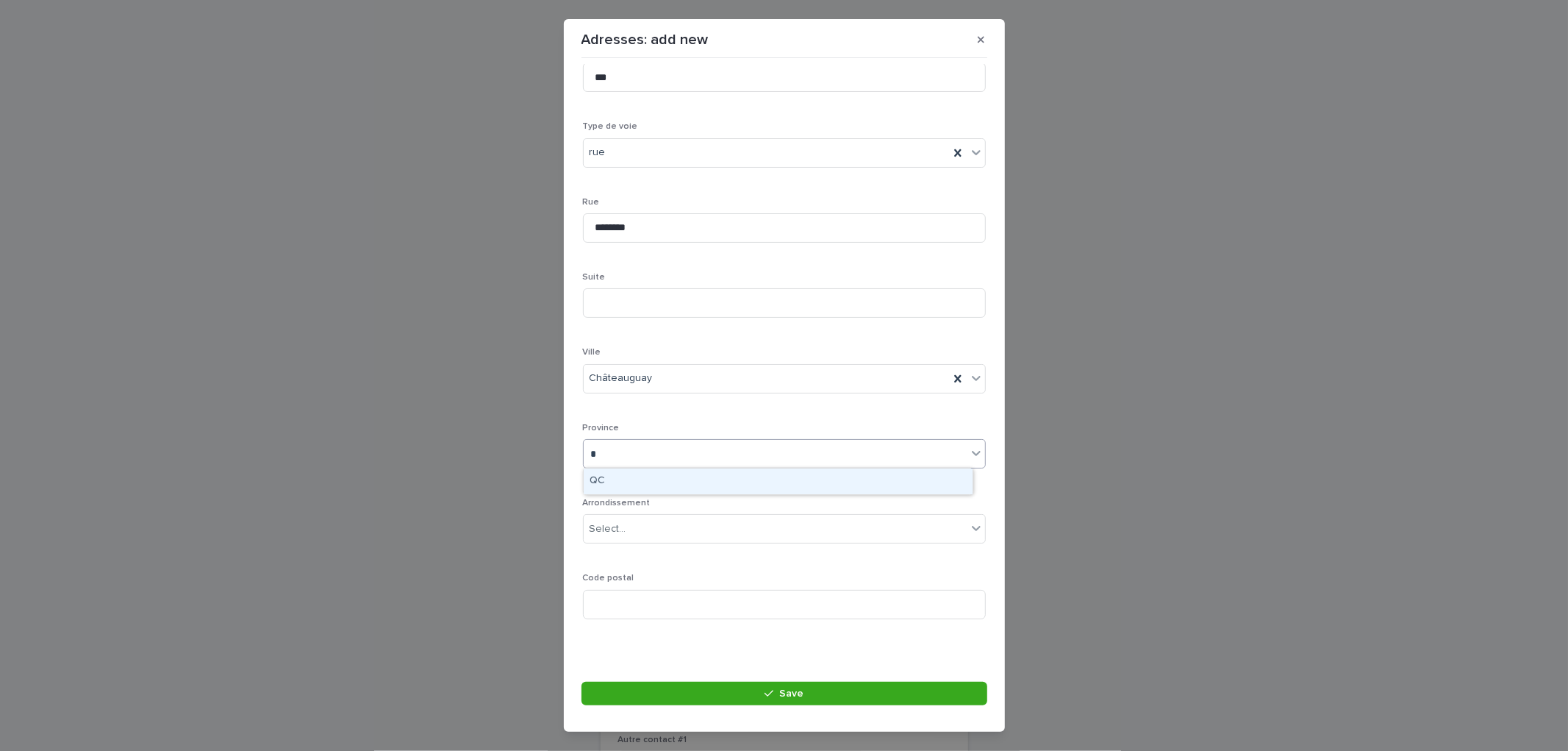
type input "**"
click at [608, 482] on div "QC" at bounding box center [777, 481] width 389 height 26
click at [645, 604] on input at bounding box center [785, 604] width 403 height 30
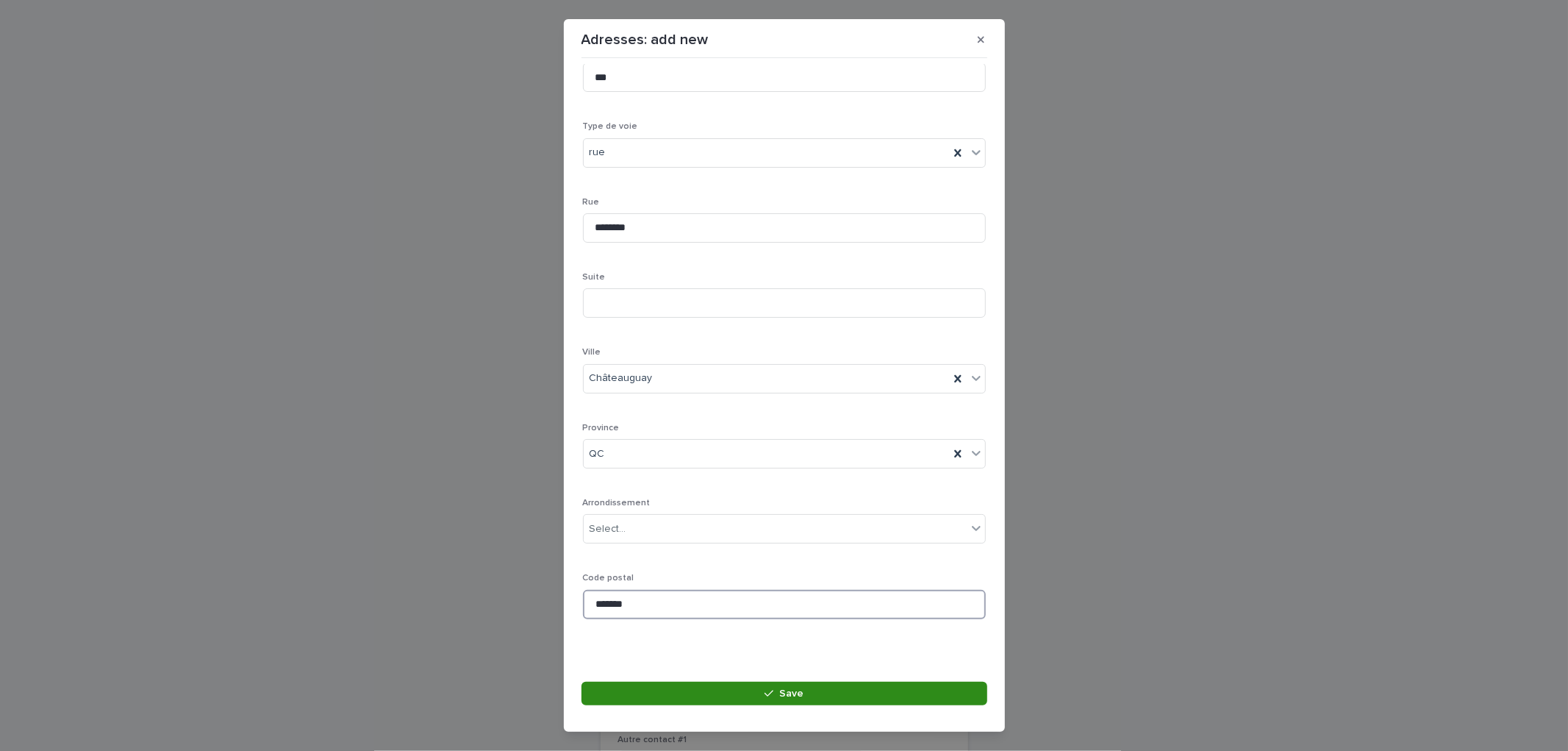
type input "*******"
click at [729, 694] on button "Save" at bounding box center [784, 694] width 405 height 24
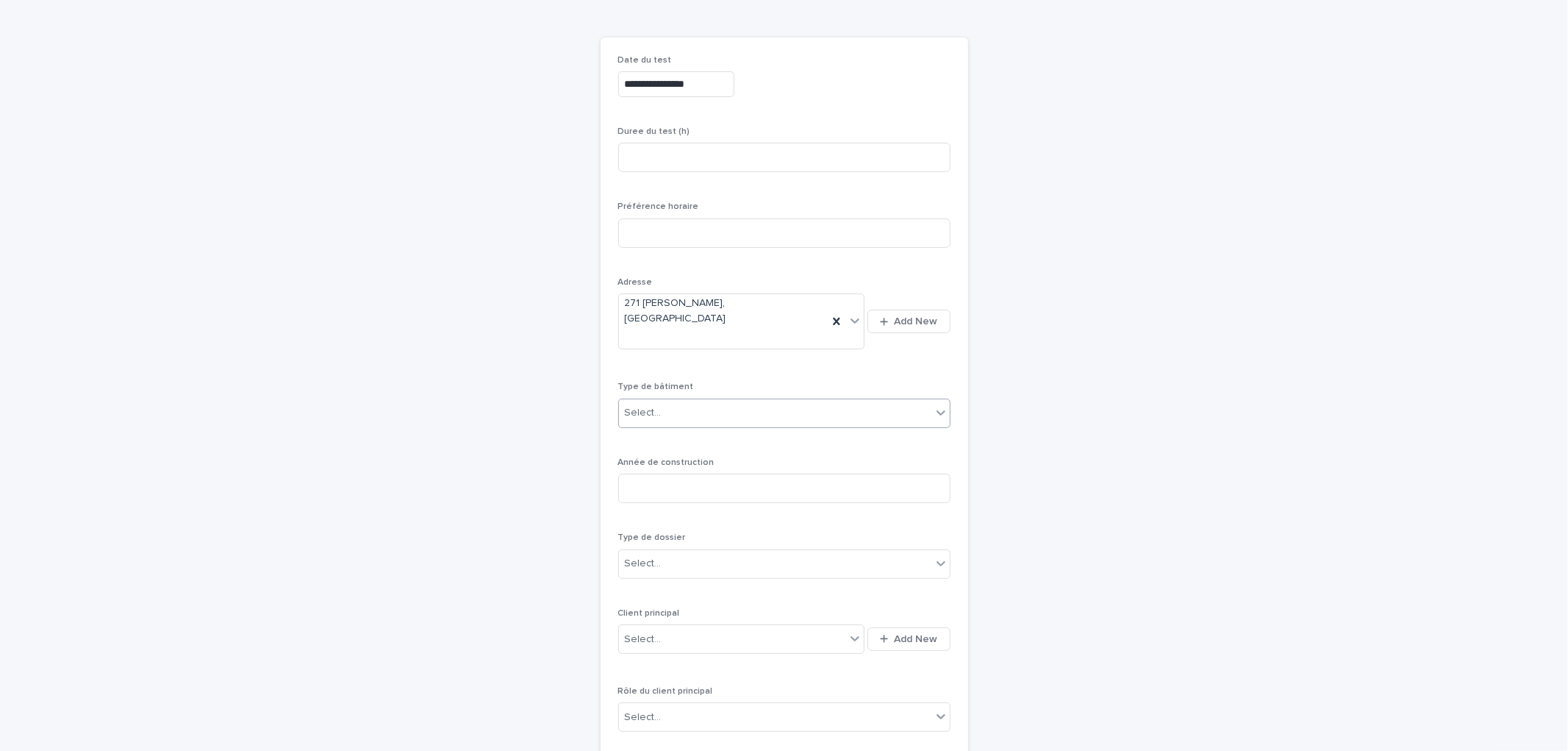
click at [668, 401] on div "Select..." at bounding box center [775, 412] width 313 height 25
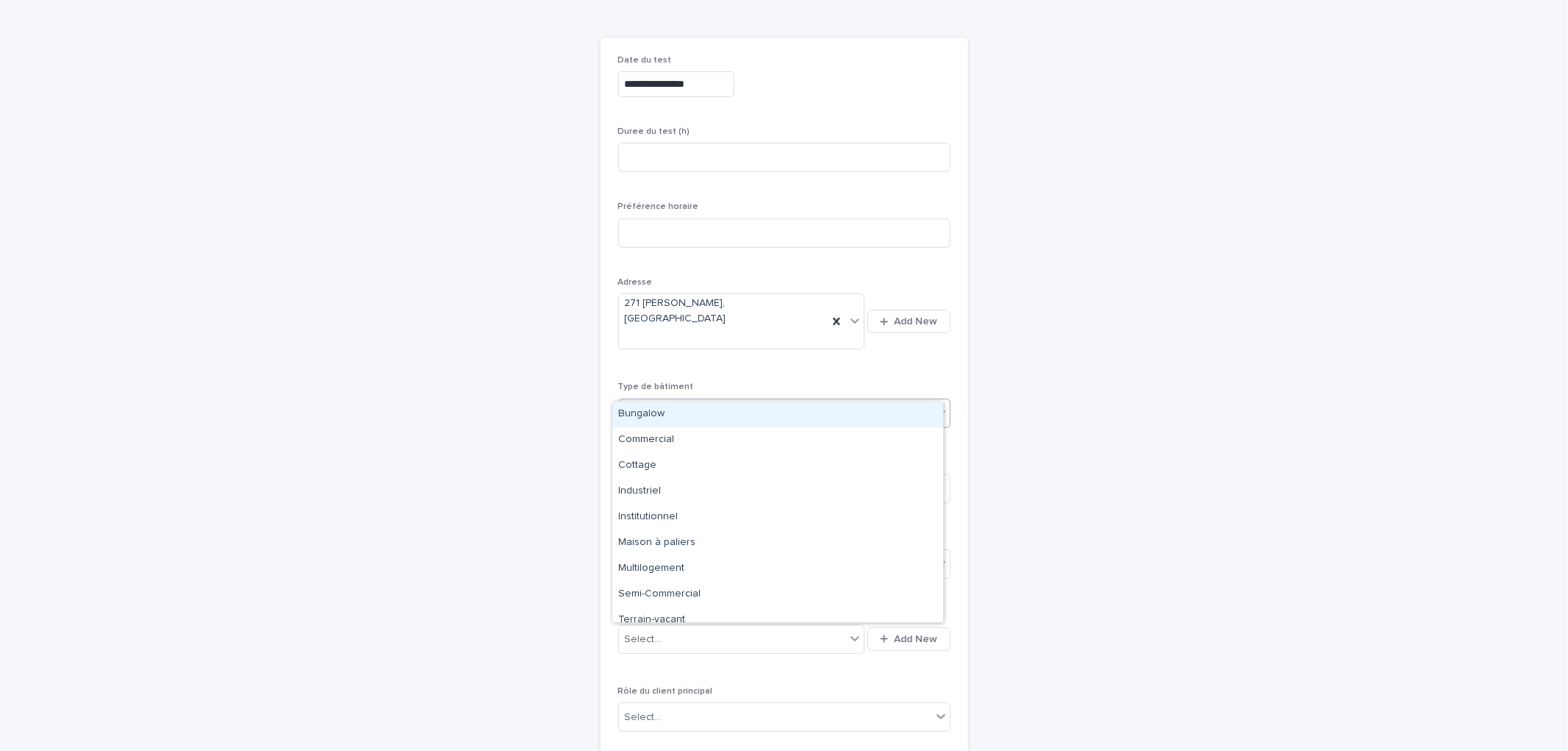
click at [663, 417] on div "Bungalow" at bounding box center [777, 414] width 331 height 26
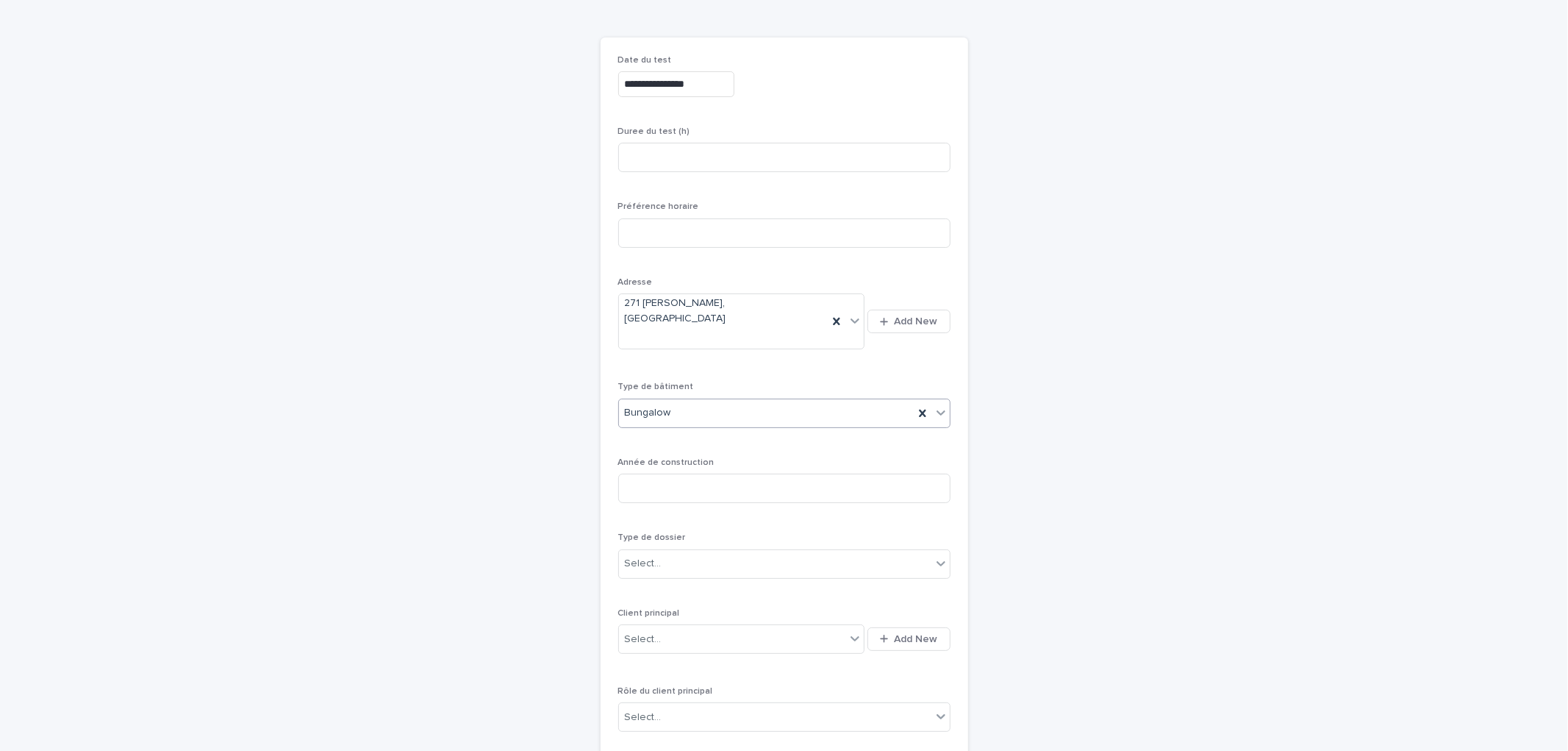
scroll to position [211, 0]
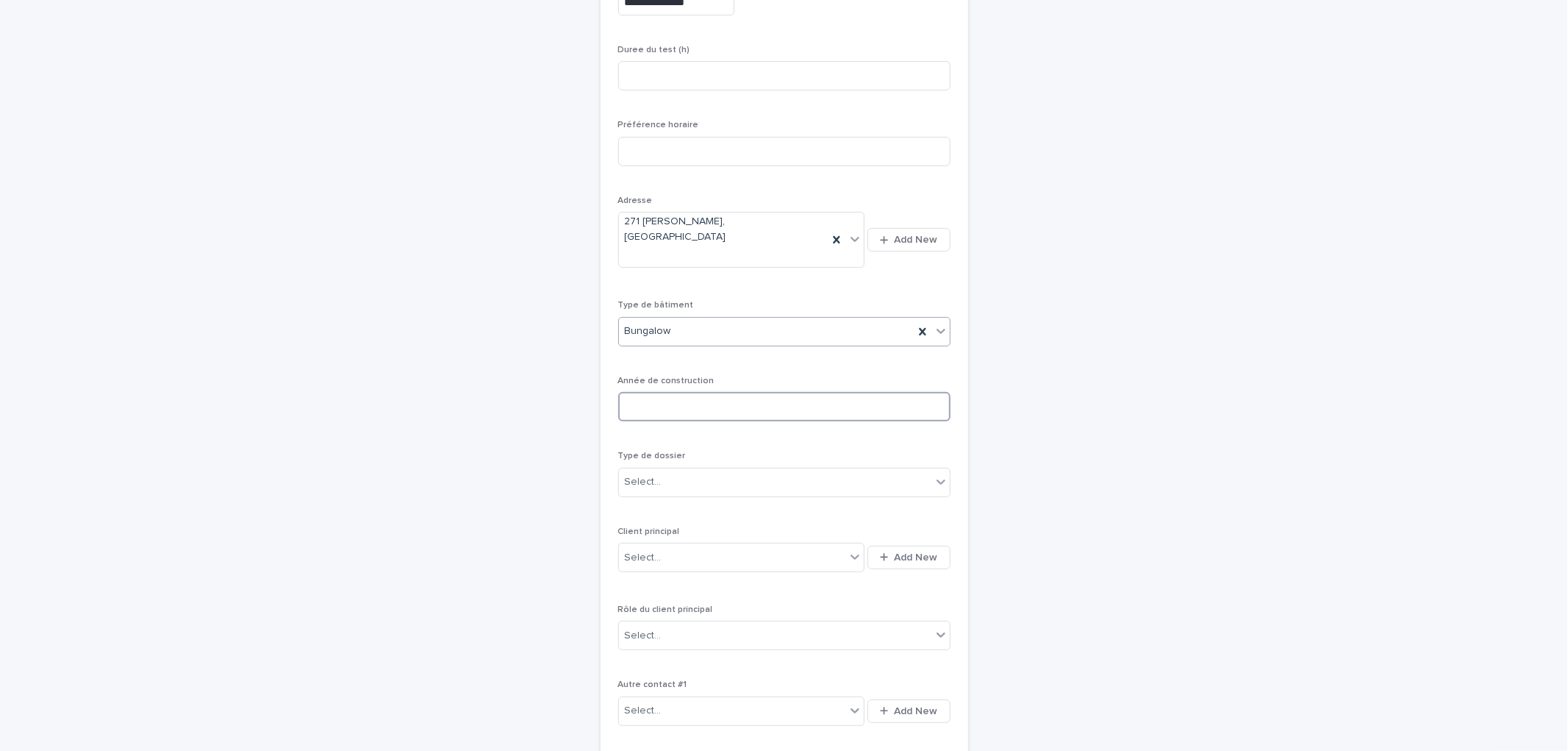
click at [671, 392] on input at bounding box center [784, 407] width 332 height 30
click at [633, 392] on input at bounding box center [784, 407] width 332 height 30
type input "****"
click at [734, 470] on div "Select..." at bounding box center [775, 482] width 313 height 25
click at [653, 487] on div "Final" at bounding box center [777, 483] width 331 height 26
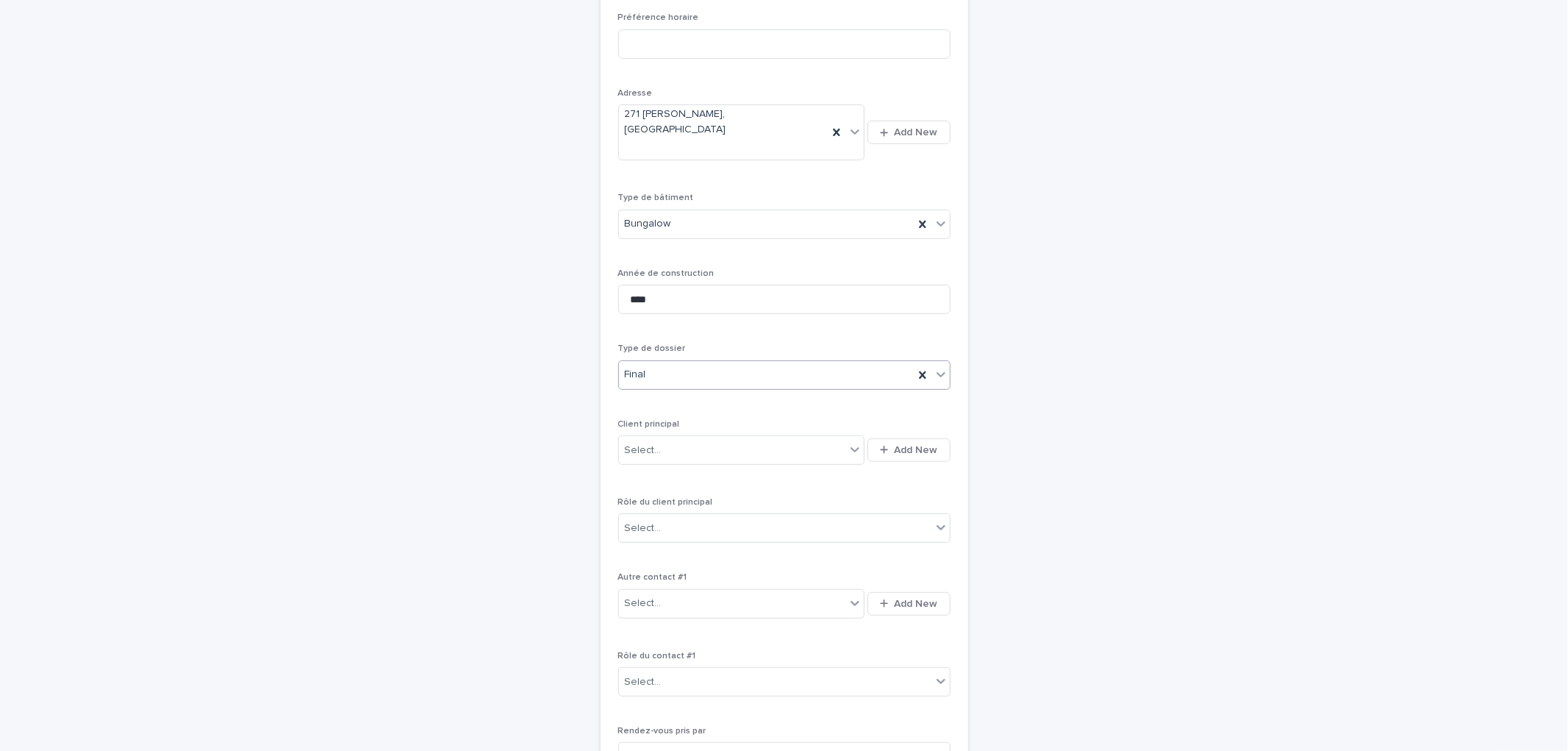
scroll to position [374, 0]
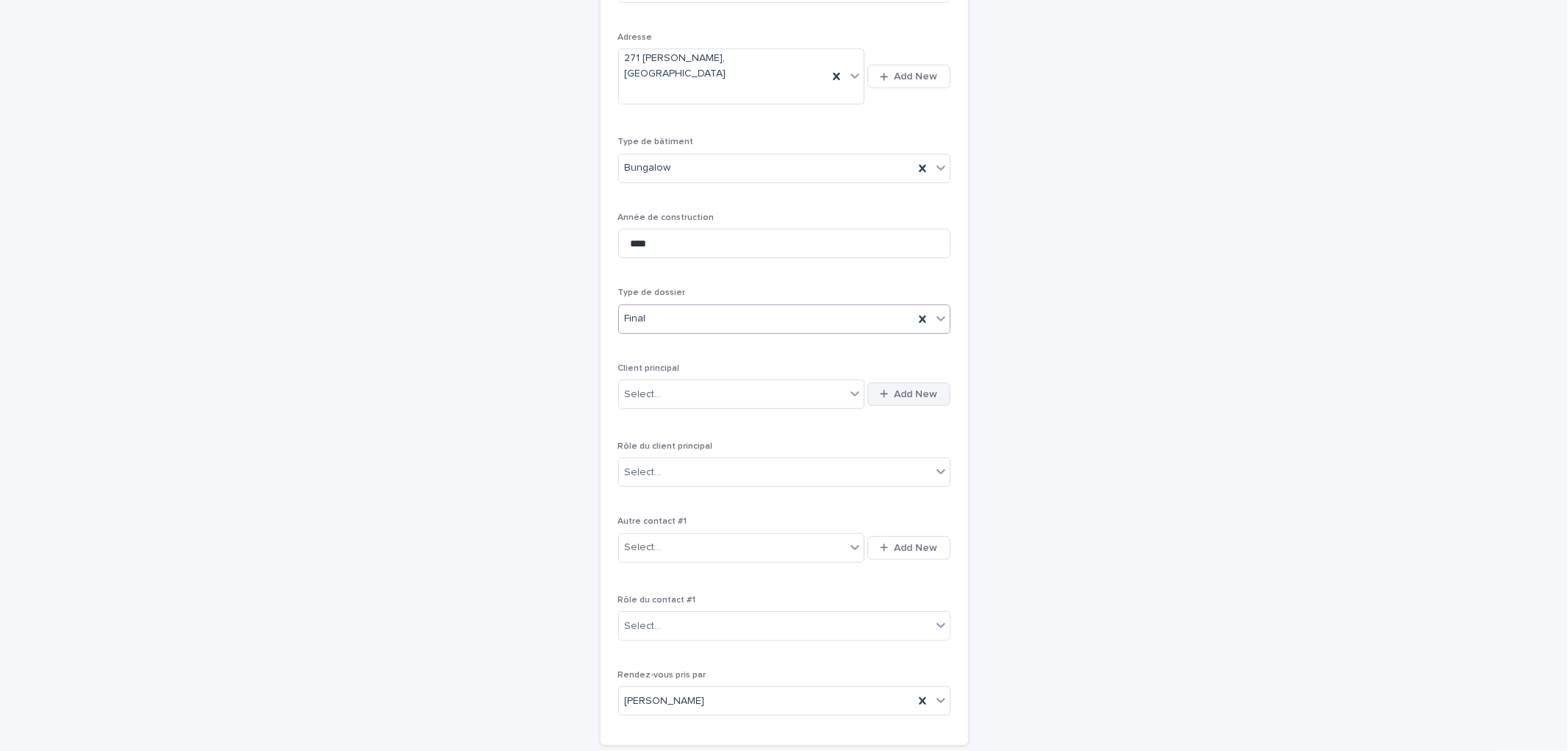
click at [879, 389] on icon "button" at bounding box center [883, 394] width 8 height 10
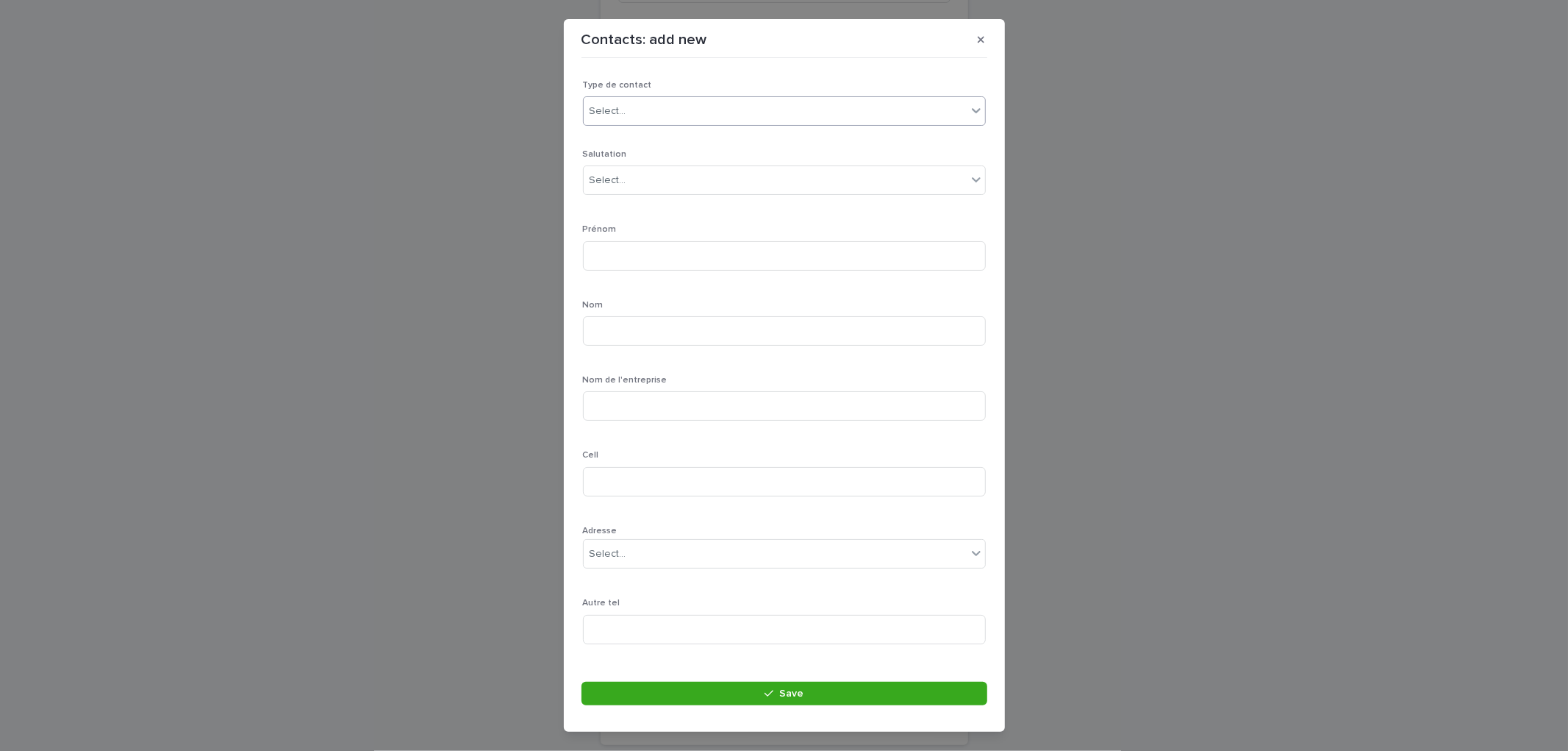
click at [635, 116] on div "Select..." at bounding box center [774, 111] width 383 height 25
click at [627, 130] on div "Particulier" at bounding box center [777, 140] width 389 height 26
click at [640, 174] on div "Select..." at bounding box center [774, 180] width 383 height 25
click at [615, 258] on div "Mr." at bounding box center [777, 261] width 389 height 26
click at [633, 262] on input at bounding box center [785, 256] width 403 height 30
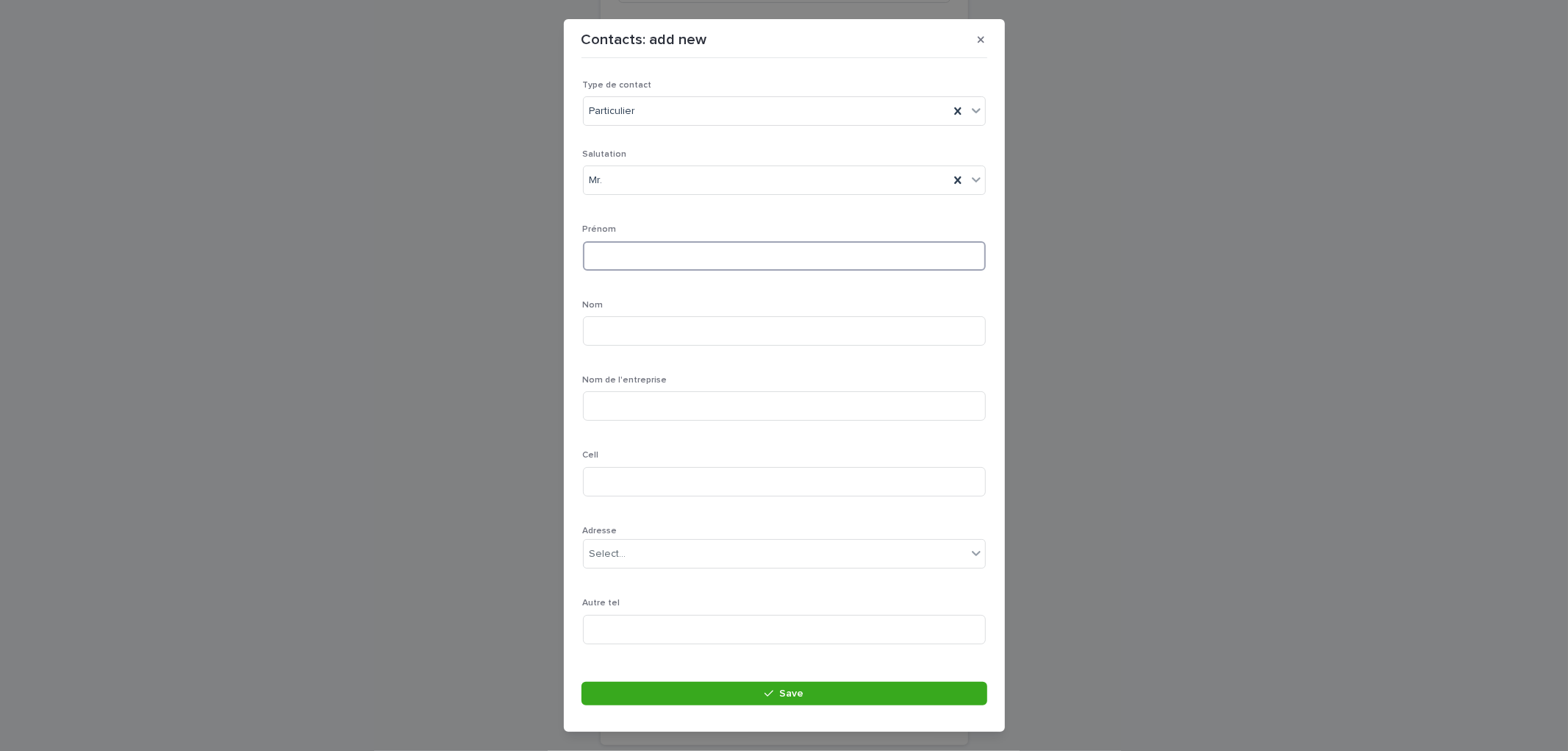
type input "*"
type input "********"
click at [635, 327] on input at bounding box center [785, 331] width 403 height 30
click at [599, 330] on input "*****" at bounding box center [785, 331] width 403 height 30
type input "*****"
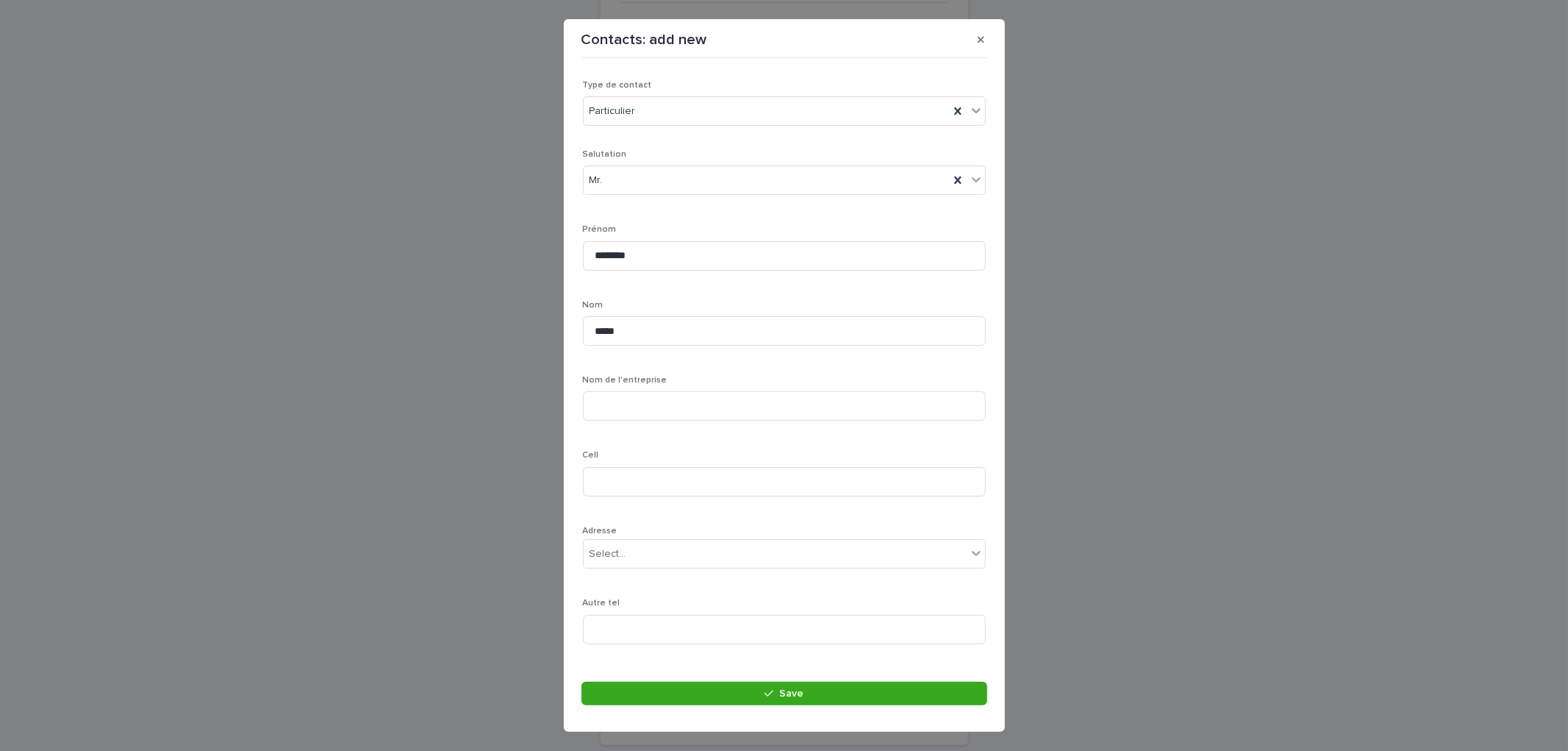
click at [671, 356] on div "Nom *****" at bounding box center [785, 329] width 403 height 57
click at [621, 318] on input at bounding box center [785, 319] width 403 height 30
click at [648, 313] on input at bounding box center [785, 319] width 403 height 30
paste input "**********"
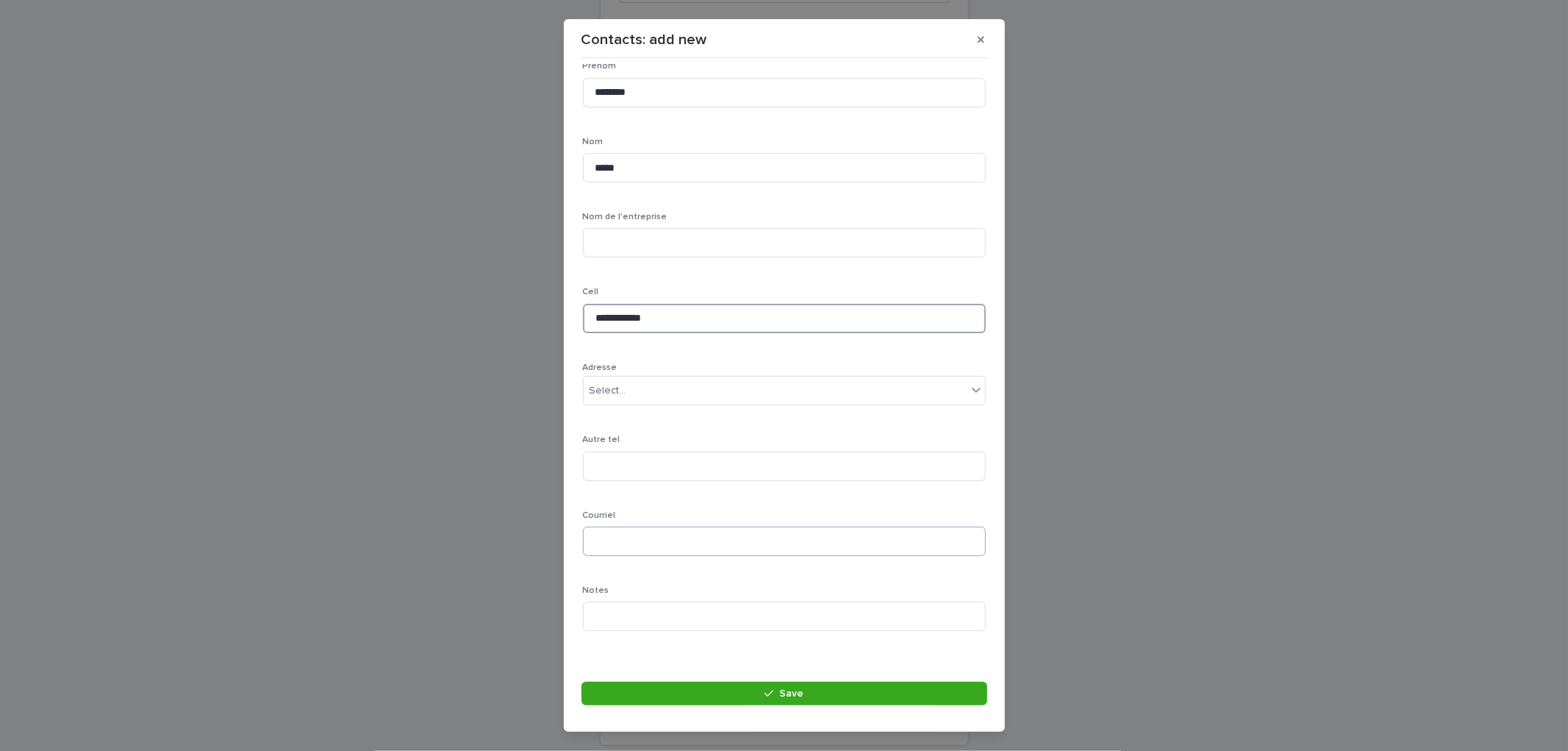
type input "**********"
click at [662, 530] on input at bounding box center [785, 541] width 403 height 30
type input "**********"
click at [743, 429] on div "**********" at bounding box center [785, 315] width 403 height 657
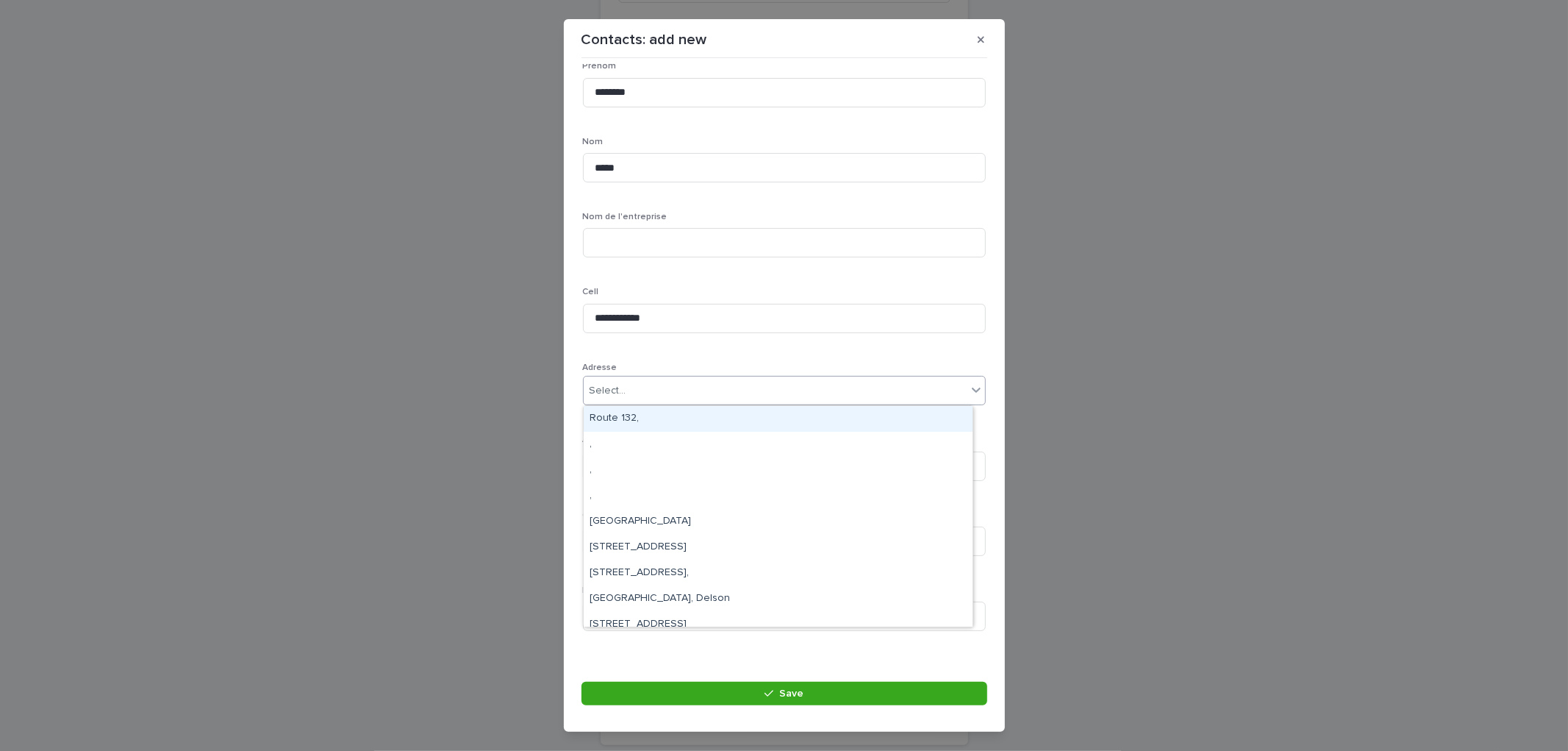
click at [700, 395] on div "Select..." at bounding box center [774, 391] width 383 height 25
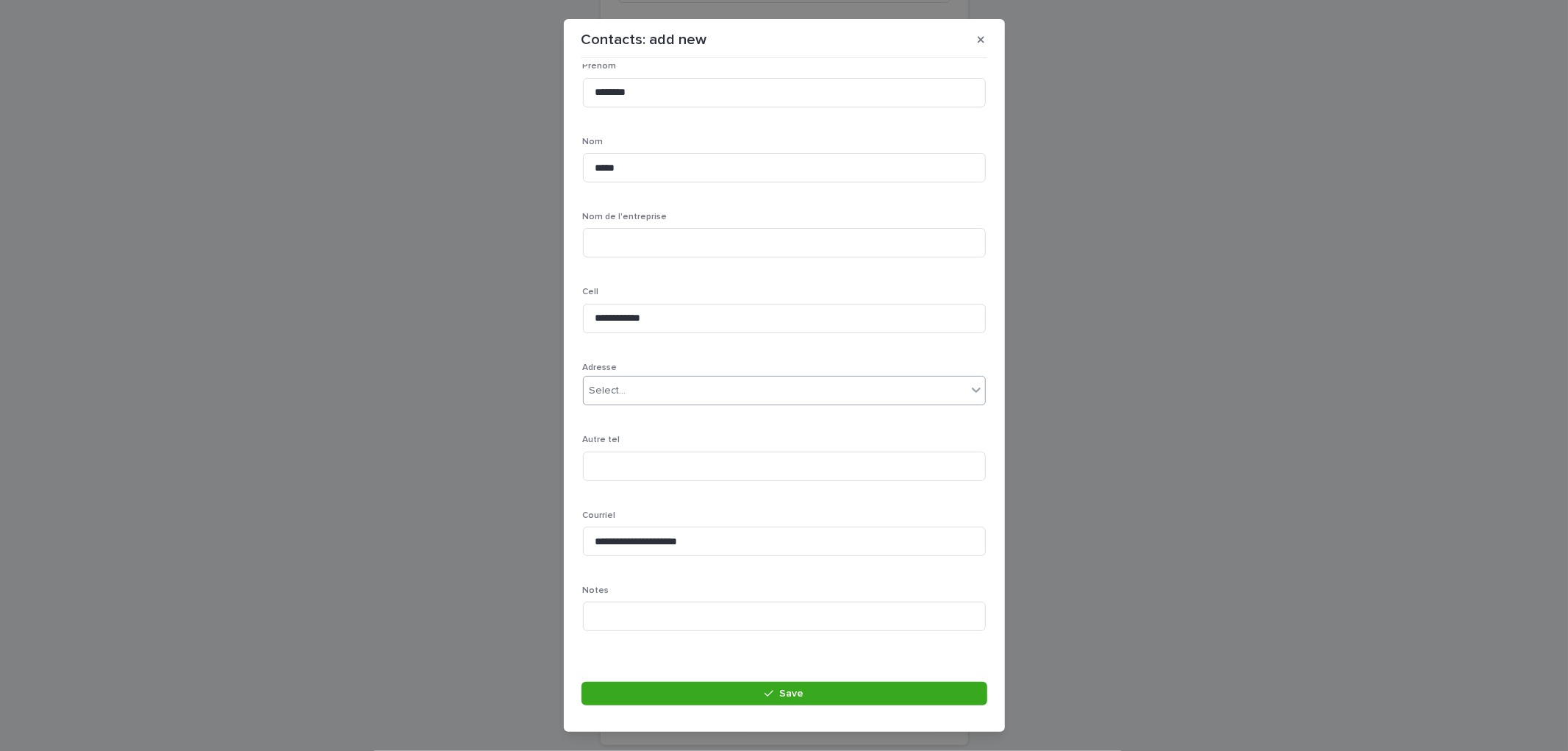
click at [618, 383] on div "Select..." at bounding box center [607, 391] width 36 height 16
type input "**********"
click at [711, 414] on div "271 Mitchell, Châteauguay" at bounding box center [777, 418] width 389 height 26
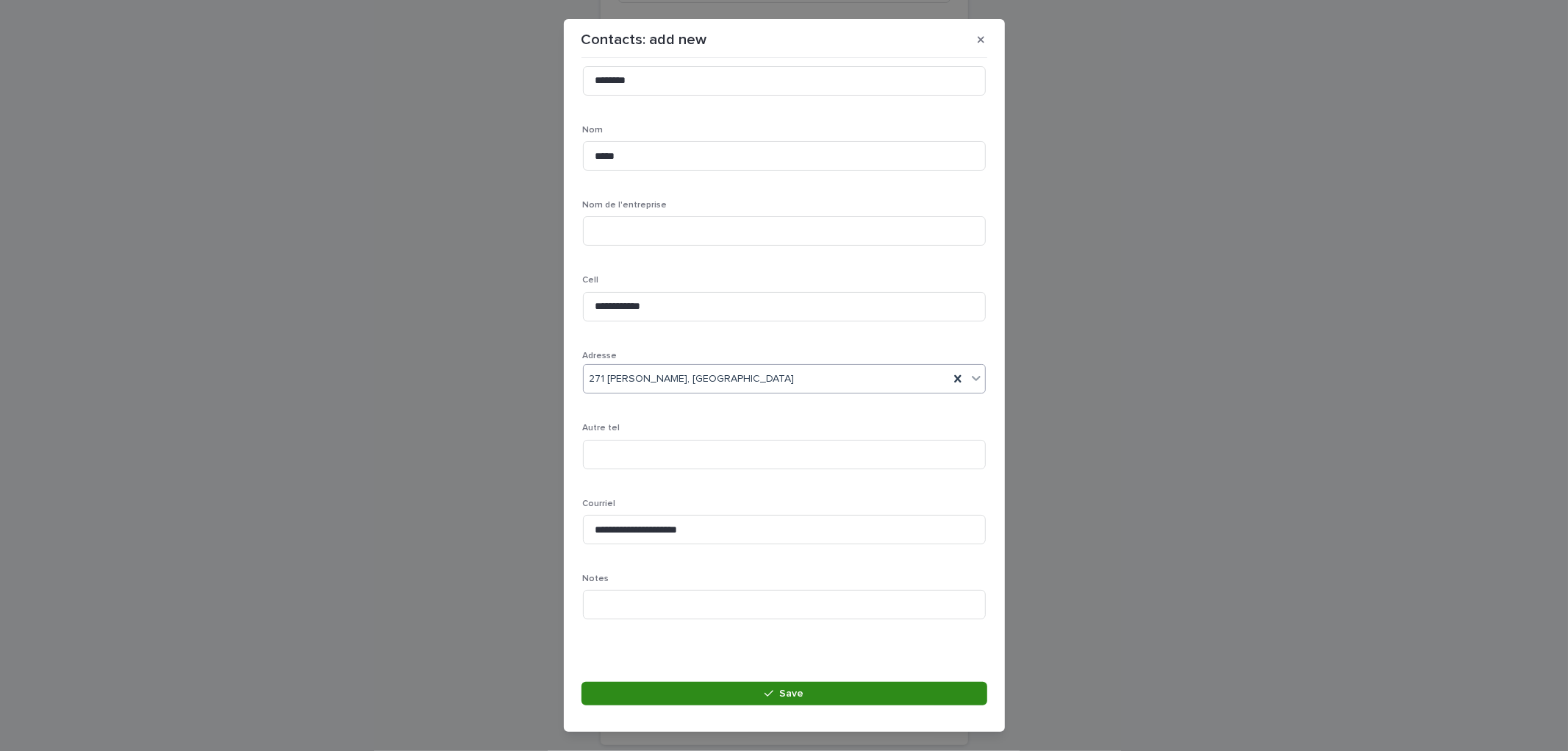
click at [828, 696] on button "Save" at bounding box center [784, 694] width 405 height 24
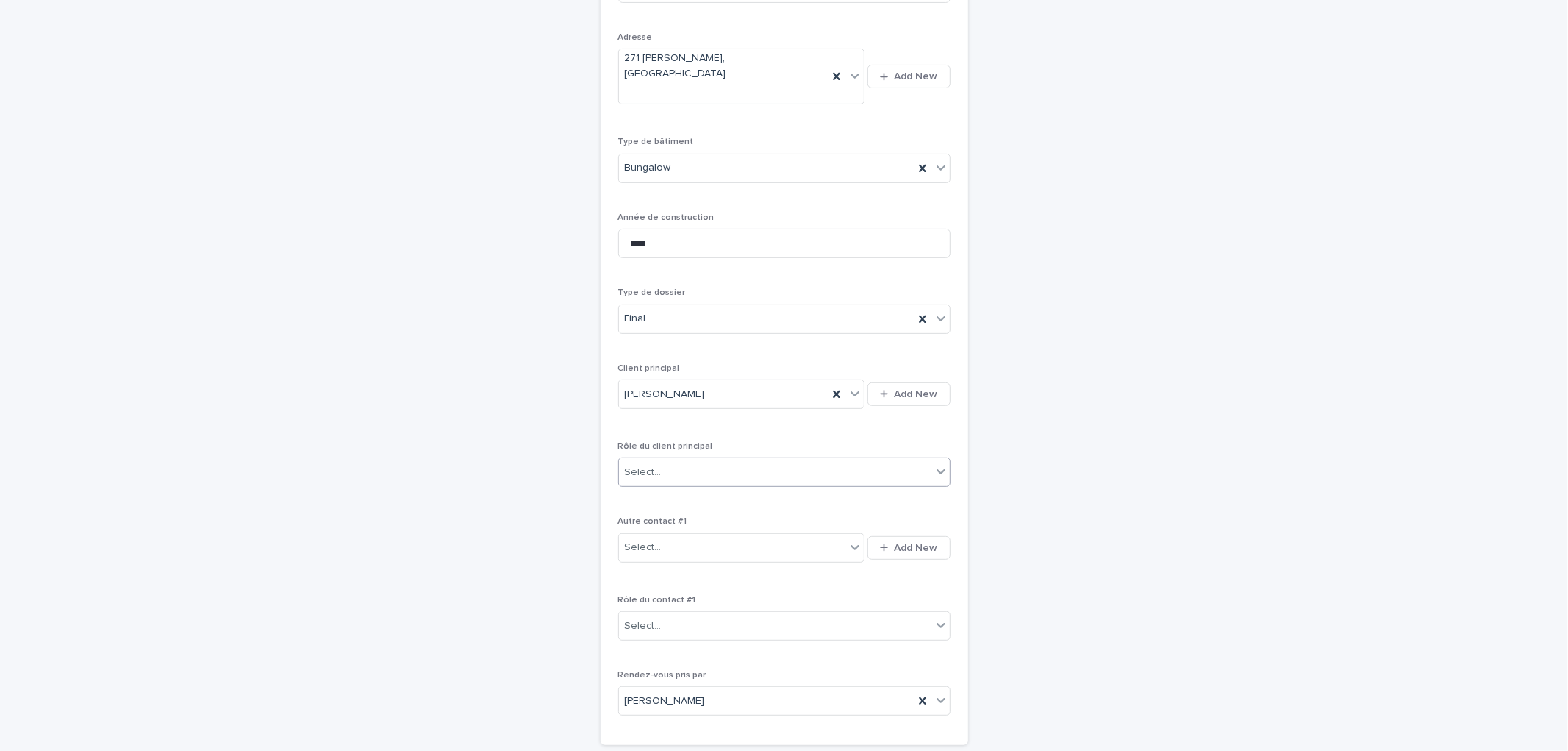
click at [700, 461] on div "Select..." at bounding box center [775, 472] width 313 height 25
click at [669, 641] on div "Propriétaire" at bounding box center [777, 643] width 331 height 26
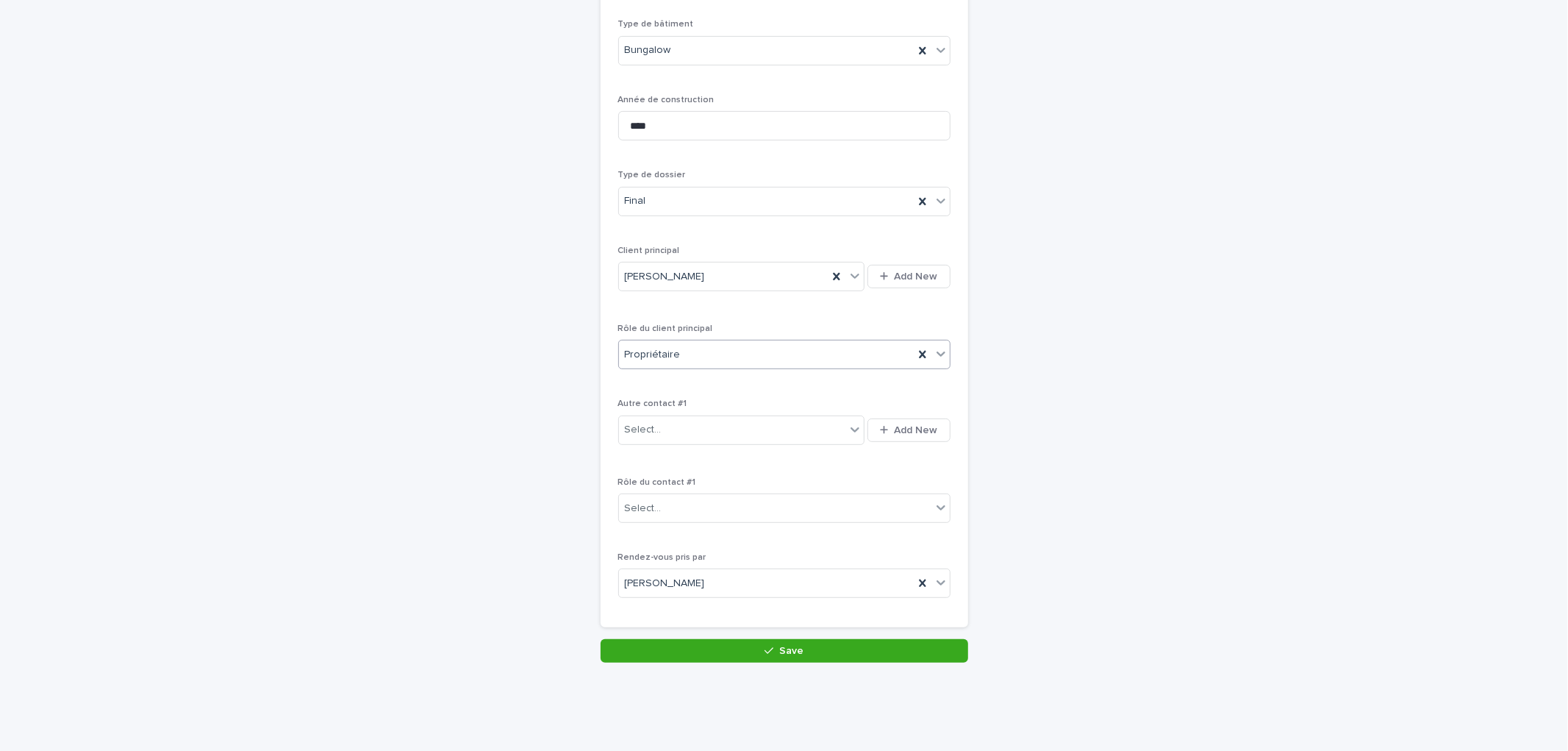
scroll to position [493, 0]
click at [785, 645] on span "Save" at bounding box center [791, 650] width 25 height 10
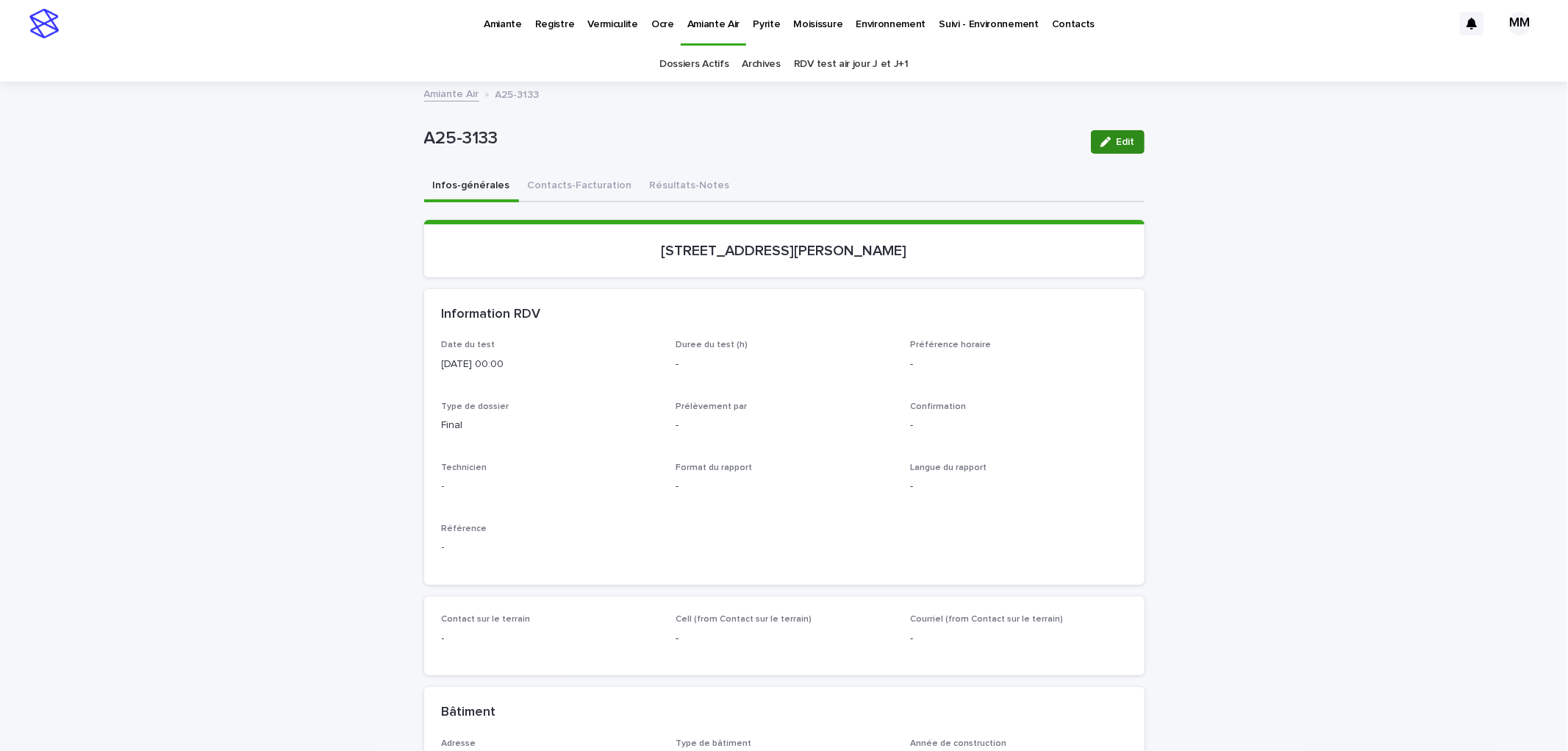
click at [1116, 141] on span "Edit" at bounding box center [1125, 142] width 19 height 10
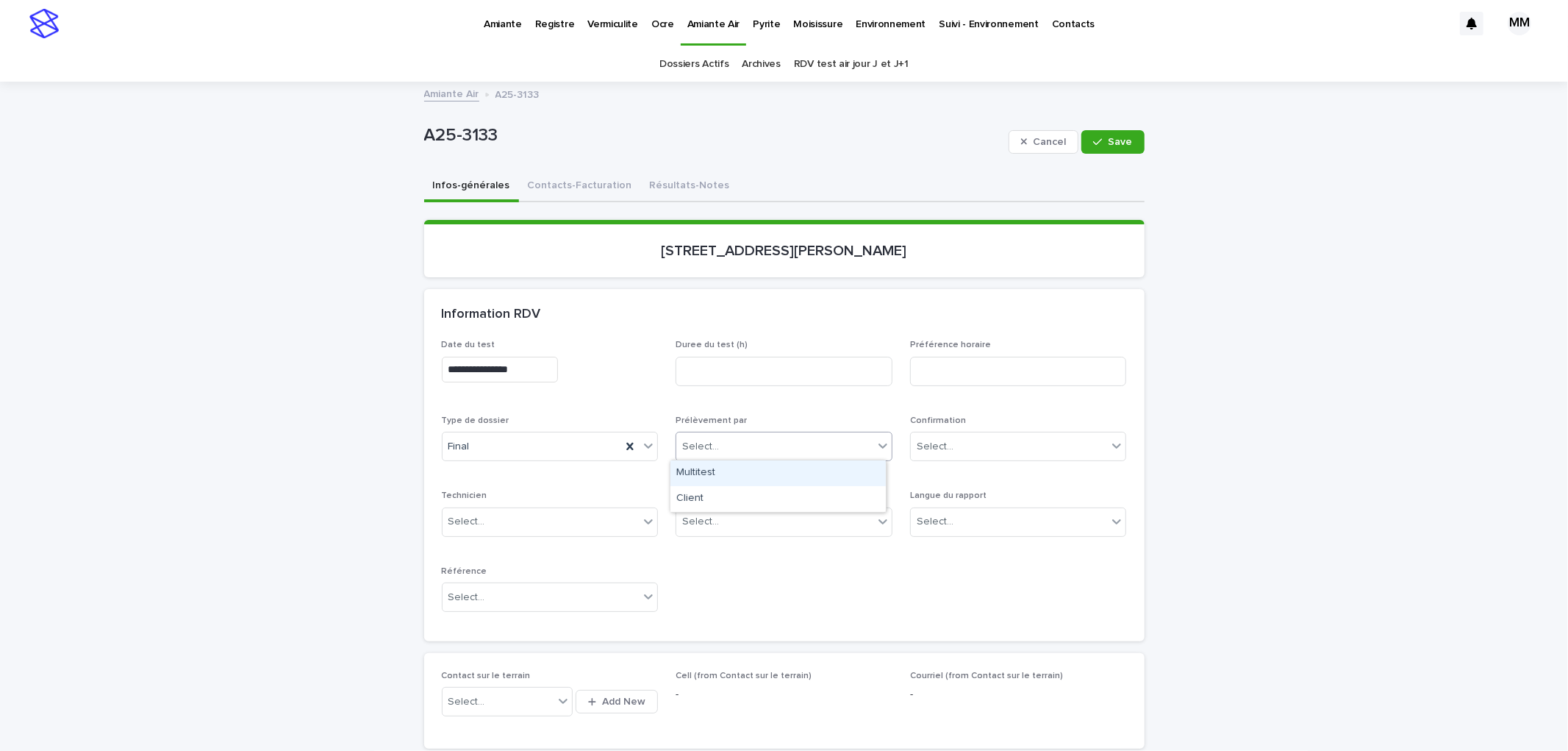
drag, startPoint x: 721, startPoint y: 439, endPoint x: 733, endPoint y: 474, distance: 37.0
click at [723, 439] on div "Select..." at bounding box center [774, 447] width 197 height 25
drag, startPoint x: 743, startPoint y: 462, endPoint x: 863, endPoint y: 496, distance: 124.7
click at [744, 462] on div "Multitest" at bounding box center [778, 473] width 215 height 26
click at [952, 533] on div "Select..." at bounding box center [1018, 523] width 216 height 30
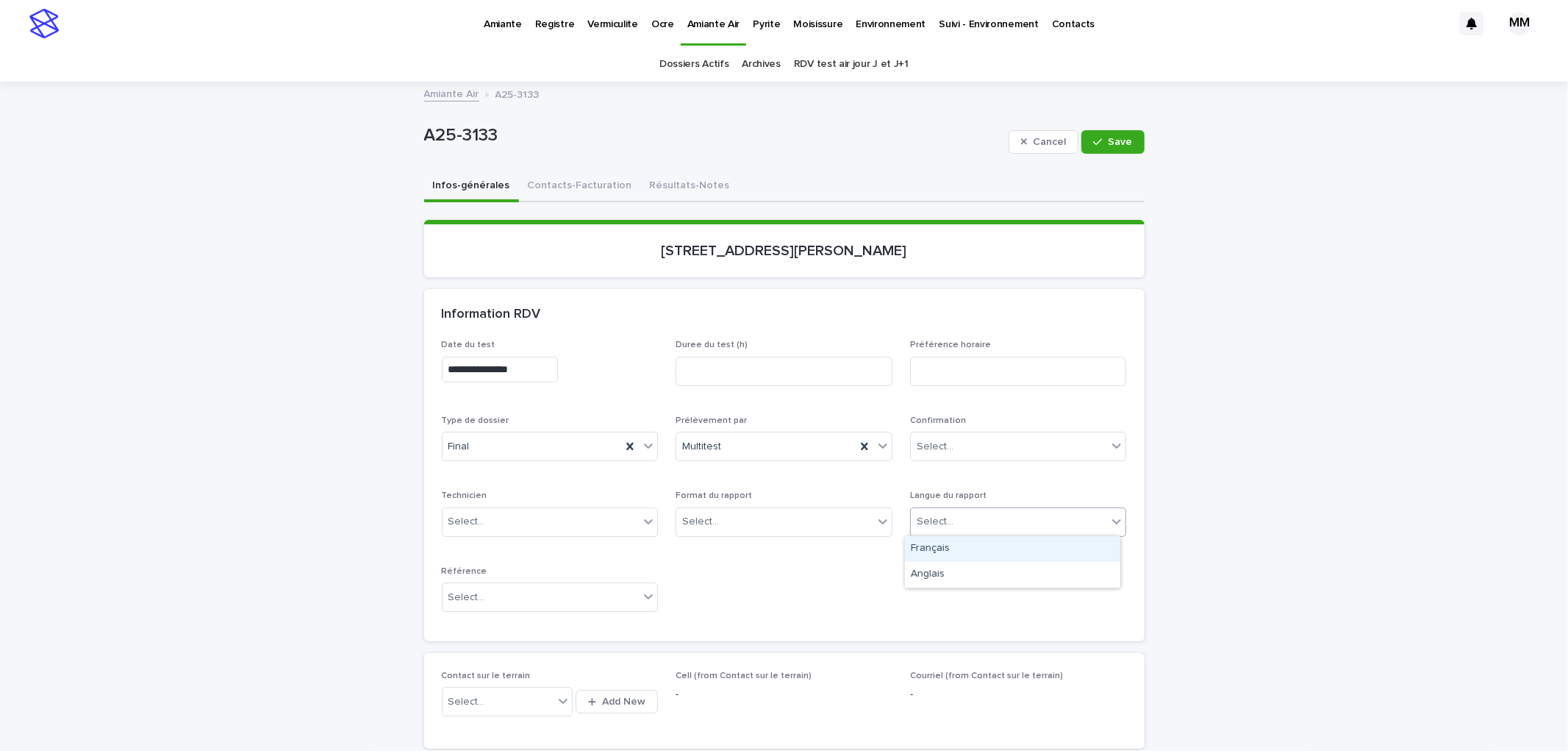
drag, startPoint x: 952, startPoint y: 553, endPoint x: 798, endPoint y: 532, distance: 155.4
click at [952, 553] on div "Français" at bounding box center [1012, 549] width 215 height 26
drag, startPoint x: 724, startPoint y: 503, endPoint x: 736, endPoint y: 537, distance: 36.1
click at [724, 502] on div "Format du rapport Select..." at bounding box center [784, 519] width 216 height 57
click at [738, 521] on div "Select..." at bounding box center [774, 522] width 197 height 25
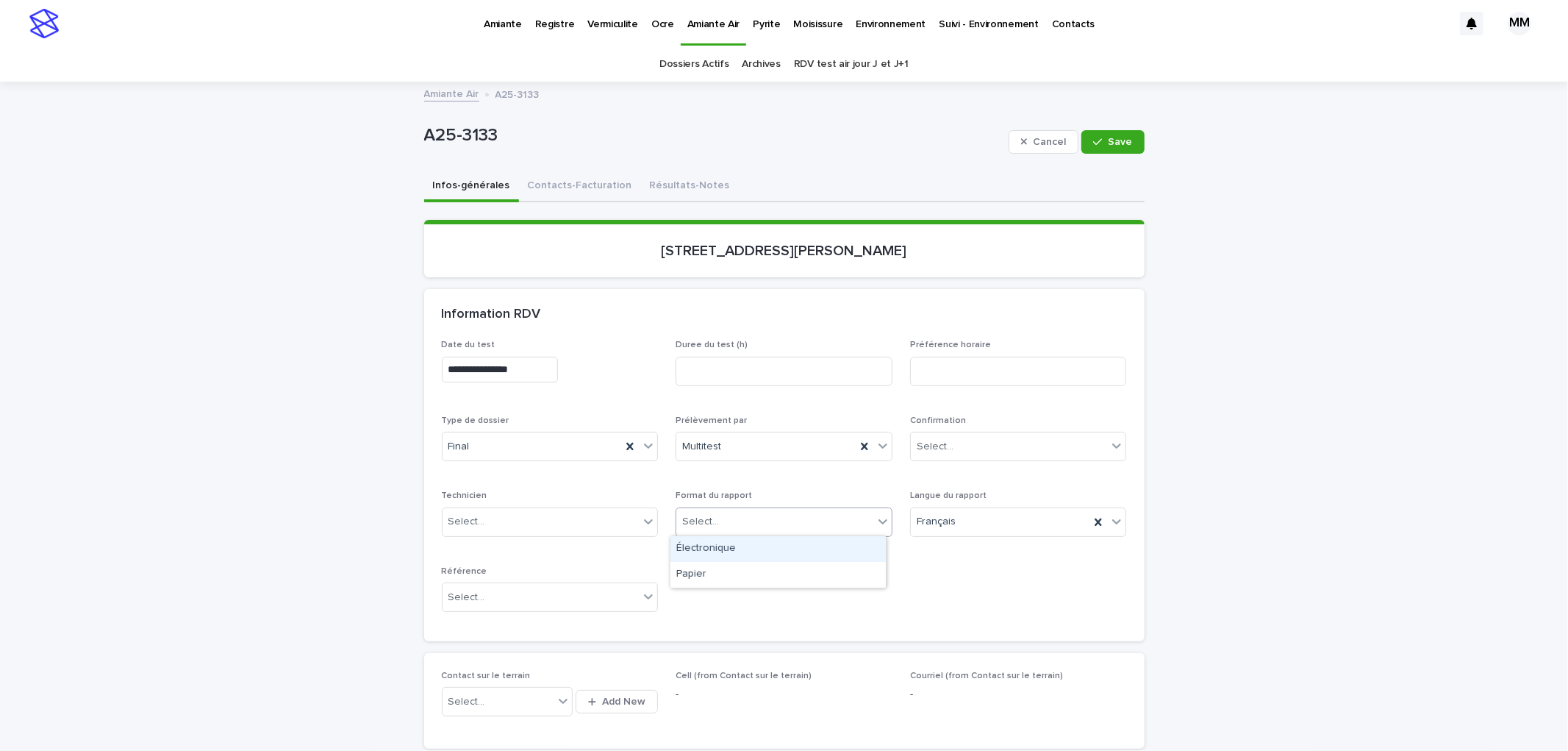
click at [726, 545] on div "Électronique" at bounding box center [778, 549] width 215 height 26
click at [764, 356] on input at bounding box center [784, 371] width 216 height 30
type input "***"
click at [1098, 137] on div "button" at bounding box center [1100, 142] width 15 height 10
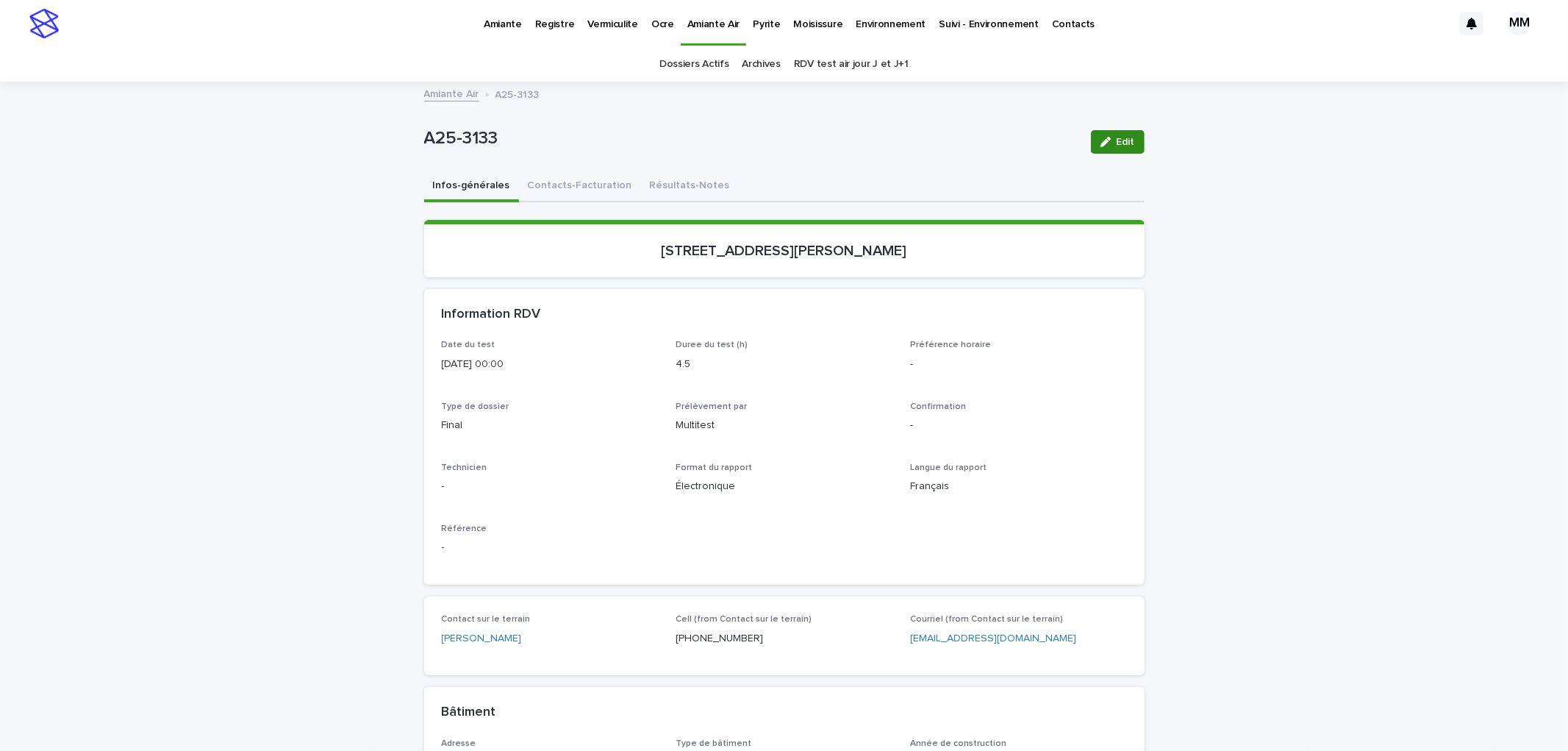
click at [1108, 141] on div "button" at bounding box center [1109, 142] width 16 height 10
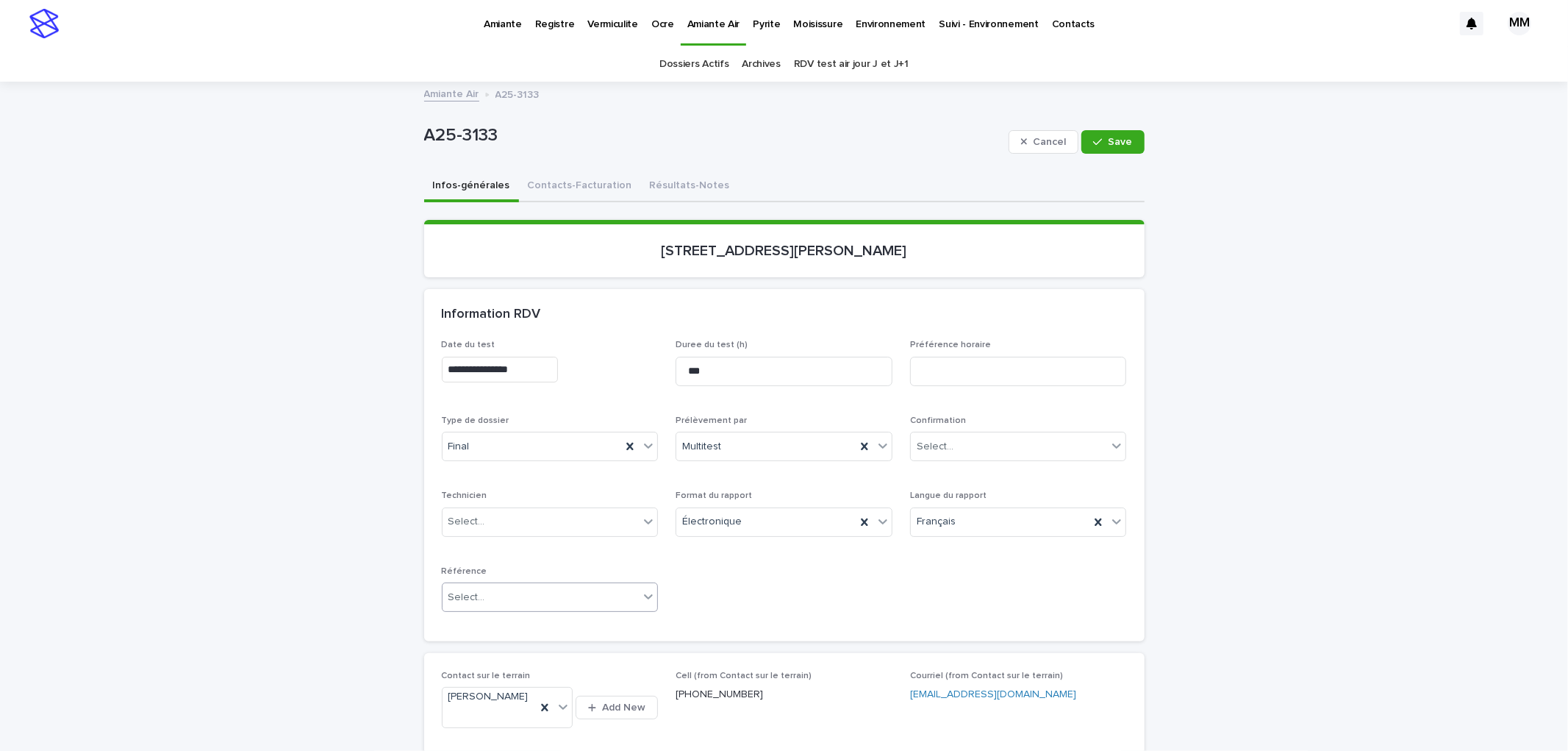
drag, startPoint x: 482, startPoint y: 584, endPoint x: 484, endPoint y: 595, distance: 11.2
click at [482, 586] on div "Select..." at bounding box center [541, 597] width 197 height 25
click at [499, 622] on div "Client" at bounding box center [543, 624] width 215 height 26
click at [1111, 143] on span "Save" at bounding box center [1120, 142] width 25 height 10
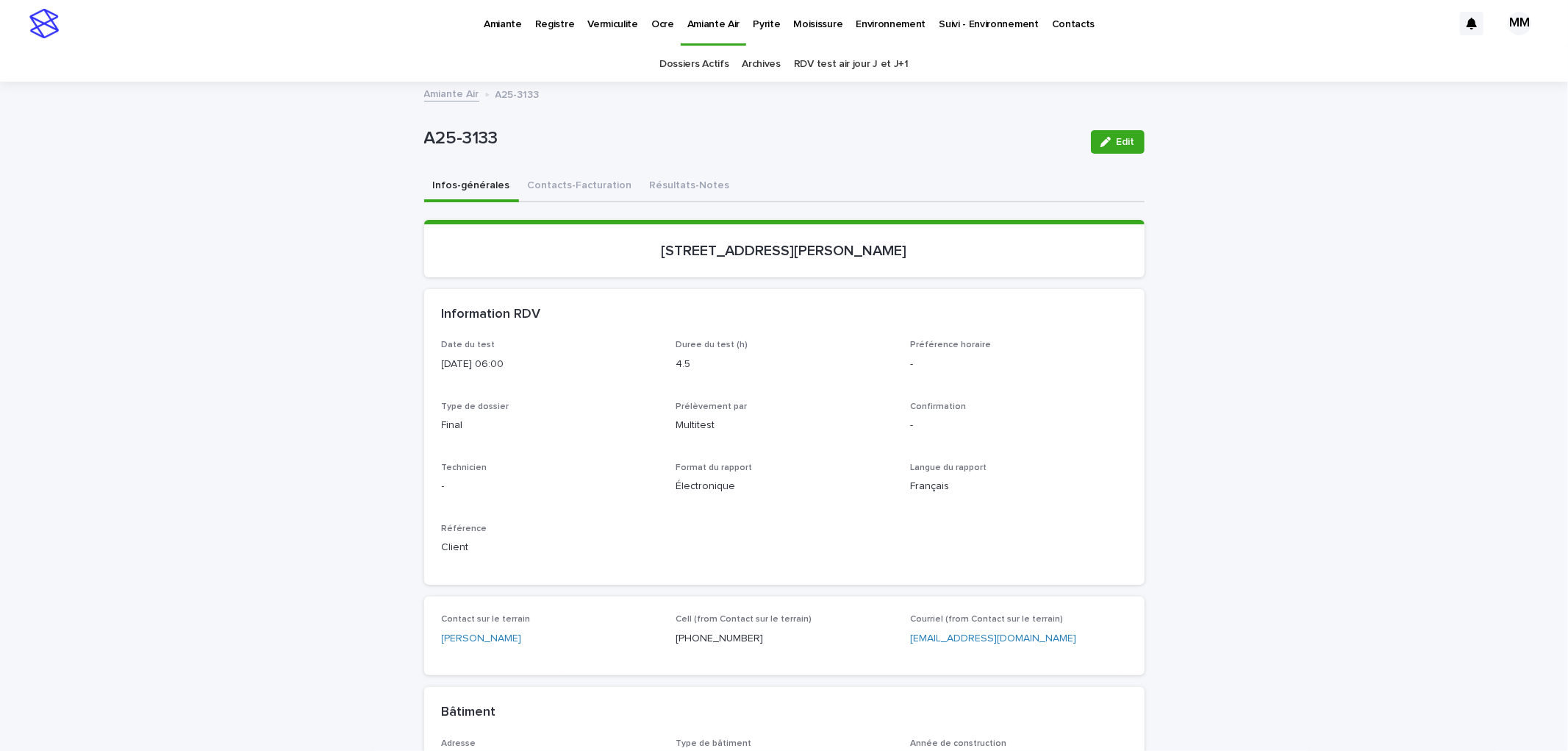
click at [907, 189] on div "Infos-générales Contacts-Facturation Résultats-Notes" at bounding box center [784, 186] width 720 height 31
click at [572, 190] on button "Contacts-Facturation" at bounding box center [580, 186] width 122 height 31
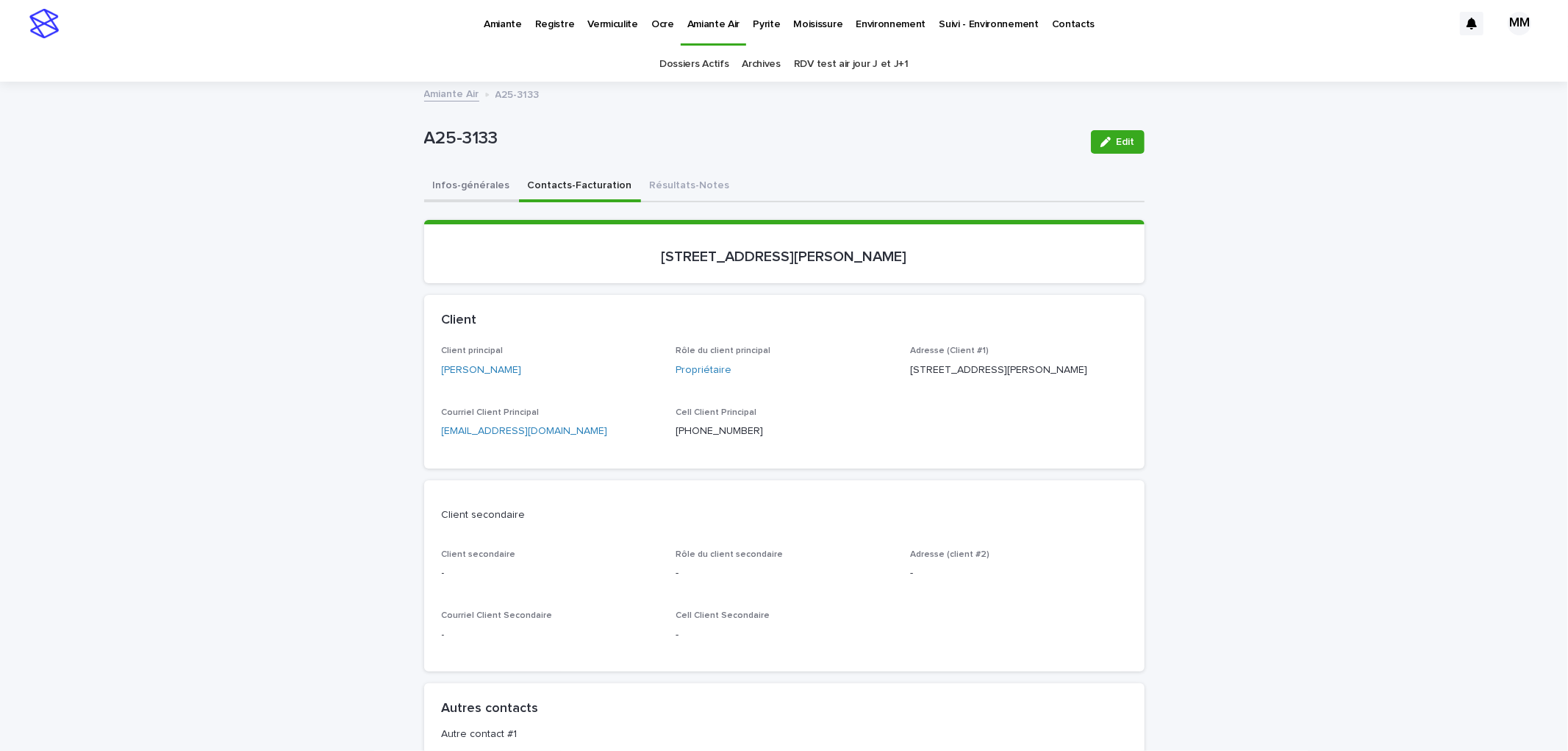
click at [450, 188] on button "Infos-générales" at bounding box center [471, 186] width 94 height 31
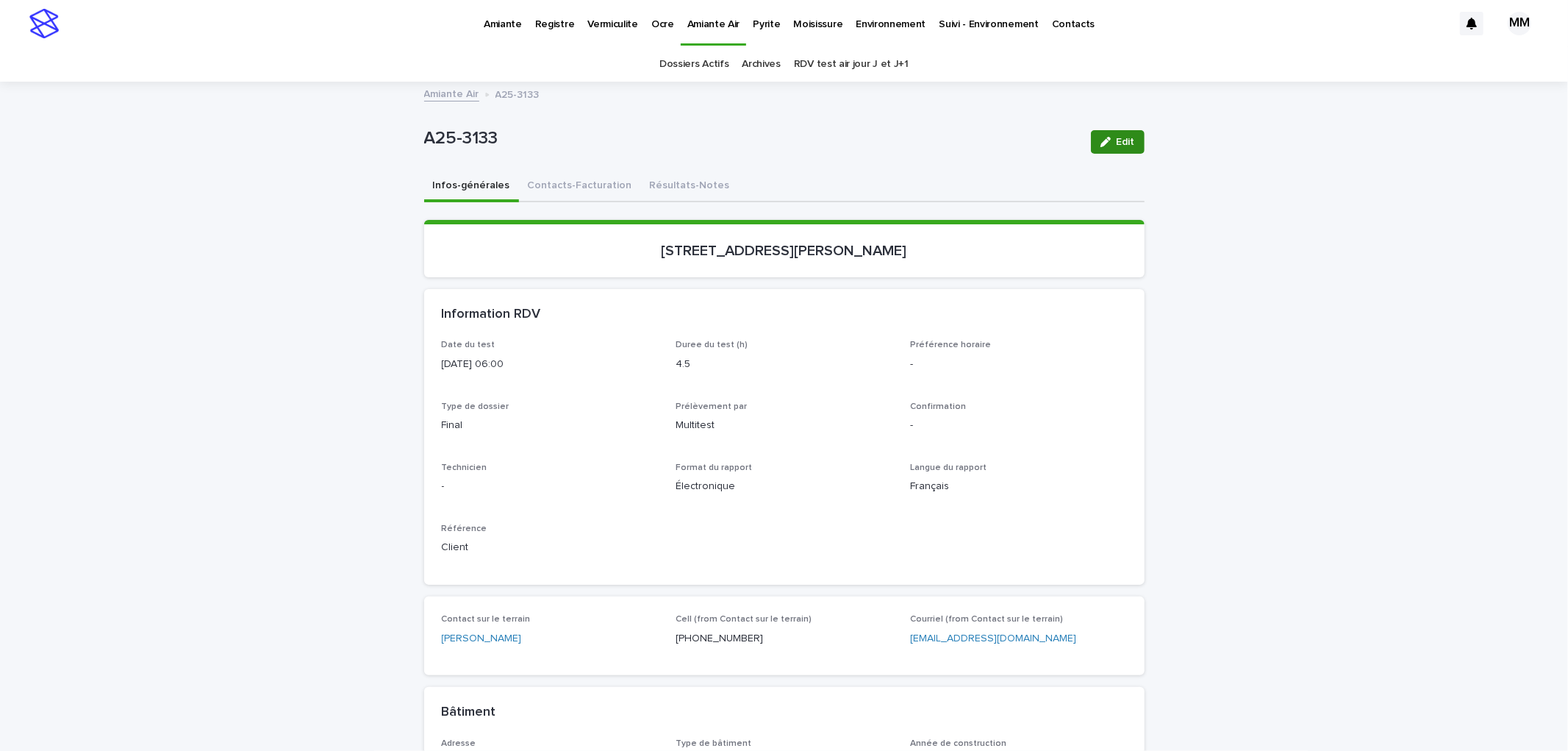
drag, startPoint x: 1113, startPoint y: 141, endPoint x: 987, endPoint y: 351, distance: 244.9
click at [1116, 141] on span "Edit" at bounding box center [1125, 142] width 19 height 10
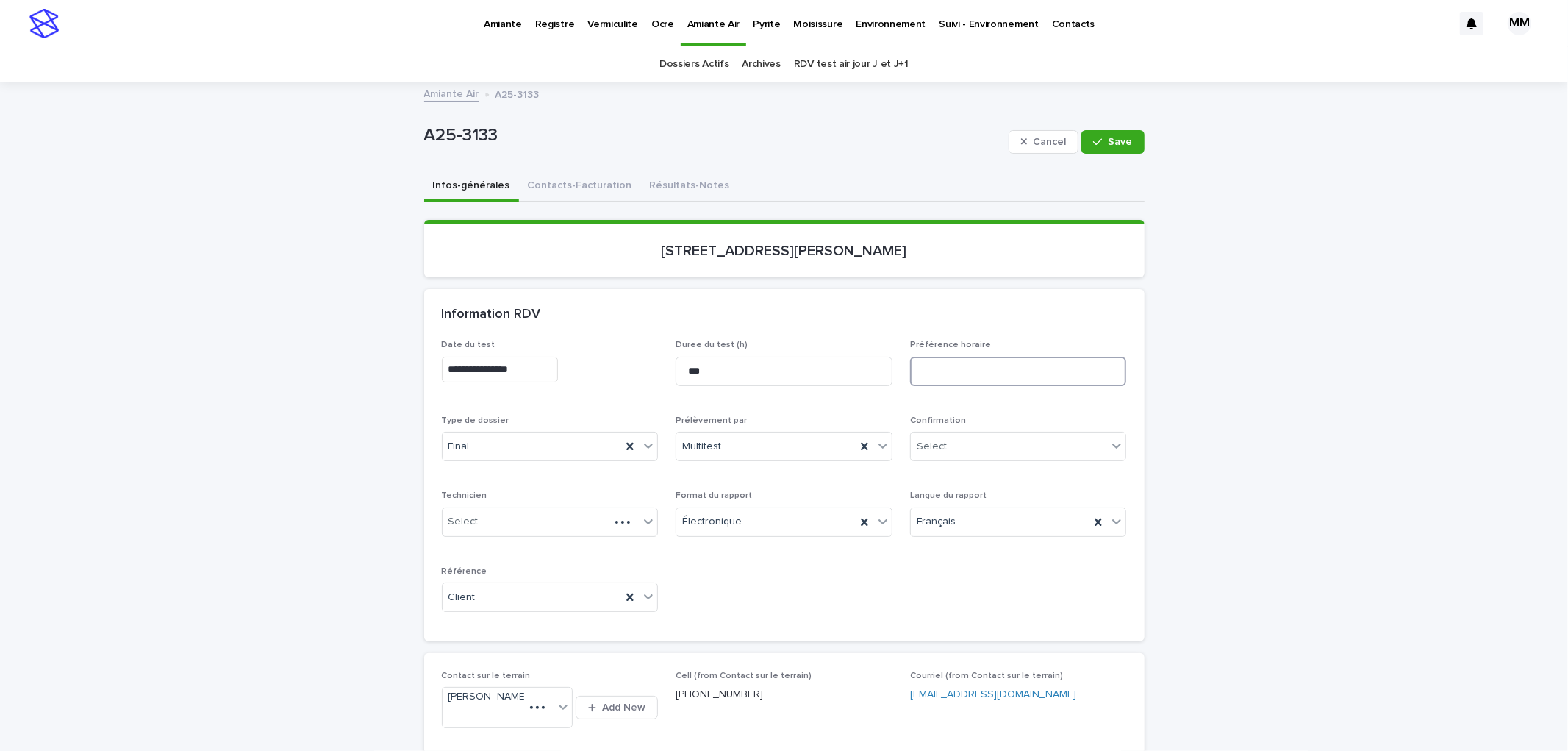
click at [982, 364] on input at bounding box center [1018, 371] width 216 height 30
click at [946, 374] on input "**********" at bounding box center [1018, 371] width 216 height 30
click at [933, 368] on input "**********" at bounding box center [1018, 371] width 216 height 30
type input "**********"
click at [1110, 131] on button "Save" at bounding box center [1113, 142] width 63 height 24
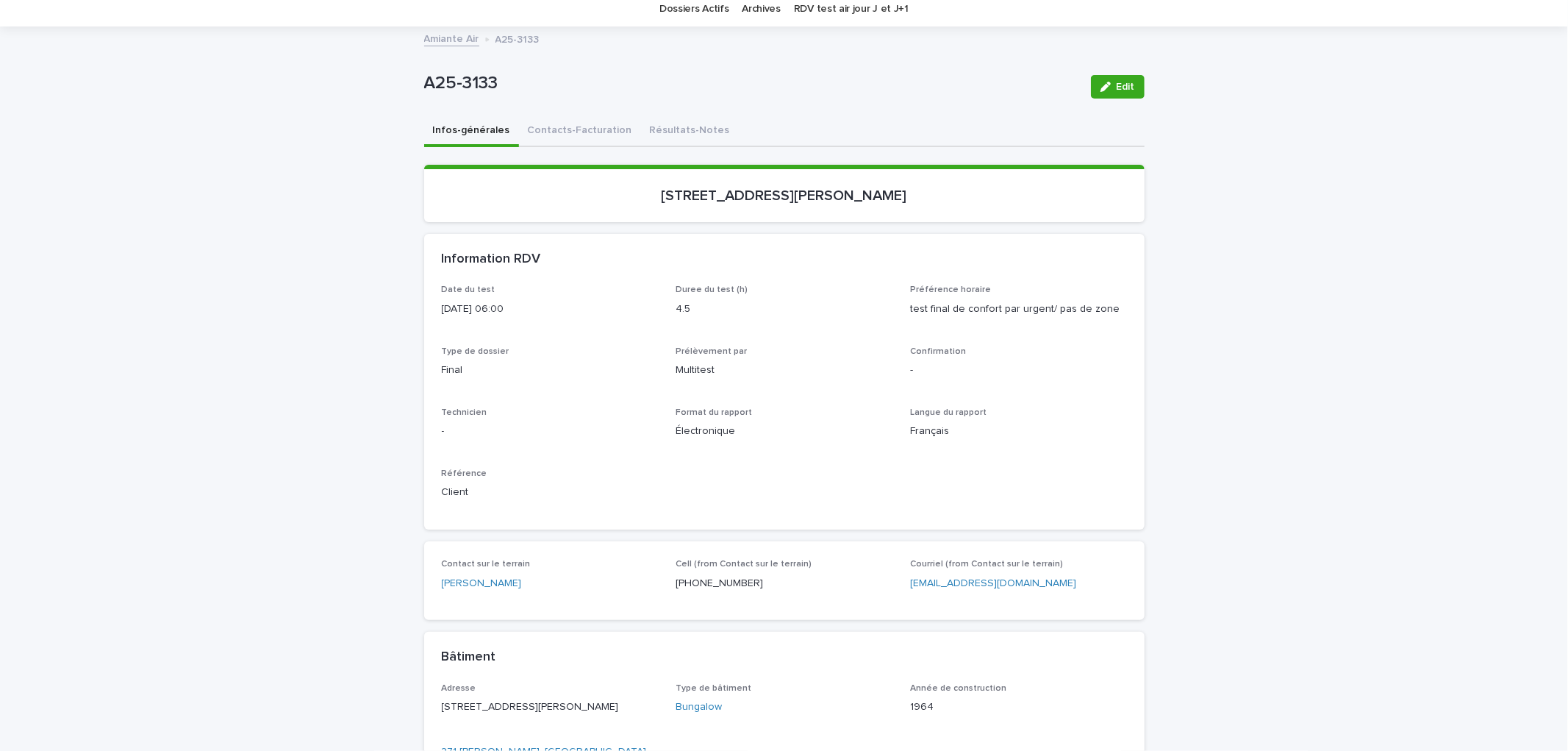
scroll to position [82, 0]
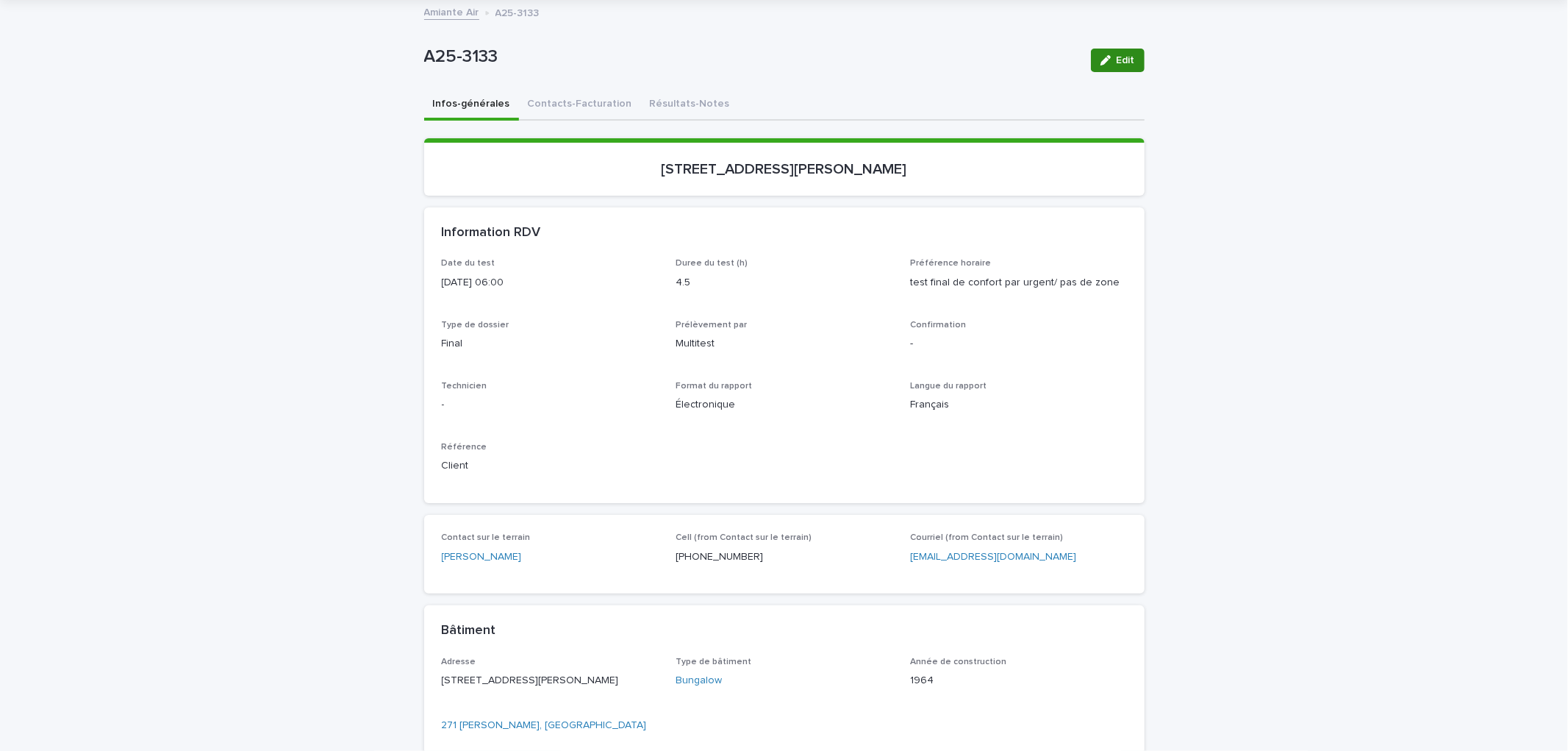
click at [1122, 60] on span "Edit" at bounding box center [1125, 60] width 19 height 10
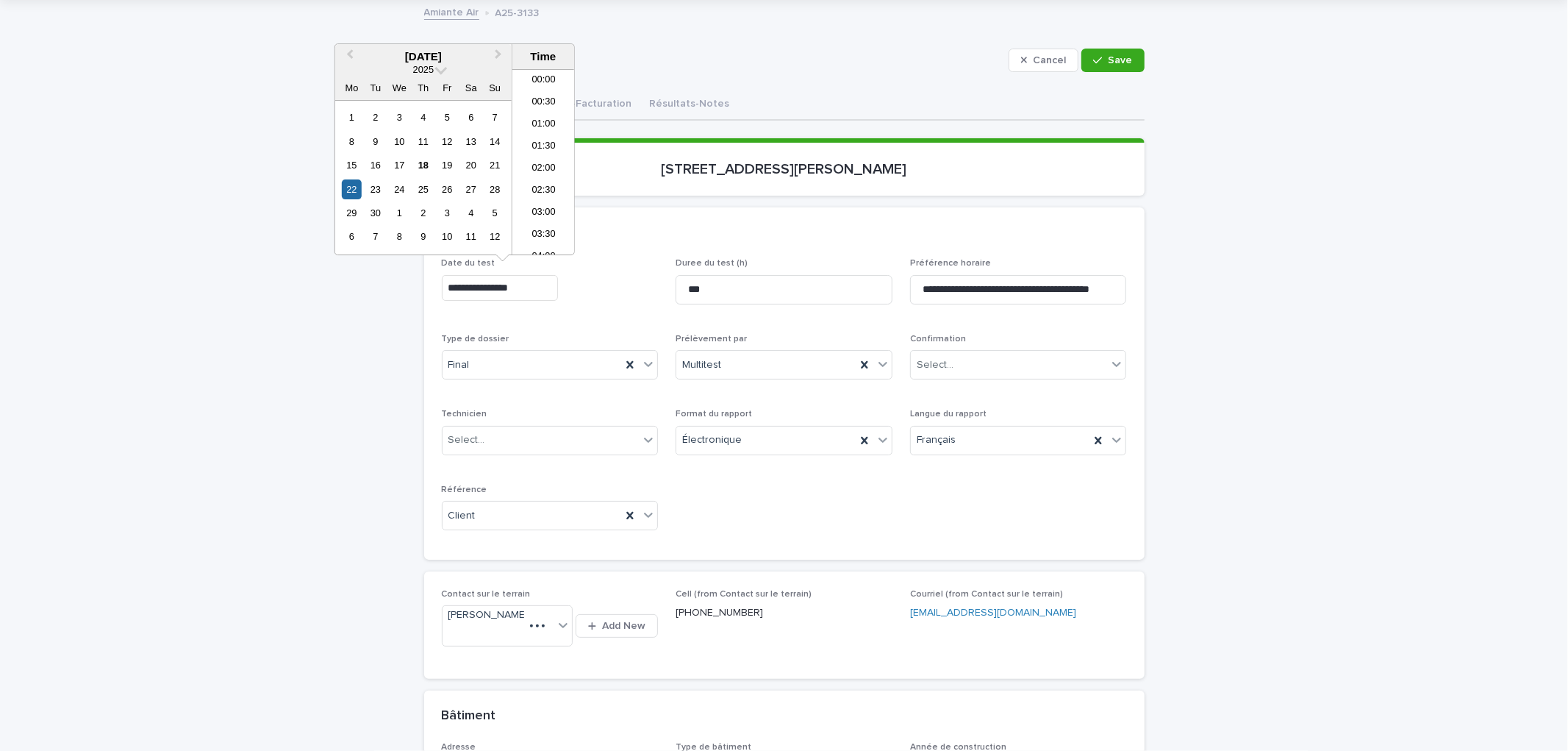
click at [538, 283] on input "**********" at bounding box center [500, 287] width 116 height 26
click at [540, 203] on li "08:30" at bounding box center [544, 205] width 63 height 22
type input "**********"
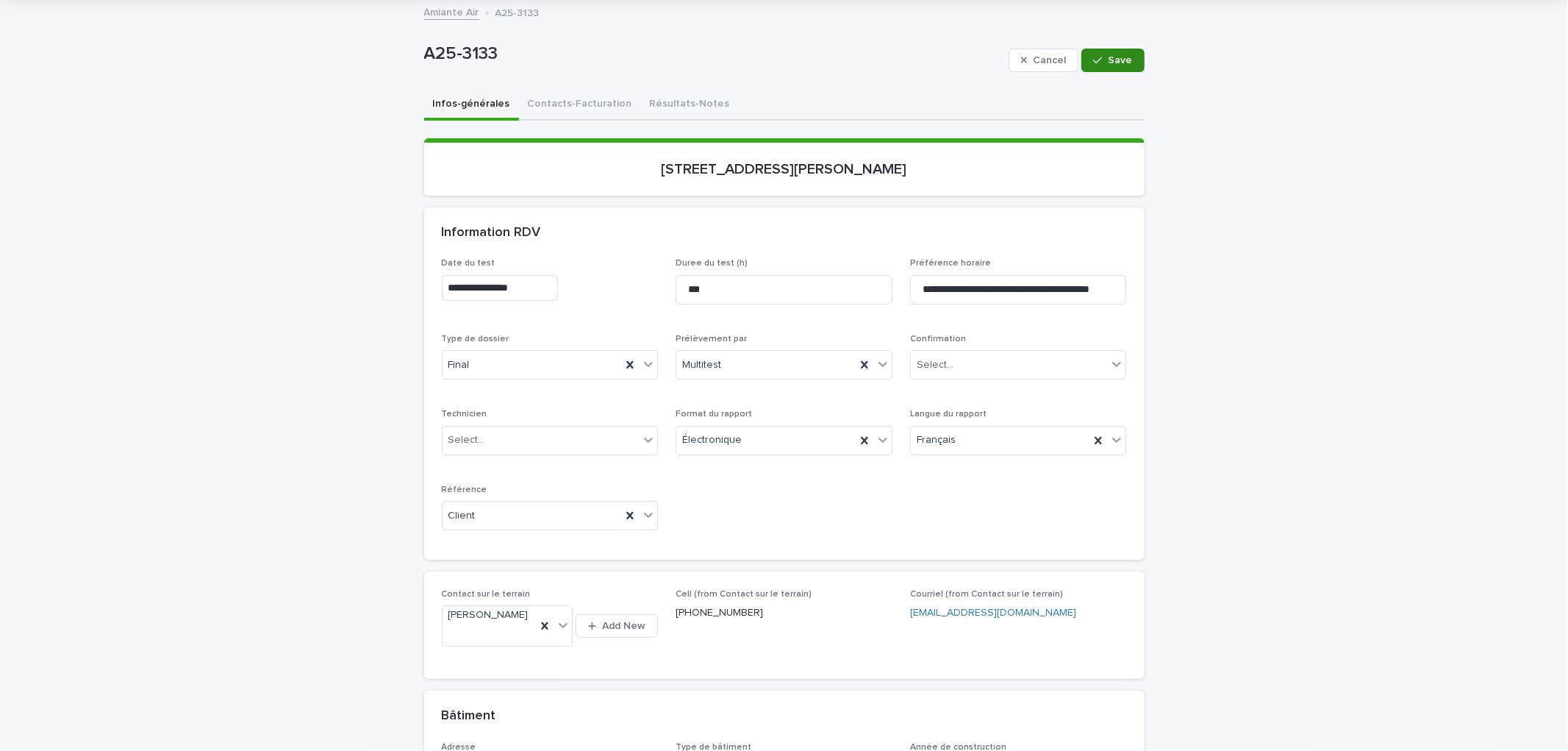
click at [1109, 62] on span "Save" at bounding box center [1120, 60] width 25 height 10
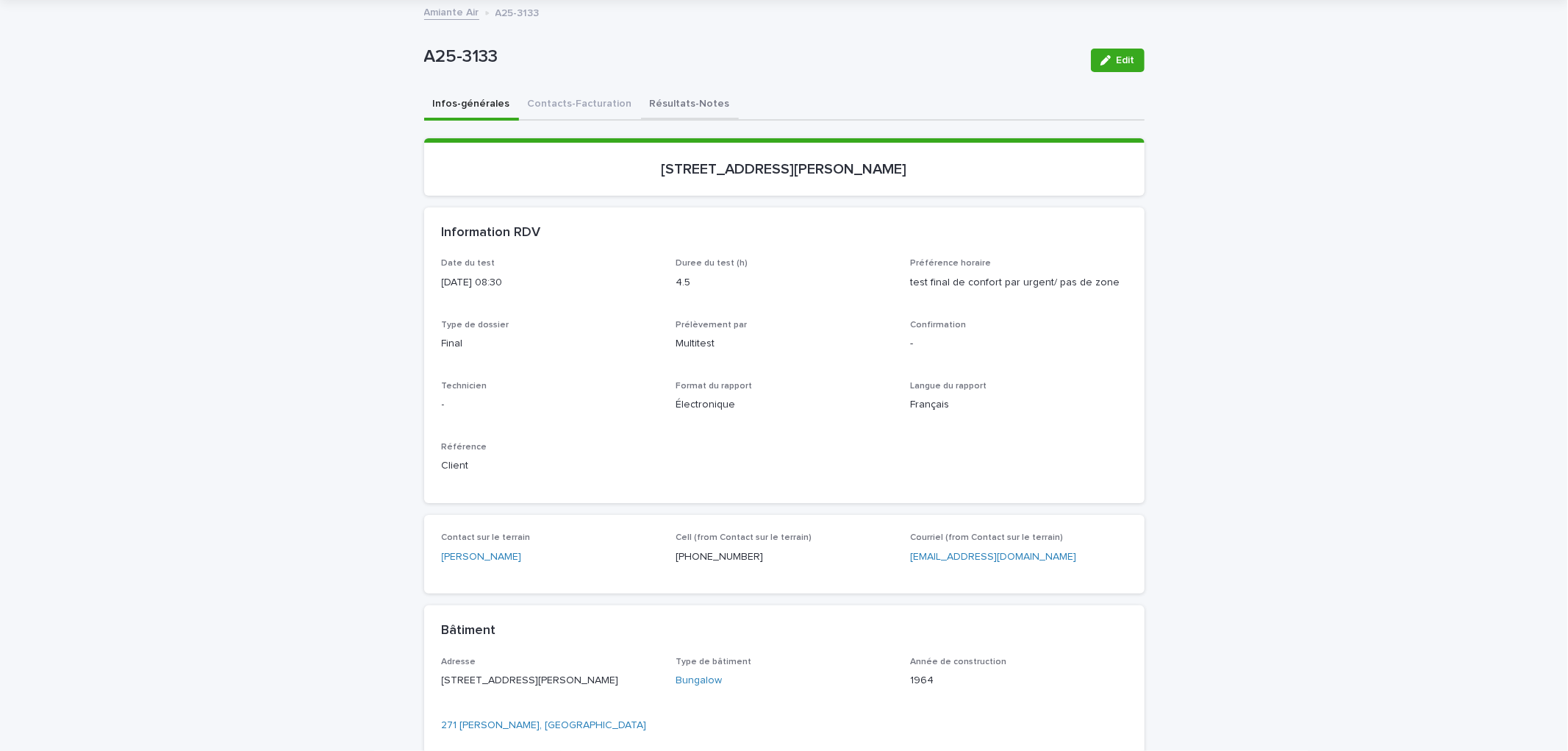
click at [682, 91] on button "Résultats-Notes" at bounding box center [690, 104] width 97 height 31
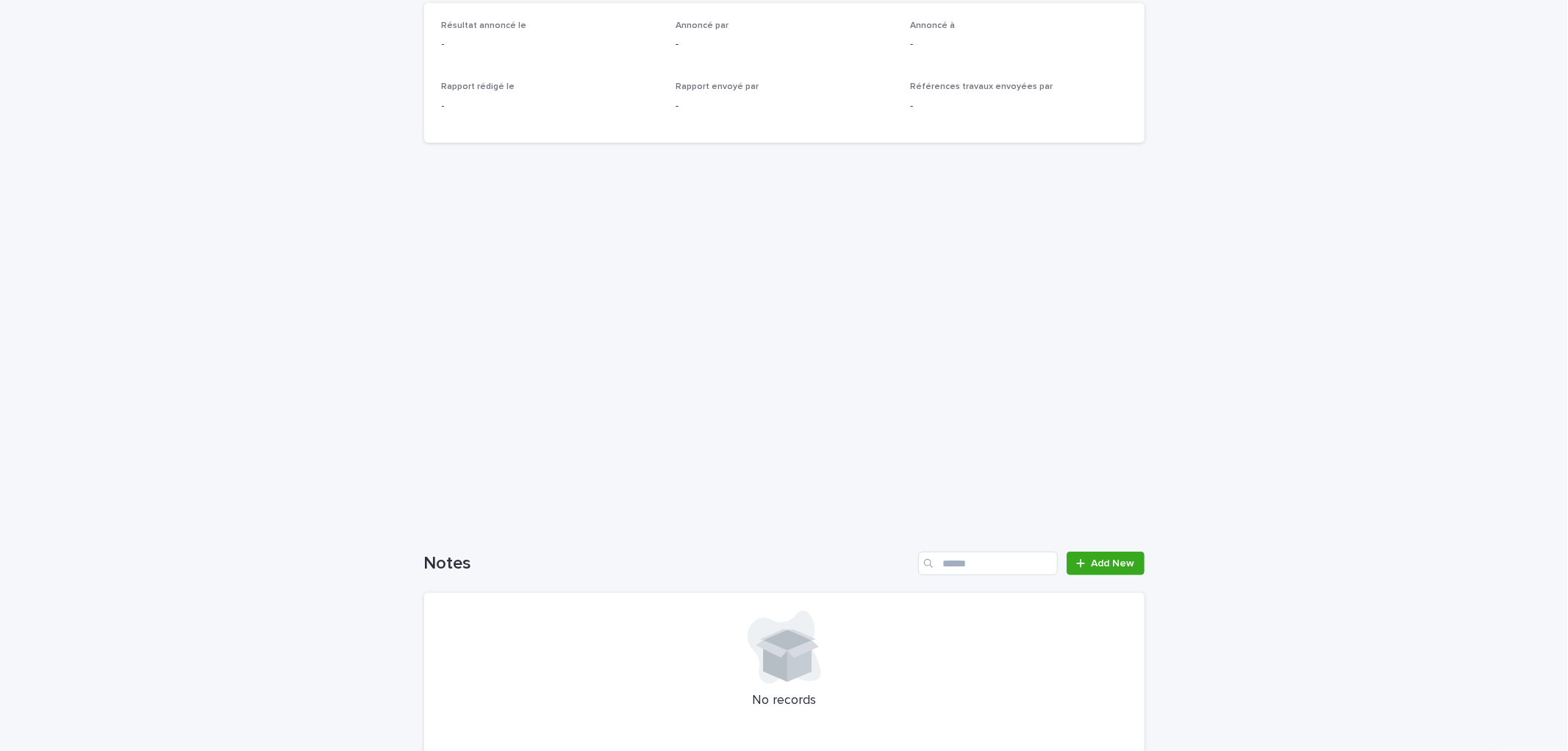
scroll to position [513, 0]
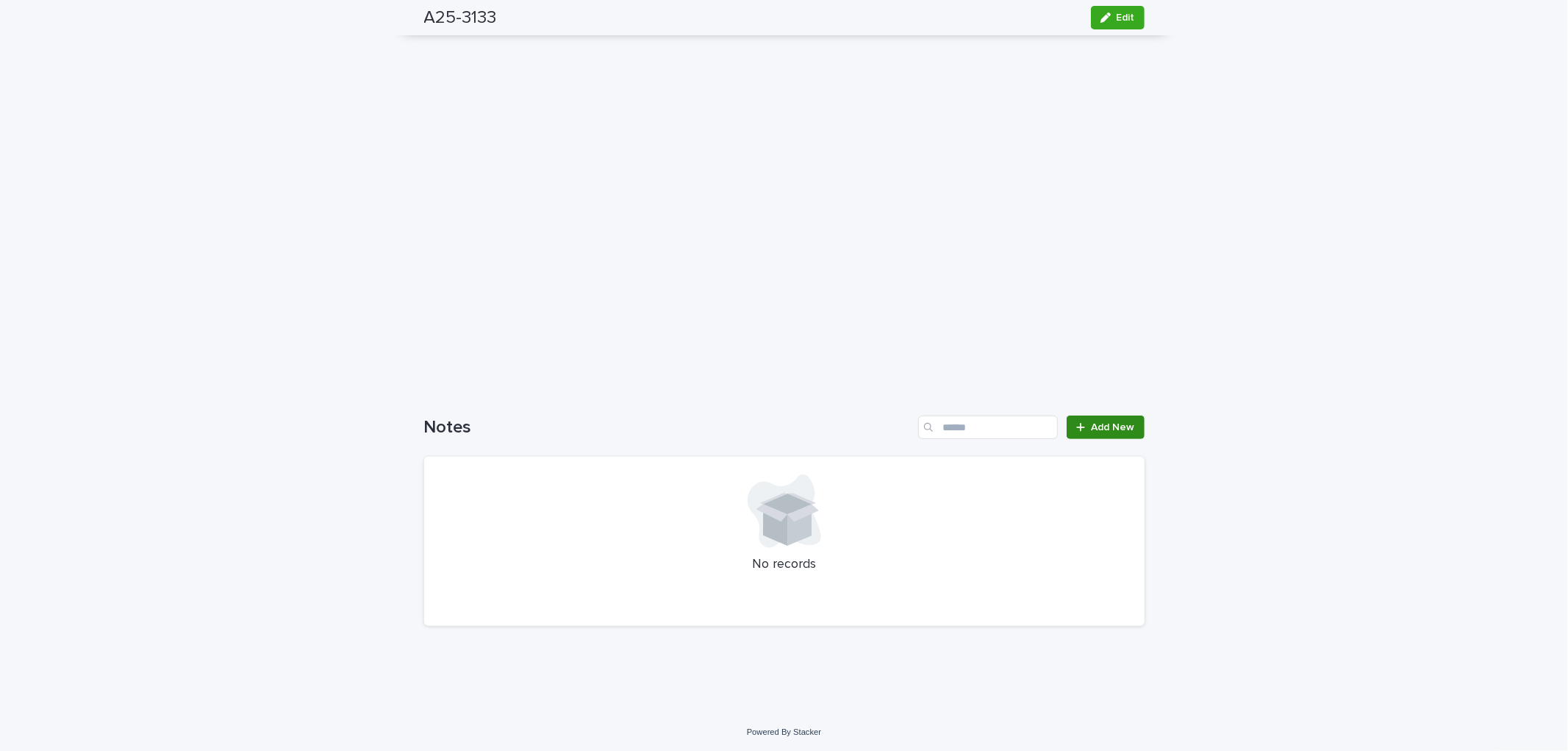
click at [1118, 427] on span "Add New" at bounding box center [1114, 427] width 43 height 10
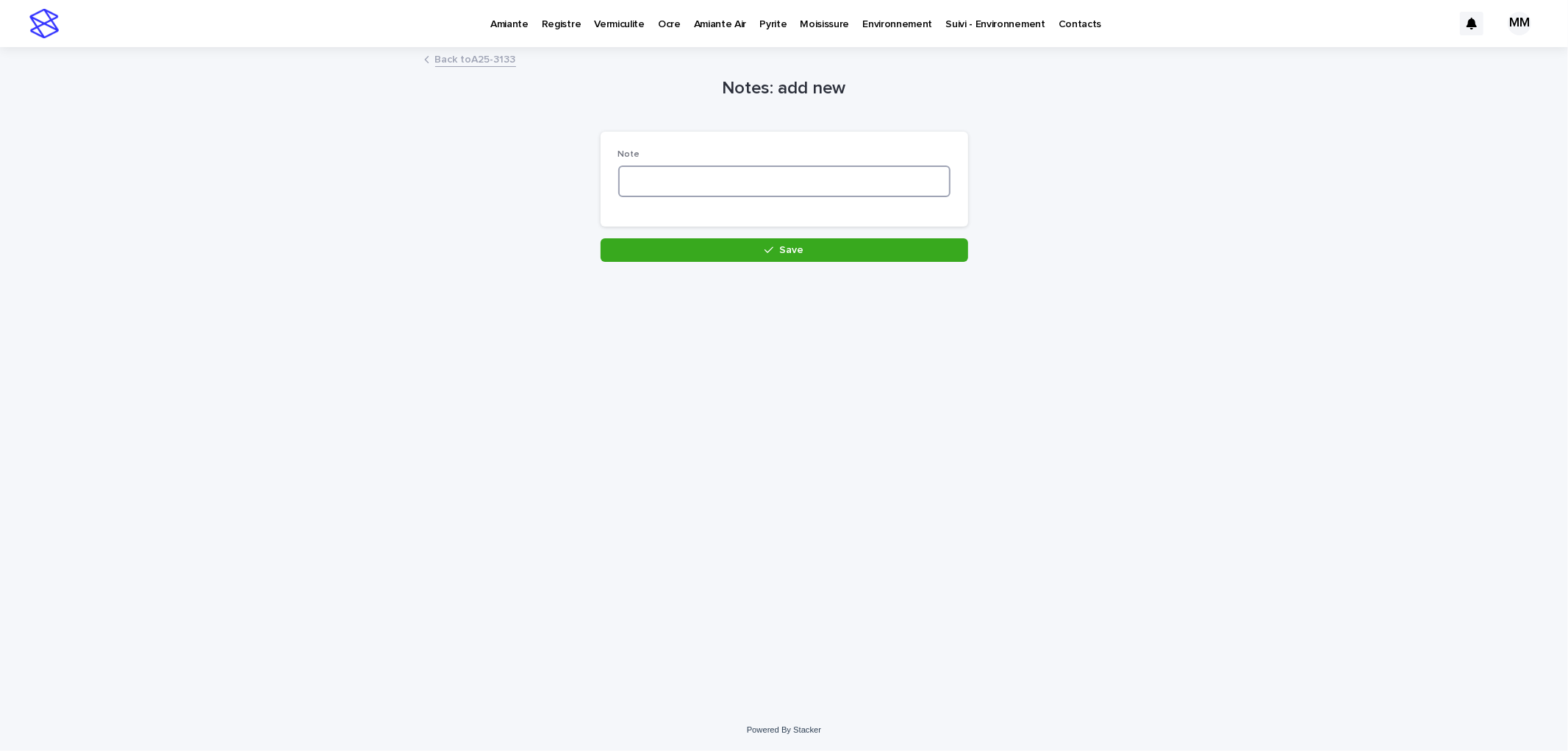
click at [682, 170] on textarea at bounding box center [784, 181] width 332 height 31
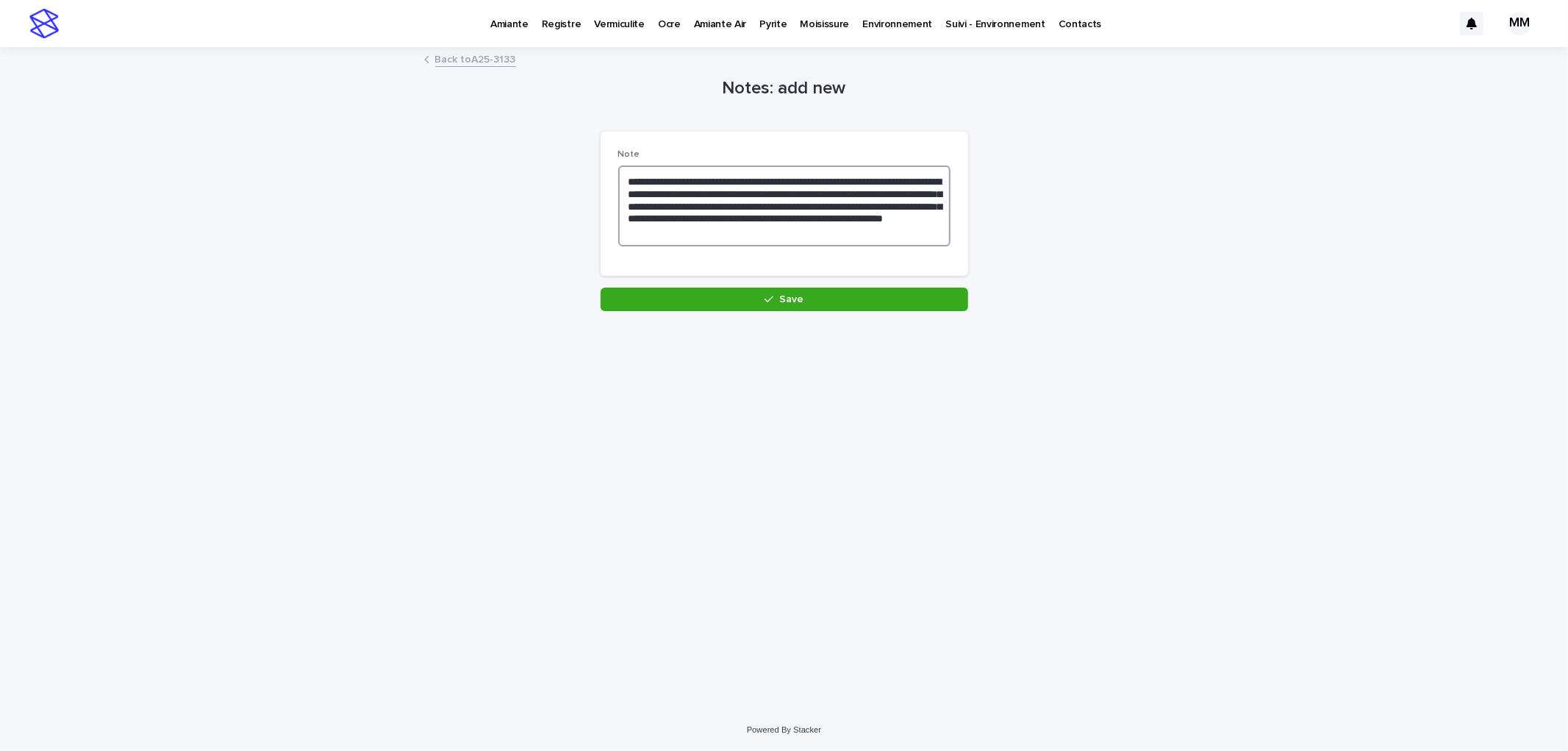
type textarea "**********"
click at [825, 281] on div "**********" at bounding box center [785, 210] width 368 height 156
click at [811, 309] on button "Save" at bounding box center [785, 299] width 368 height 24
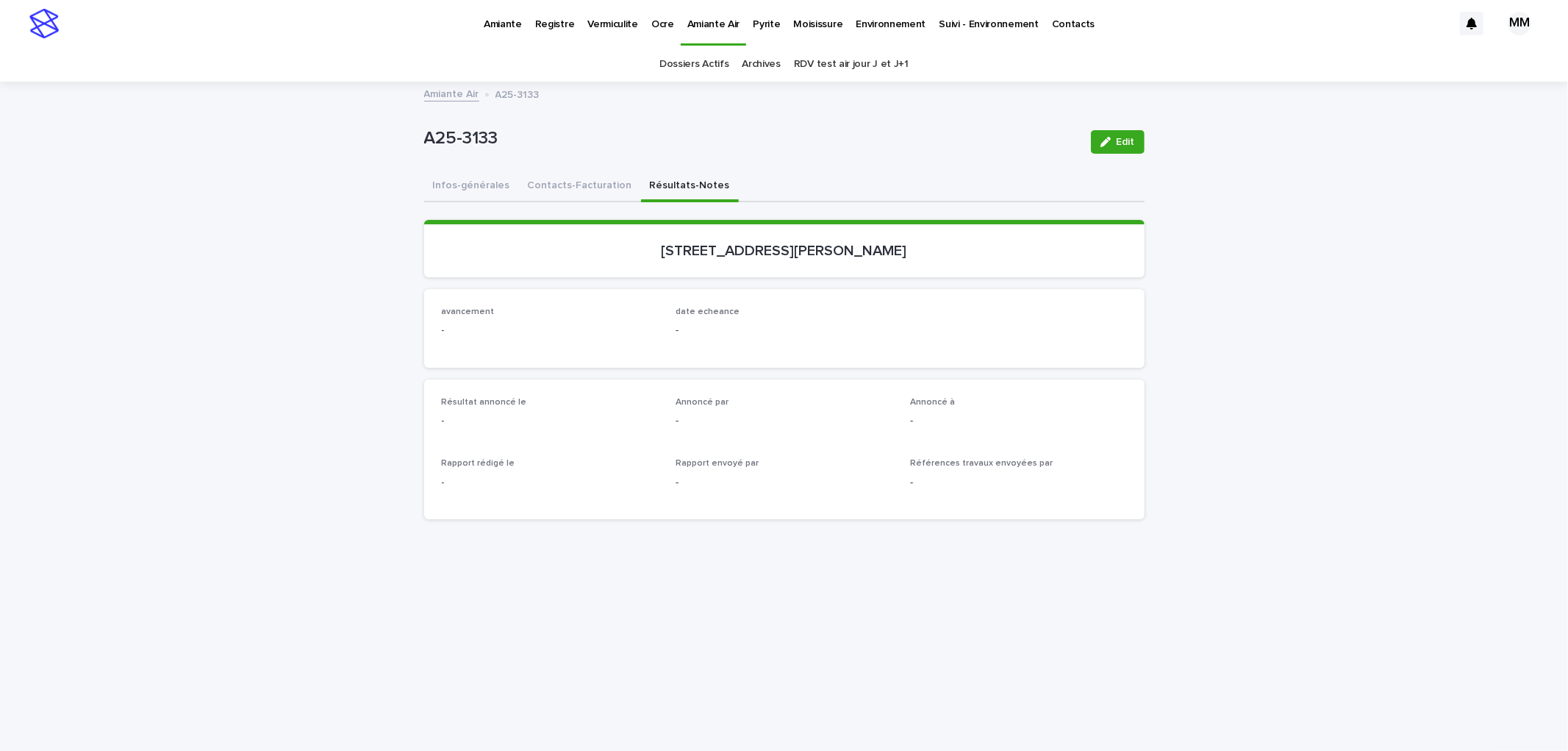
drag, startPoint x: 563, startPoint y: 187, endPoint x: 1234, endPoint y: 478, distance: 731.4
click at [563, 188] on button "Contacts-Facturation" at bounding box center [580, 186] width 122 height 31
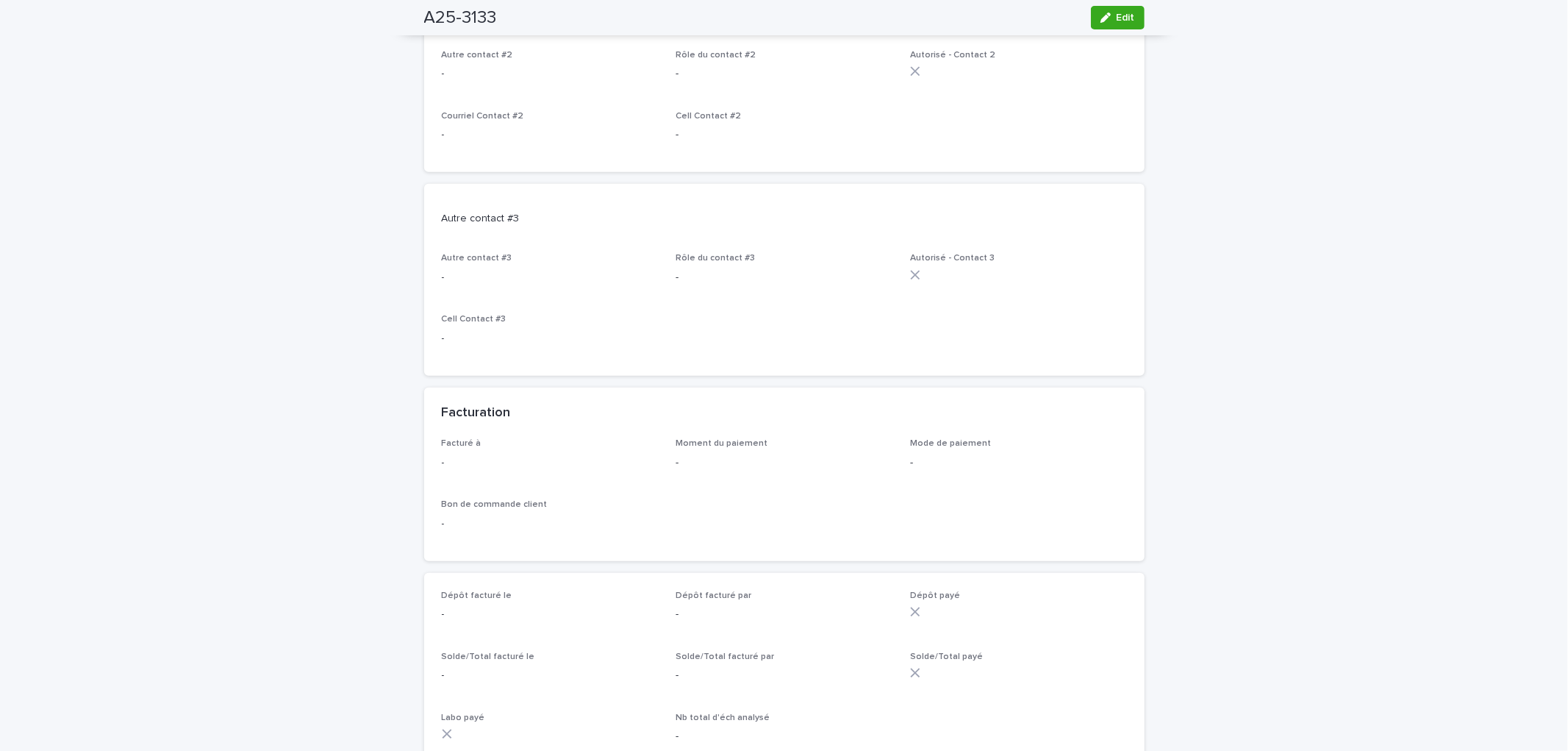
scroll to position [1389, 0]
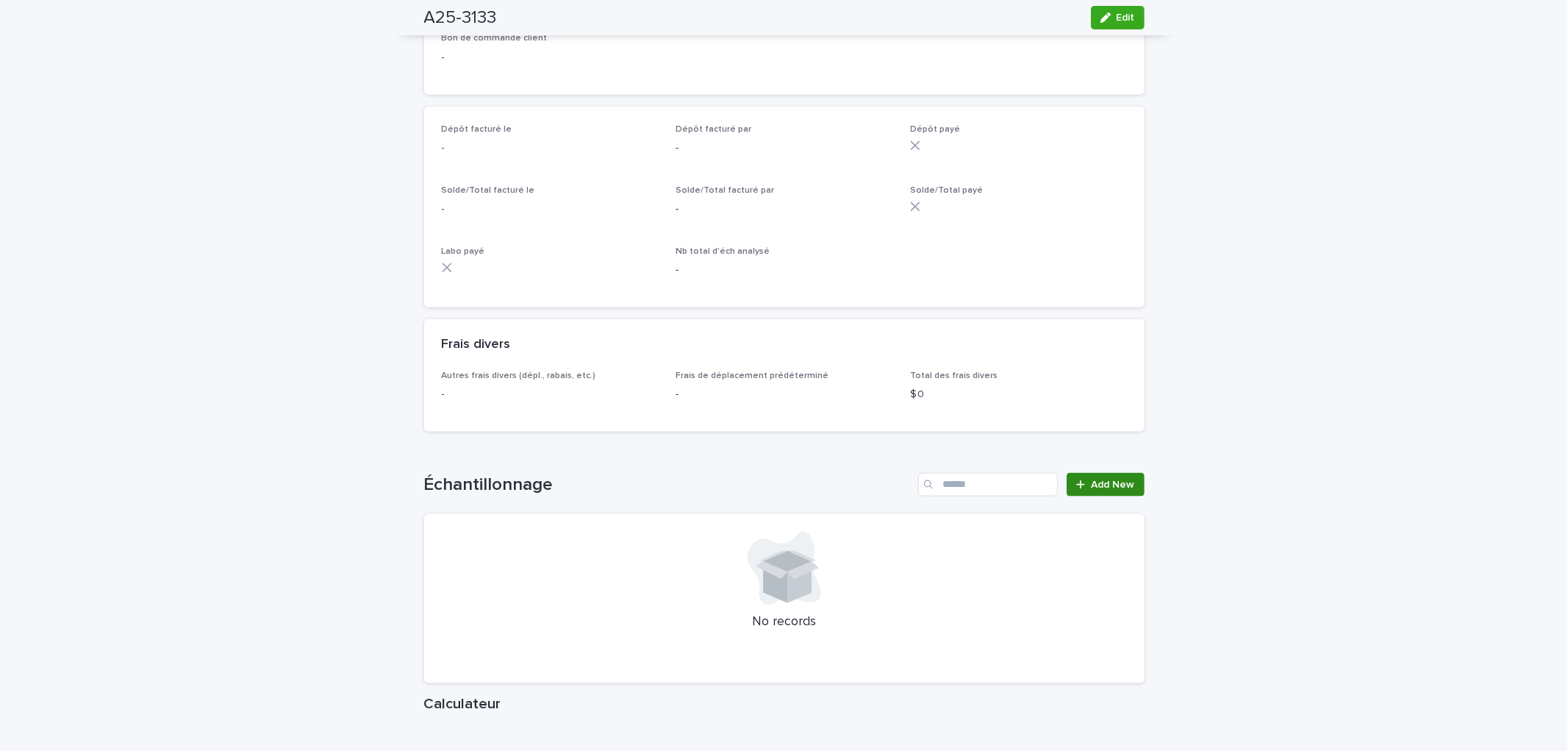
click at [1127, 490] on span "Add New" at bounding box center [1114, 484] width 43 height 10
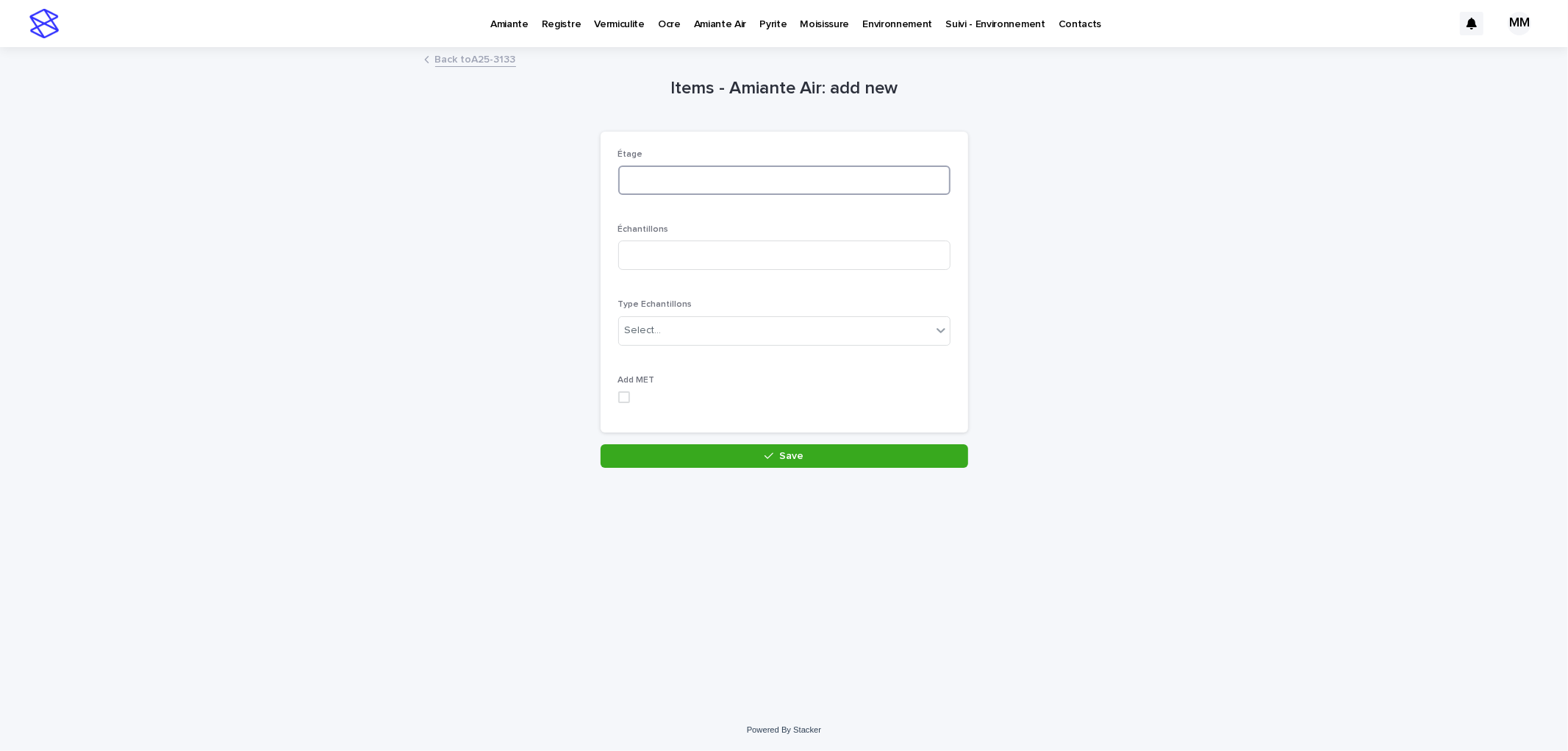
click at [721, 192] on input at bounding box center [784, 180] width 332 height 30
type input "*******"
click at [656, 229] on span "Échantillons" at bounding box center [643, 229] width 51 height 9
click at [671, 289] on div "Étage ******* Échantillons Type Echantillons Select... Add MET" at bounding box center [784, 282] width 332 height 267
click at [679, 255] on input at bounding box center [784, 255] width 332 height 30
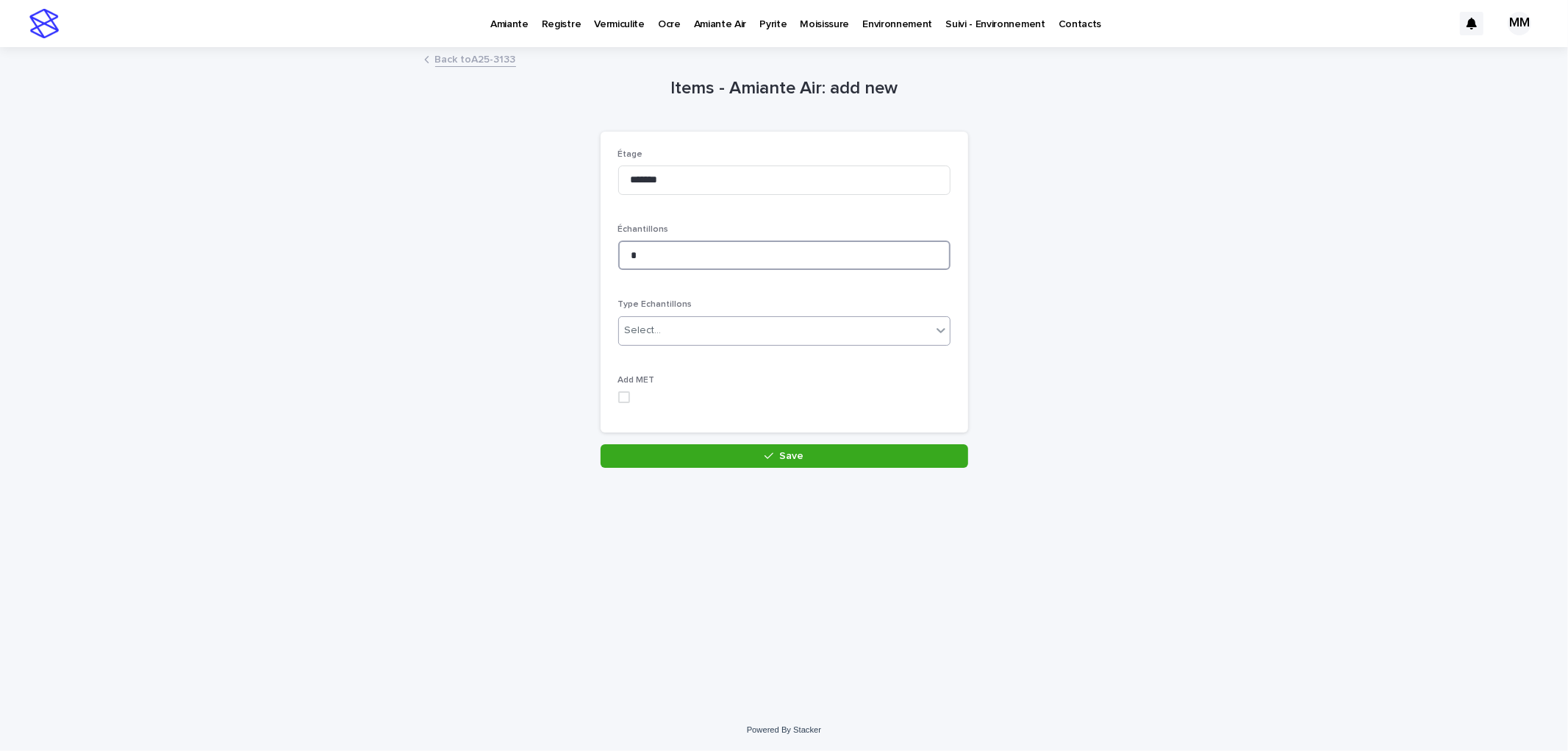
type input "*"
click at [720, 336] on div "Select..." at bounding box center [775, 331] width 313 height 25
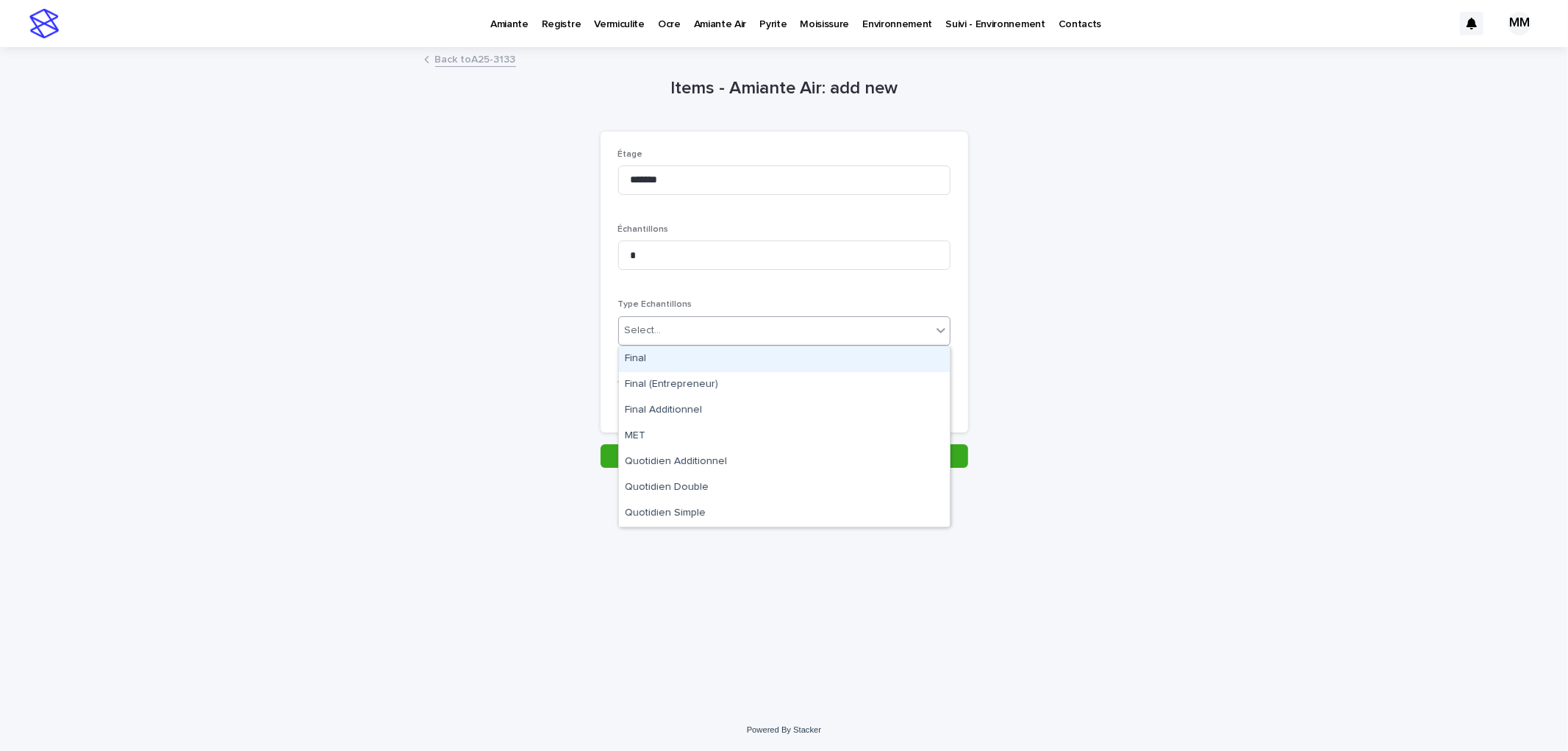
click at [717, 356] on div "Final" at bounding box center [784, 359] width 331 height 26
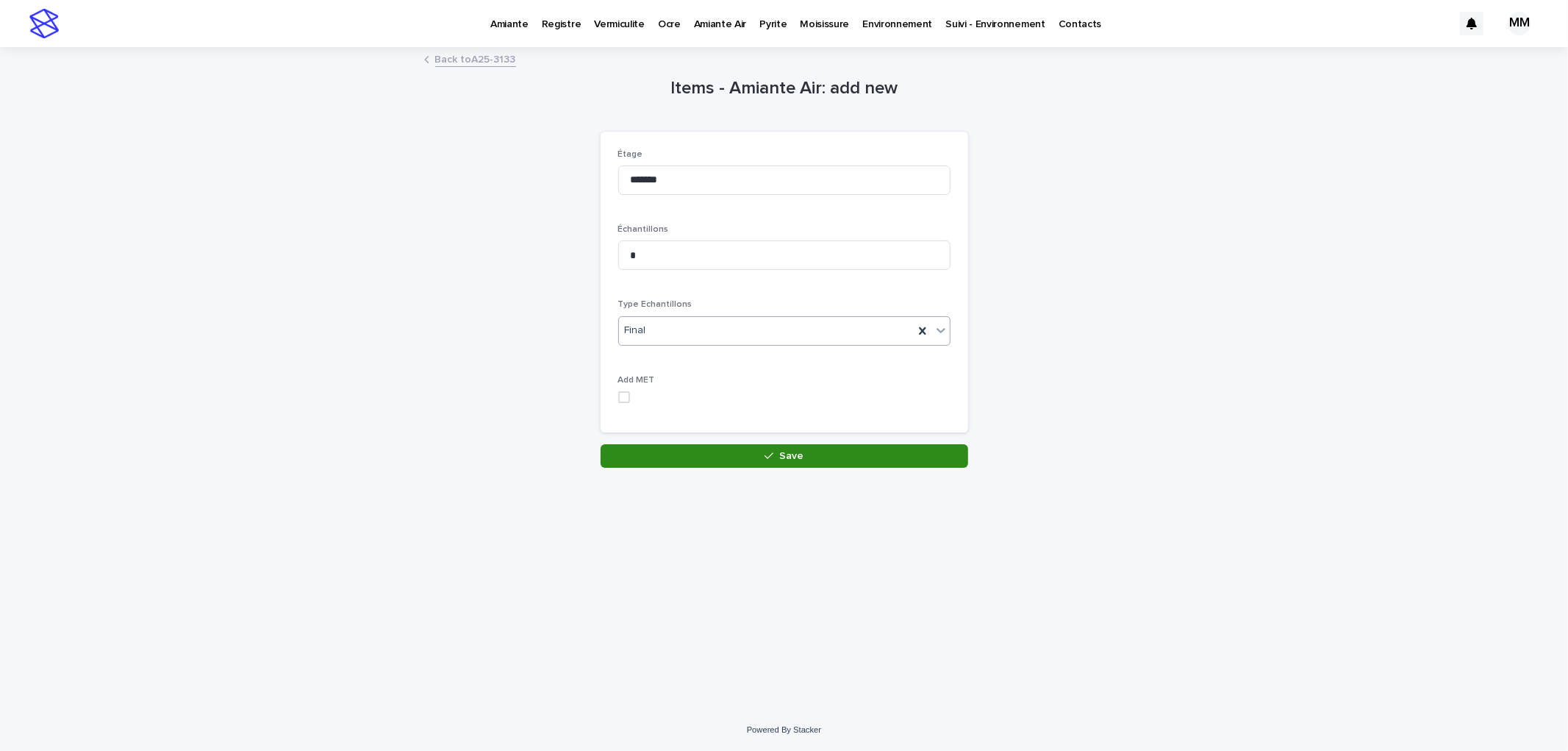
click at [838, 462] on button "Save" at bounding box center [785, 456] width 368 height 24
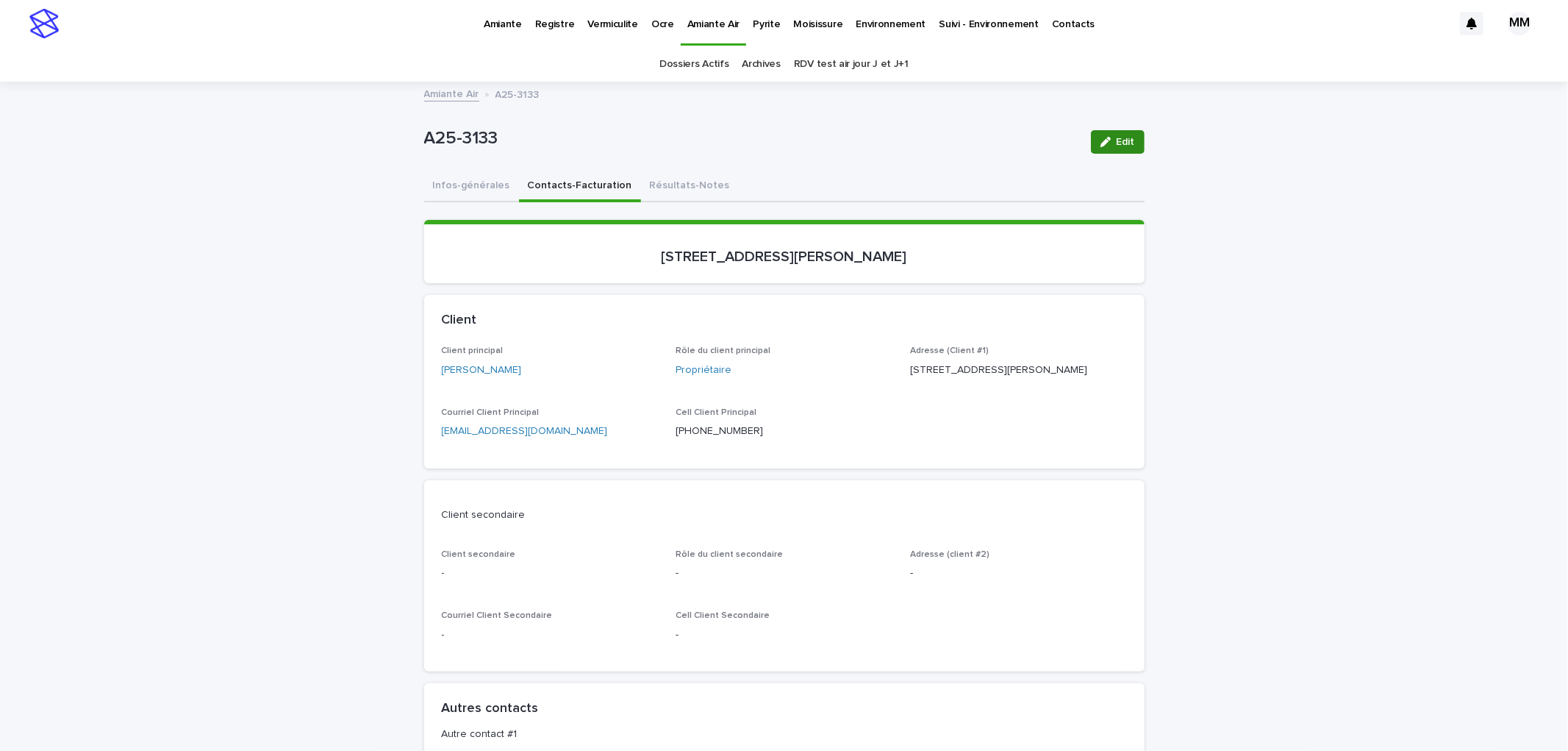
drag, startPoint x: 1112, startPoint y: 142, endPoint x: 371, endPoint y: 612, distance: 877.5
click at [1116, 141] on span "Edit" at bounding box center [1125, 142] width 19 height 10
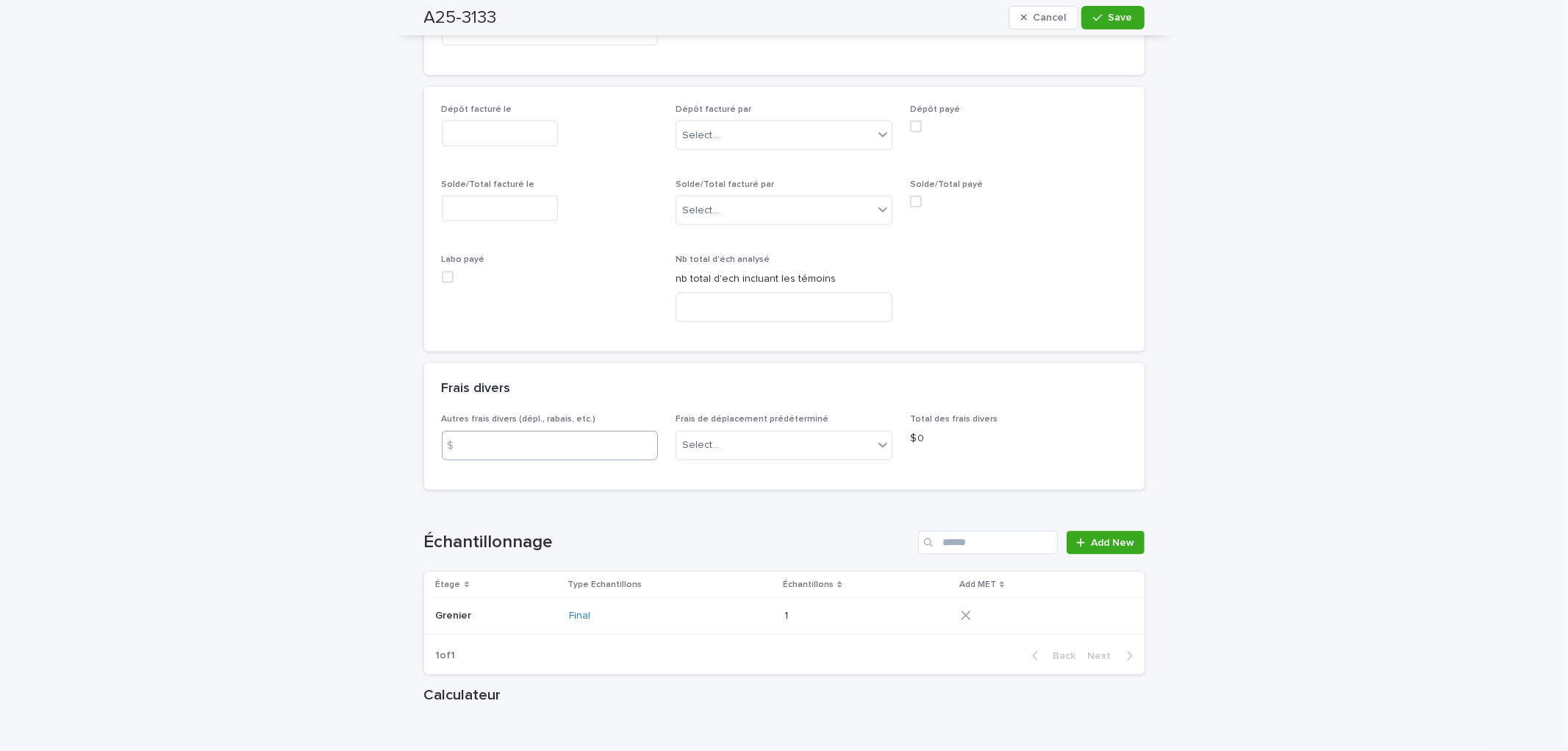
scroll to position [1552, 0]
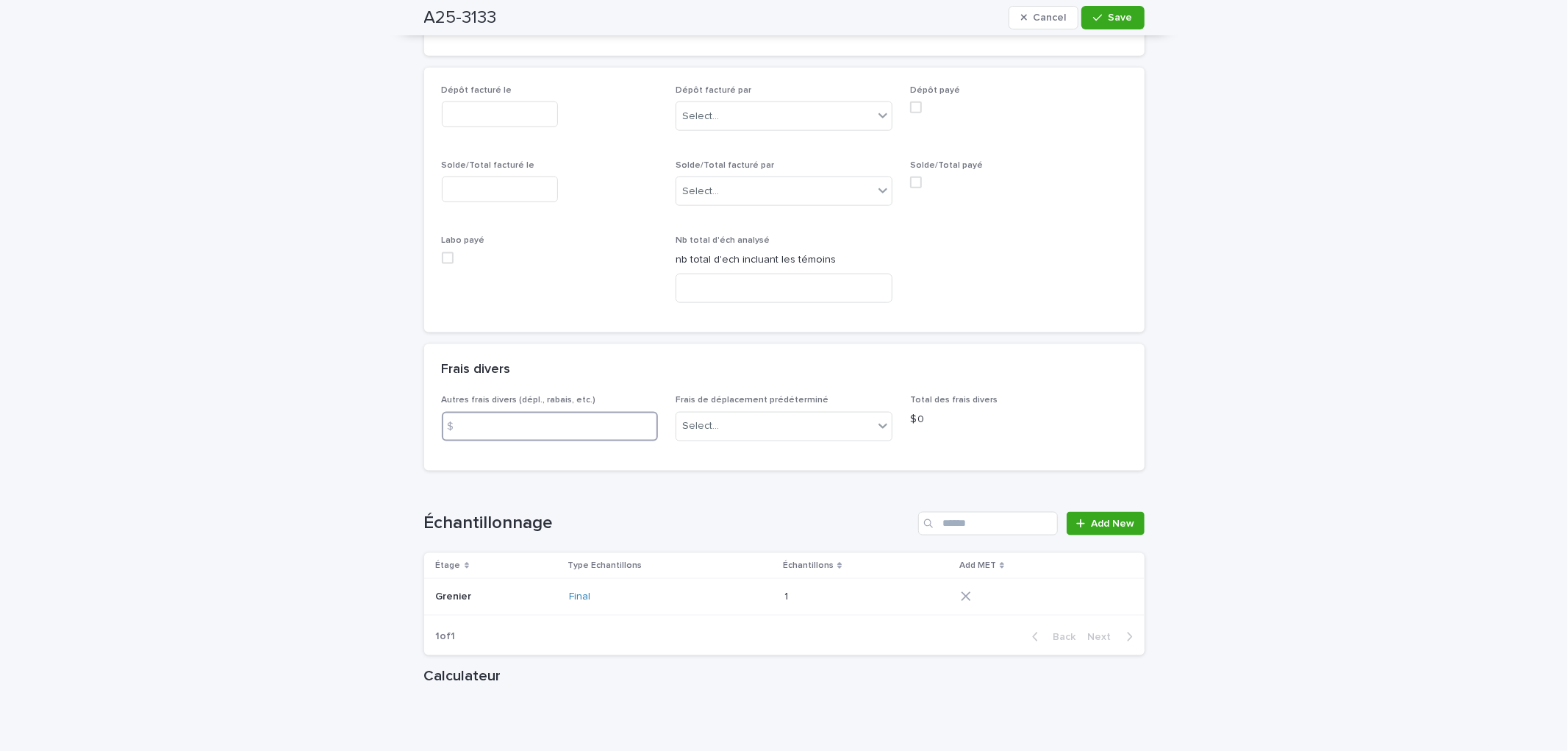
click at [621, 427] on input at bounding box center [550, 426] width 216 height 30
type input "**"
click at [1113, 17] on span "Save" at bounding box center [1120, 18] width 25 height 10
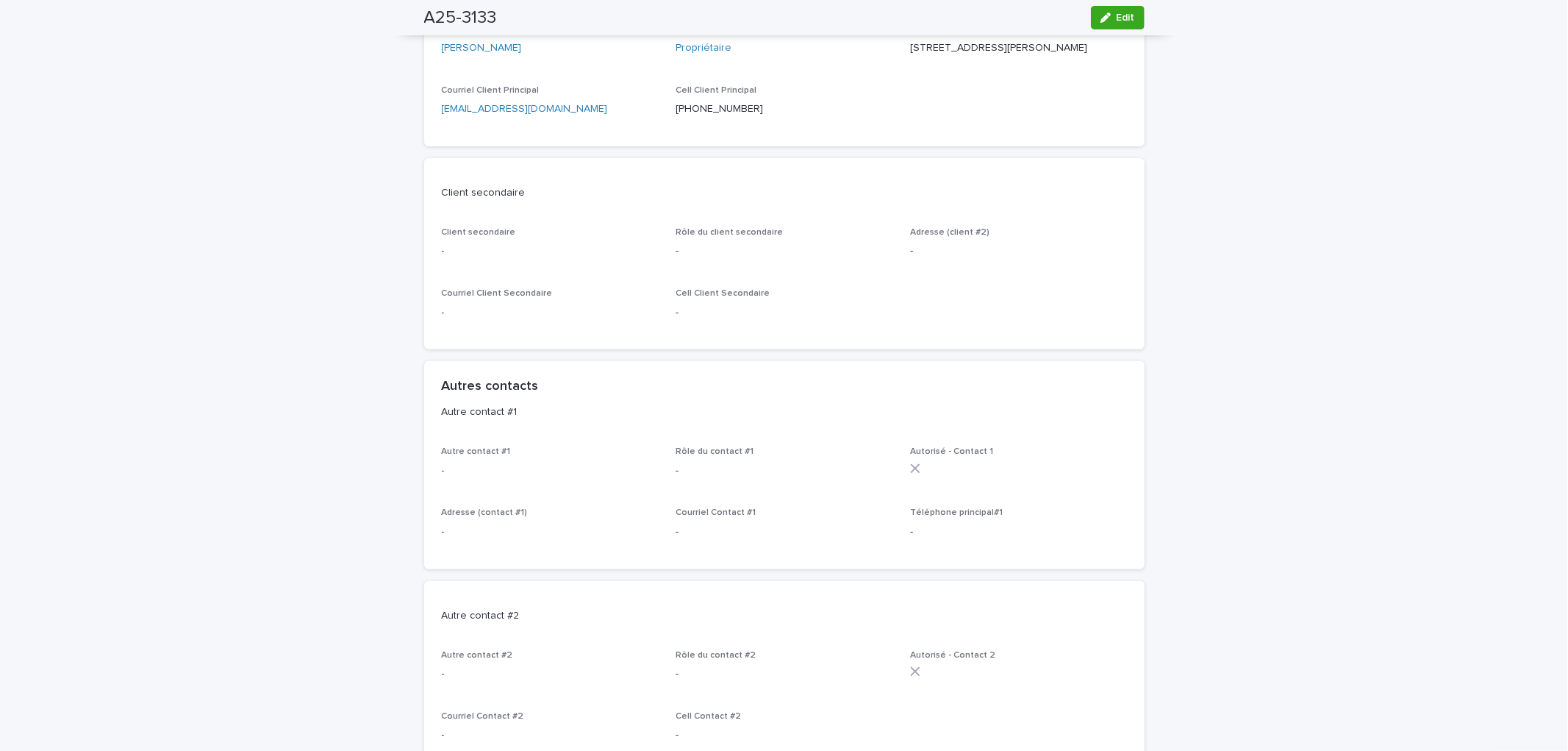
scroll to position [0, 0]
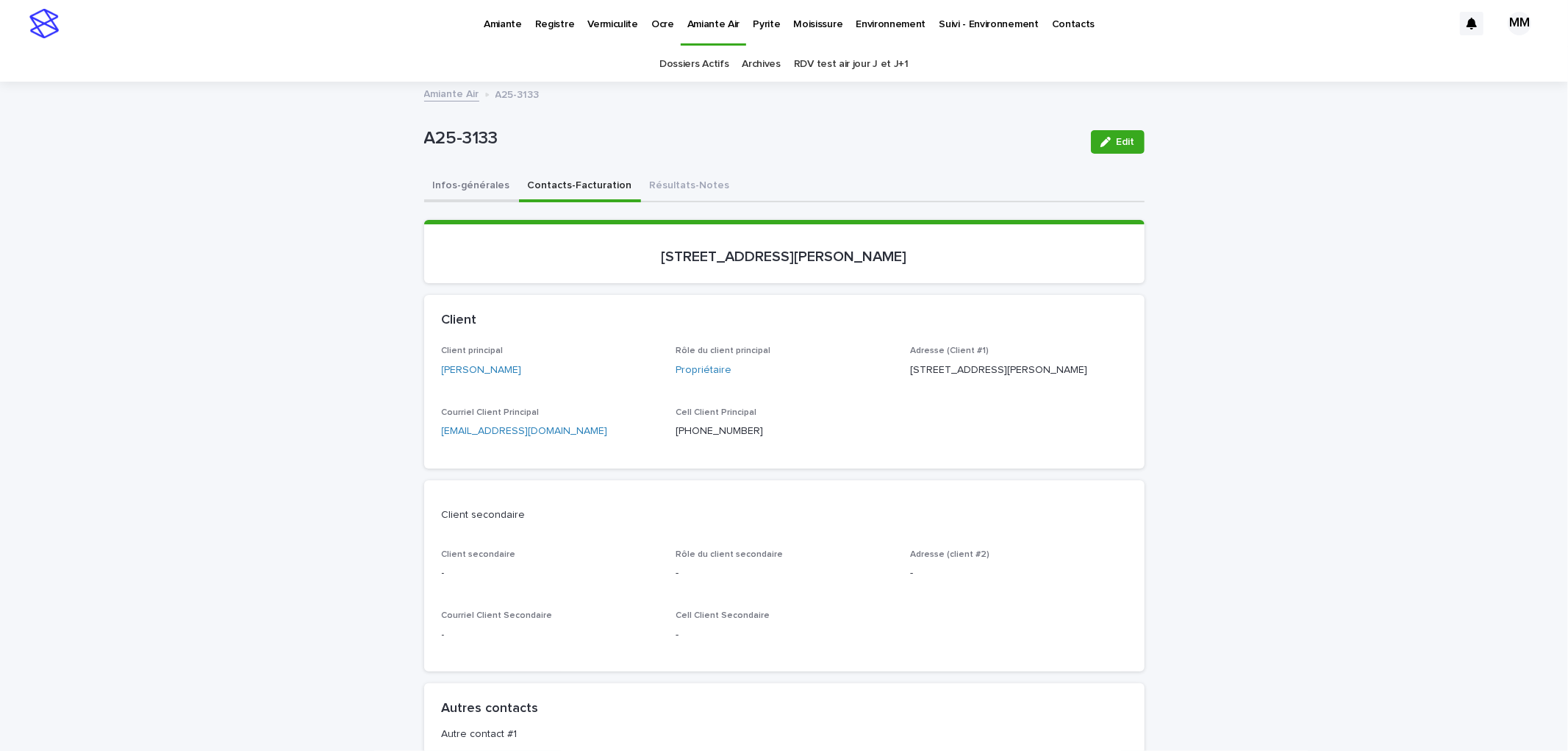
click at [464, 197] on button "Infos-générales" at bounding box center [471, 186] width 94 height 31
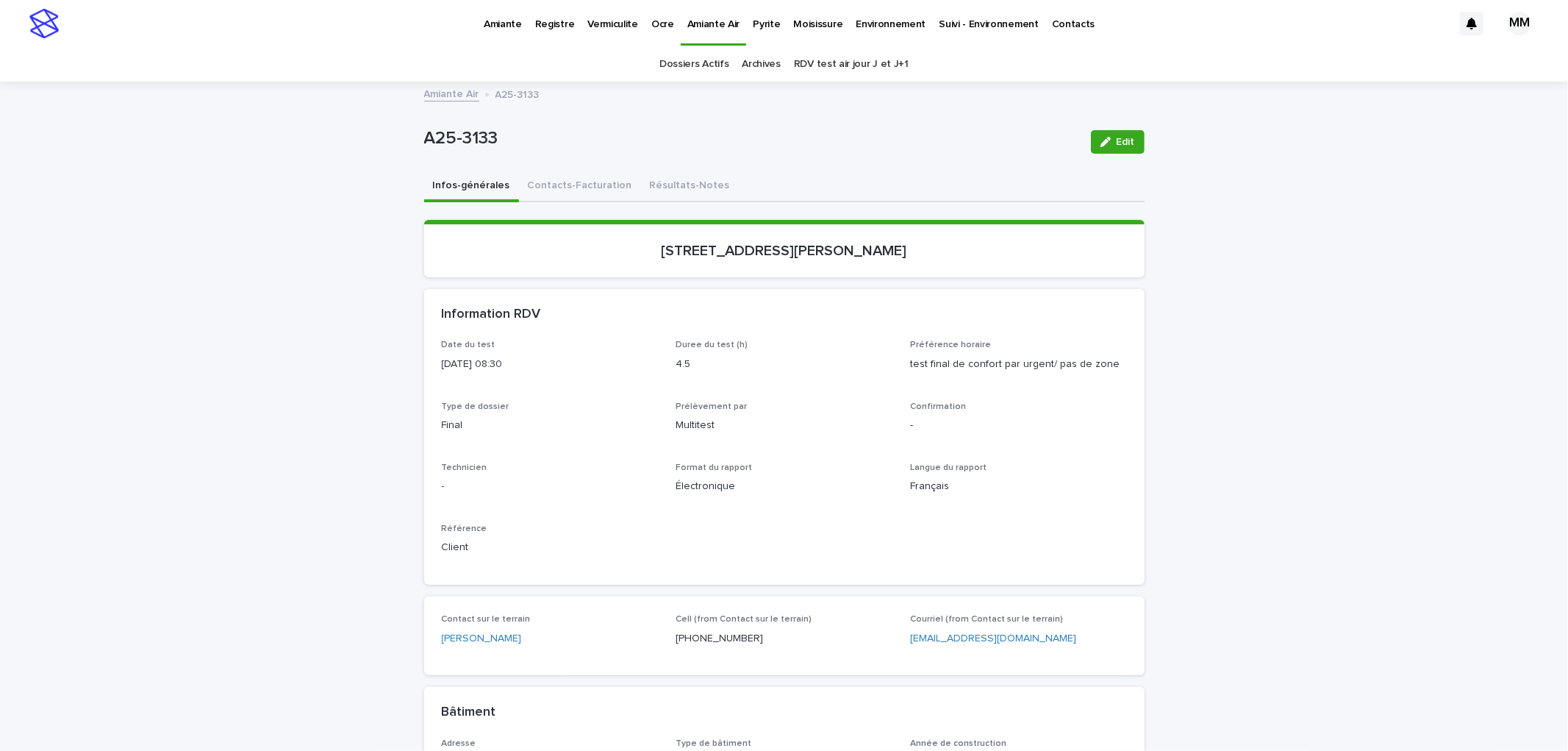
scroll to position [735, 0]
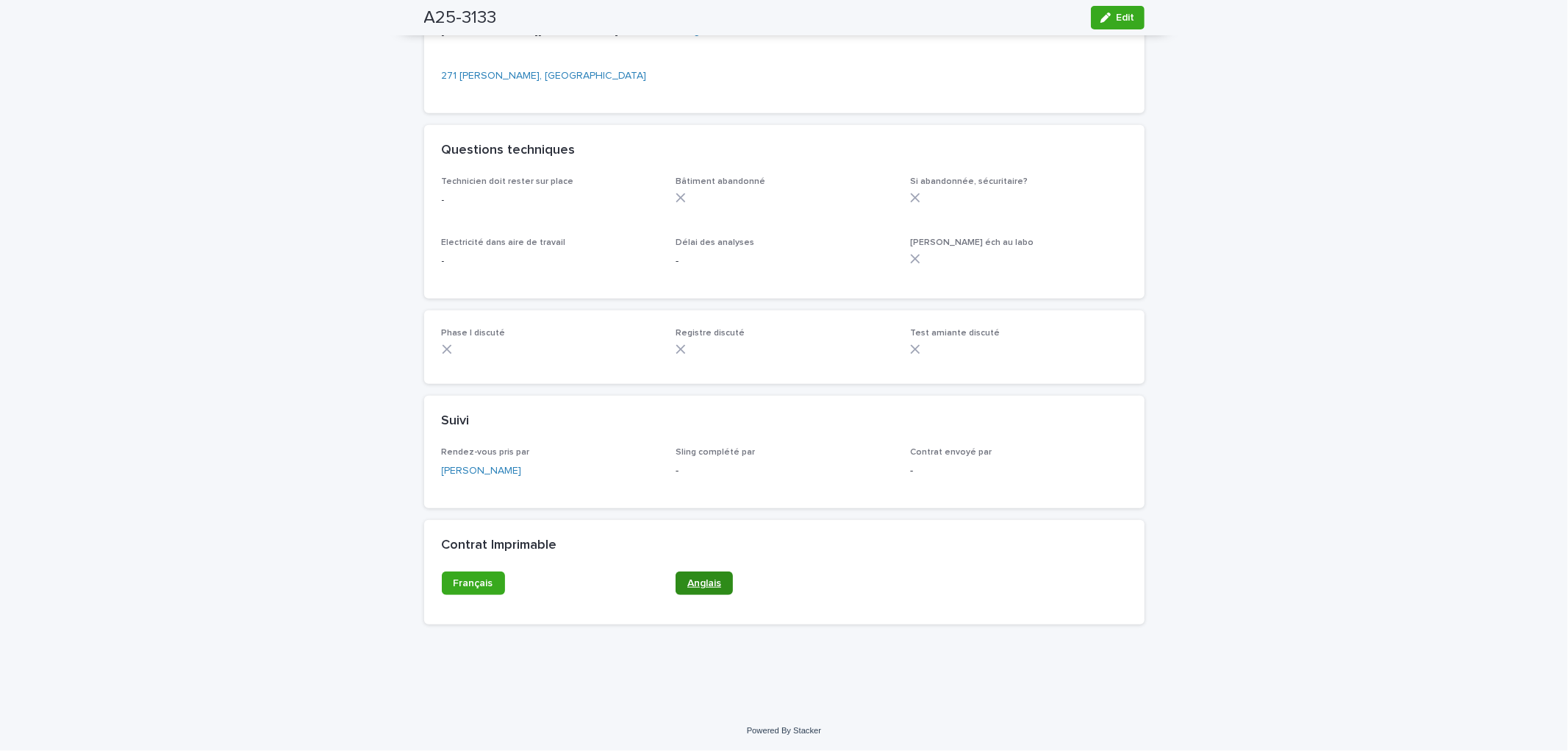
click at [699, 583] on link "Anglais" at bounding box center [704, 584] width 57 height 24
click at [491, 592] on link "Français" at bounding box center [473, 584] width 63 height 24
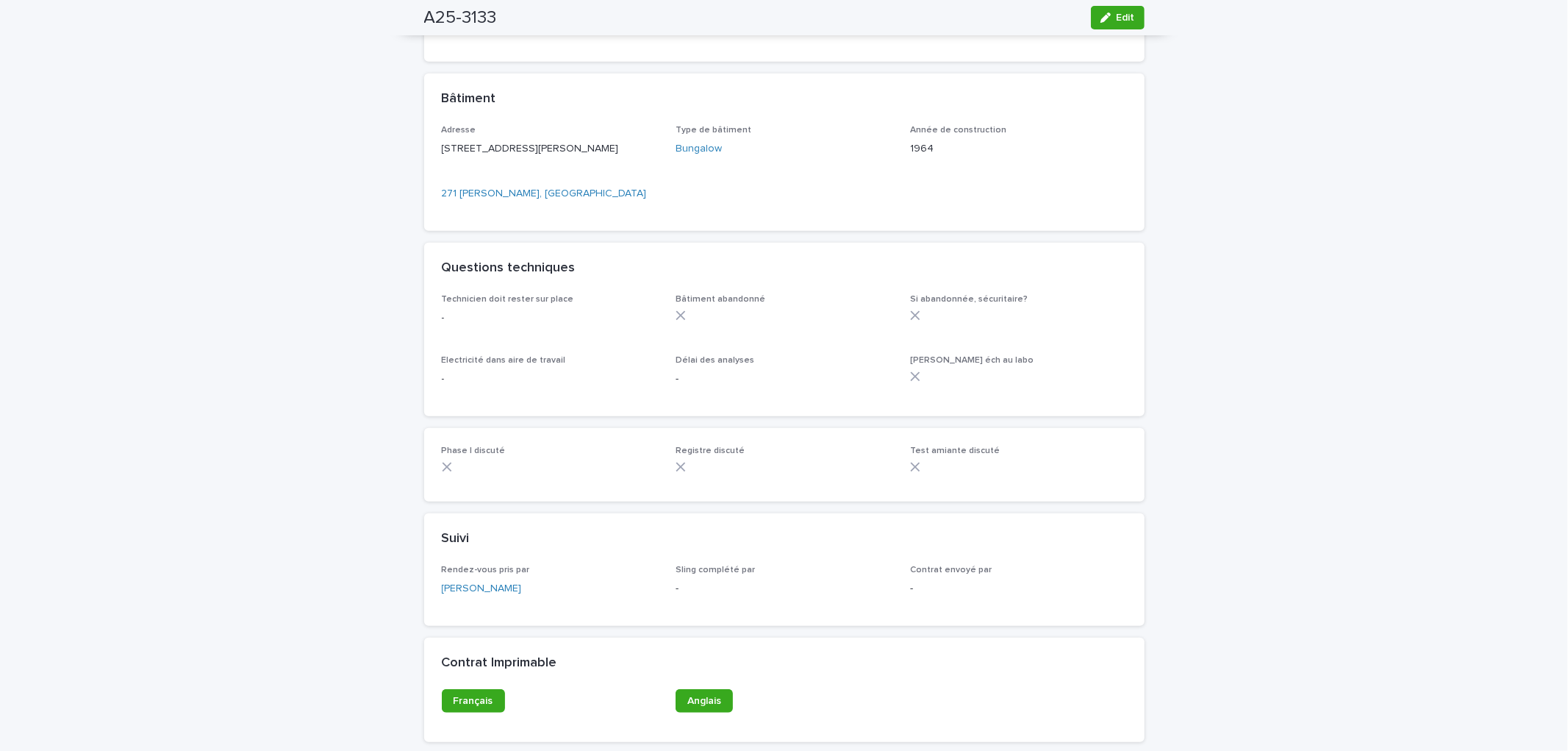
scroll to position [408, 0]
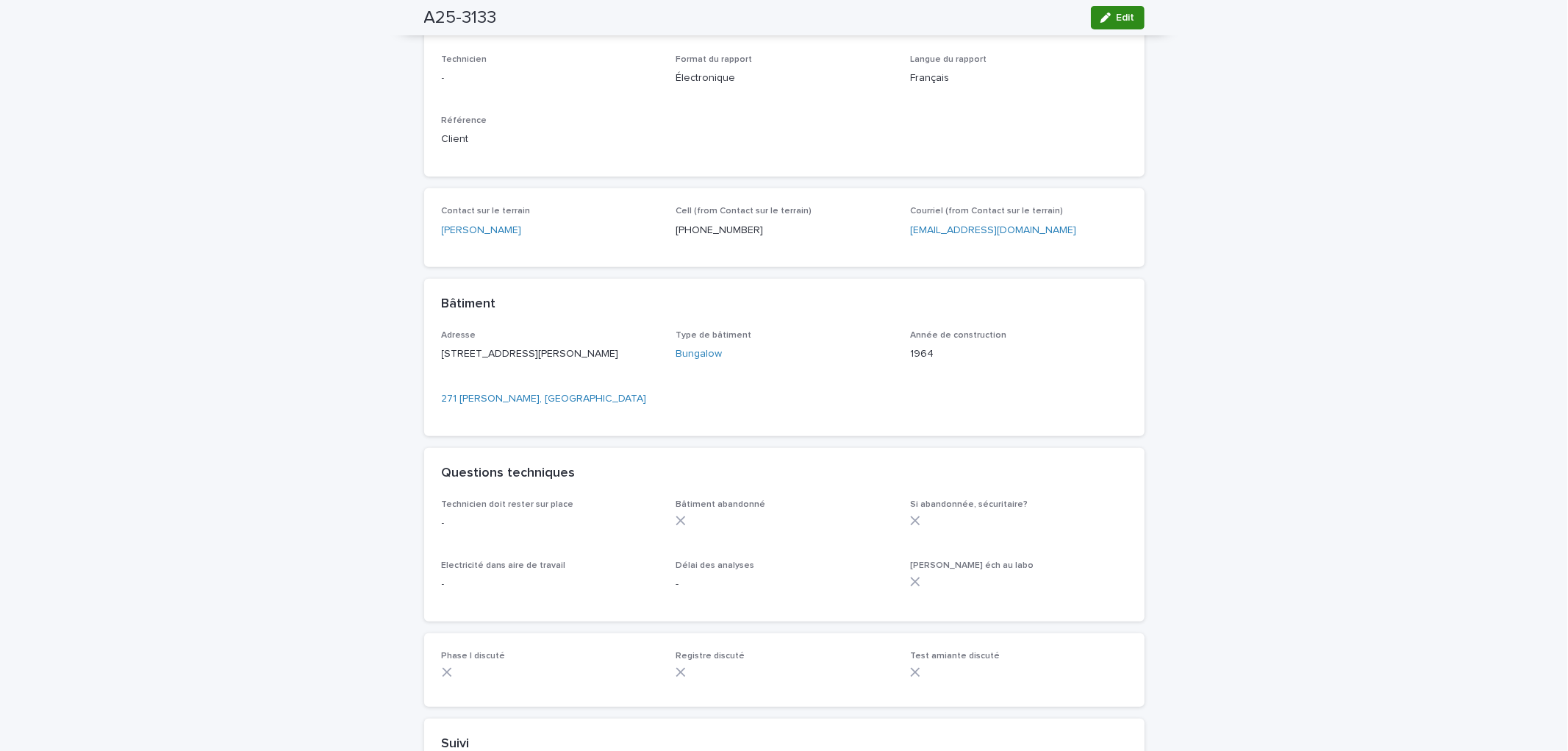
click at [1121, 17] on span "Edit" at bounding box center [1125, 18] width 19 height 10
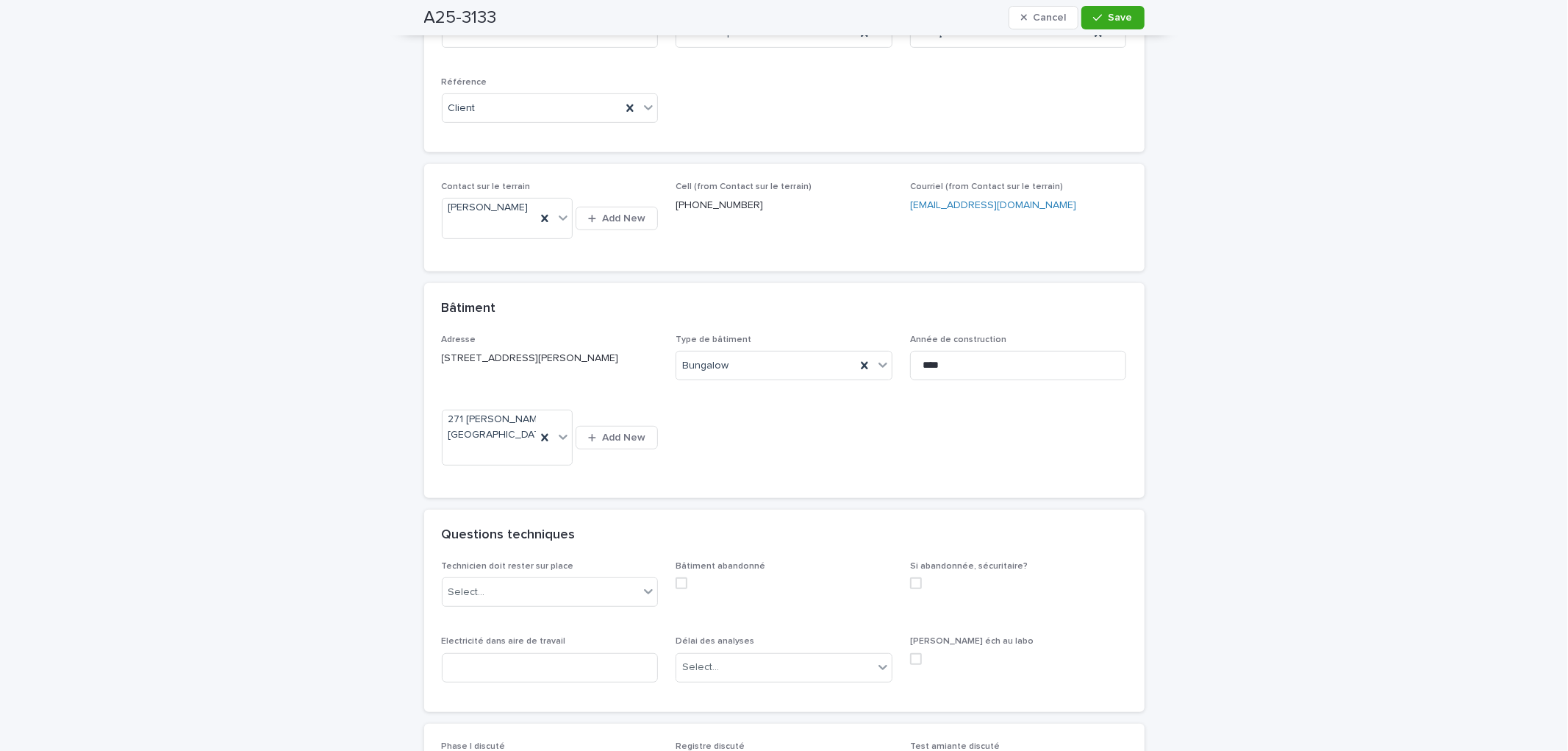
scroll to position [495, 0]
click at [513, 569] on div "Technicien doit rester sur place Select..." at bounding box center [550, 584] width 216 height 57
click at [537, 586] on div "Select..." at bounding box center [541, 587] width 197 height 25
click at [506, 642] on div "Non" at bounding box center [543, 640] width 215 height 26
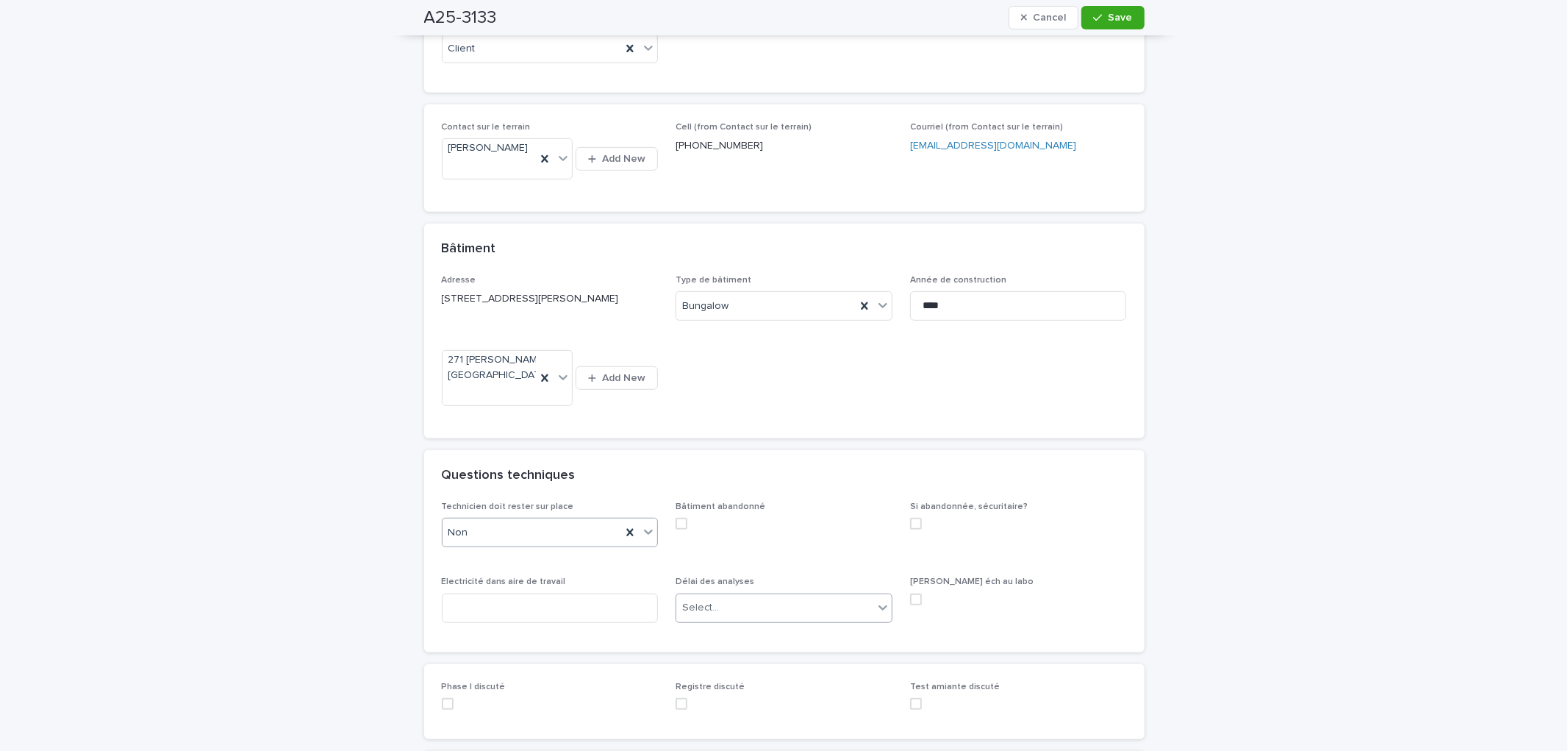
scroll to position [577, 0]
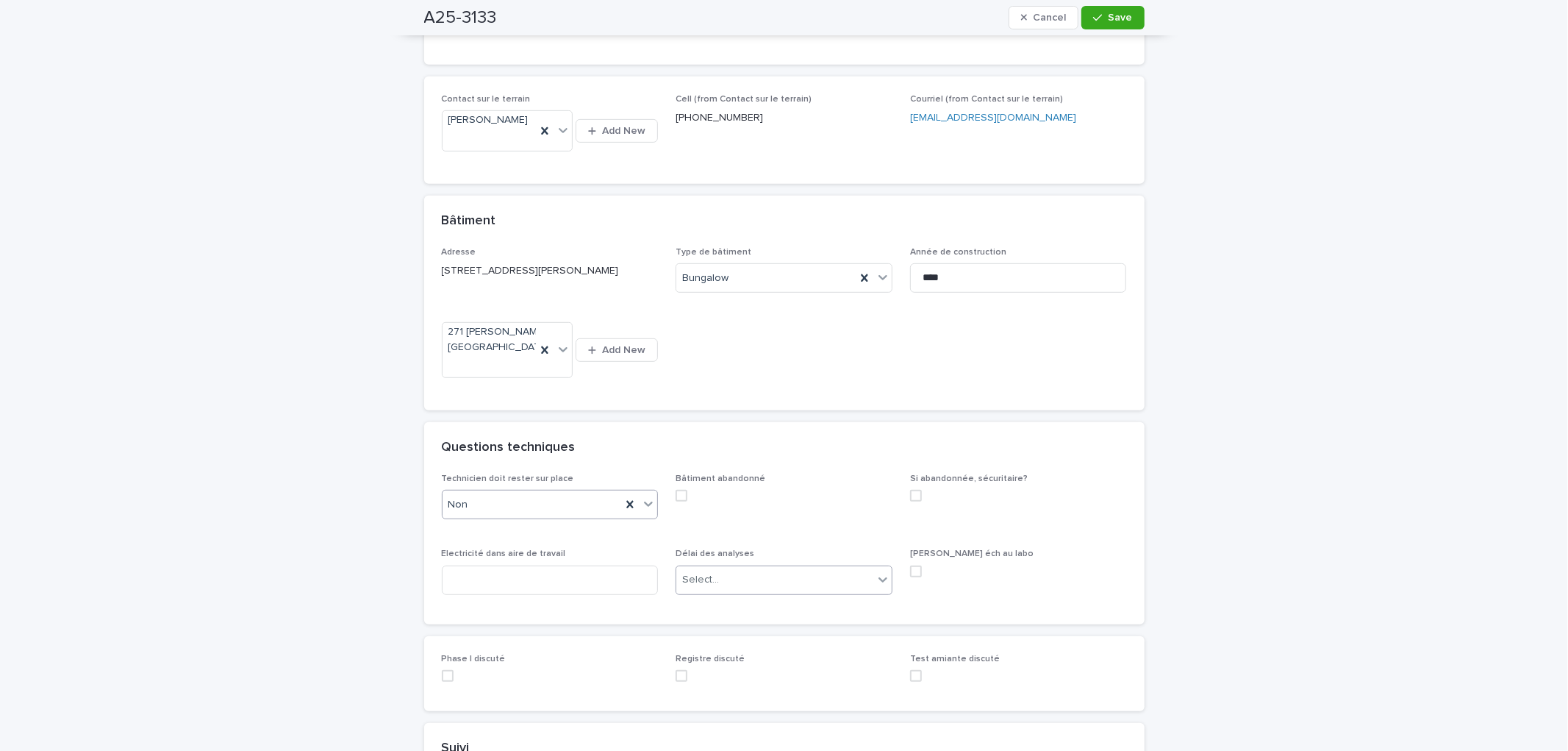
click at [702, 586] on div "Select..." at bounding box center [699, 580] width 36 height 16
click at [731, 615] on div "Regulier" at bounding box center [778, 608] width 215 height 26
click at [1127, 15] on button "Save" at bounding box center [1113, 18] width 63 height 24
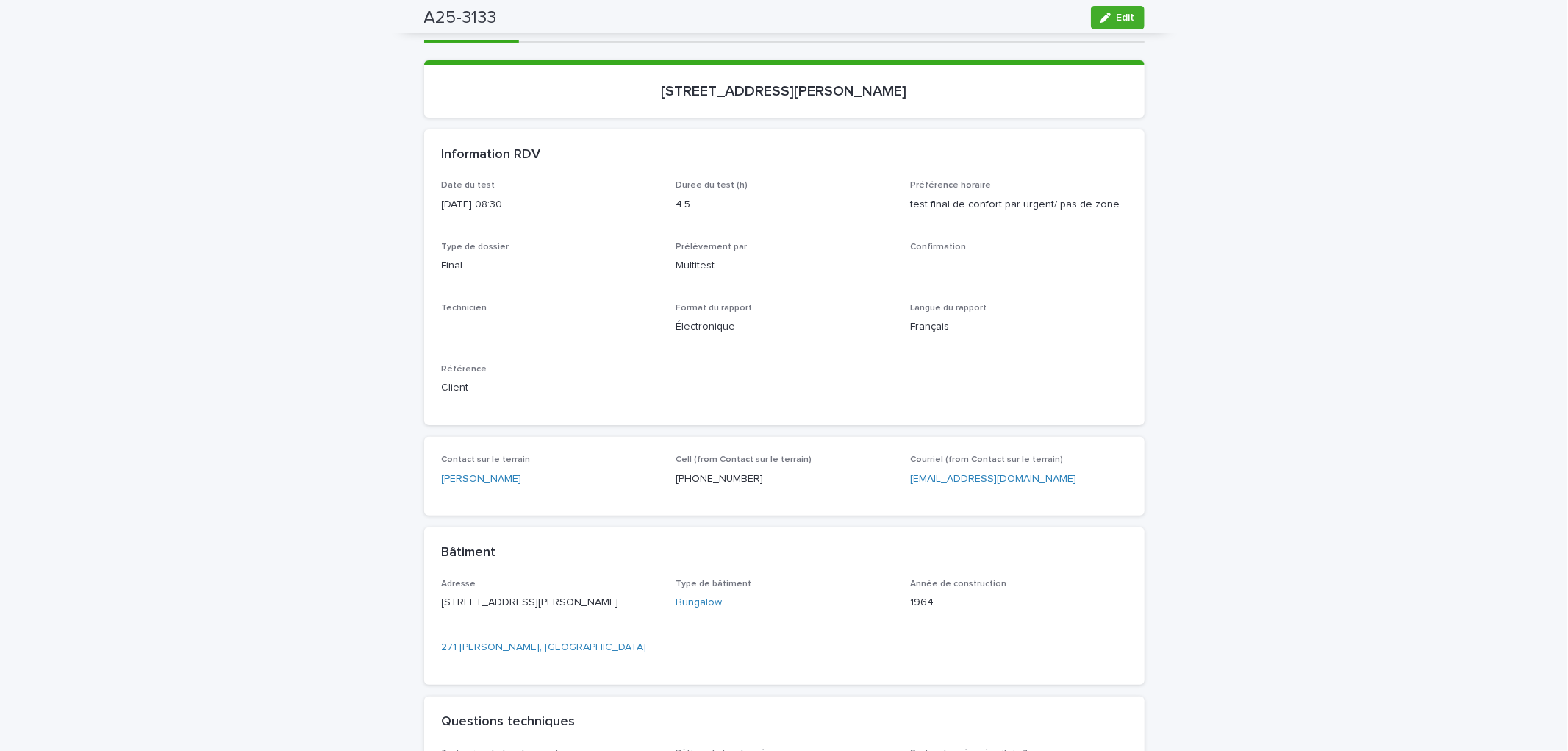
scroll to position [0, 0]
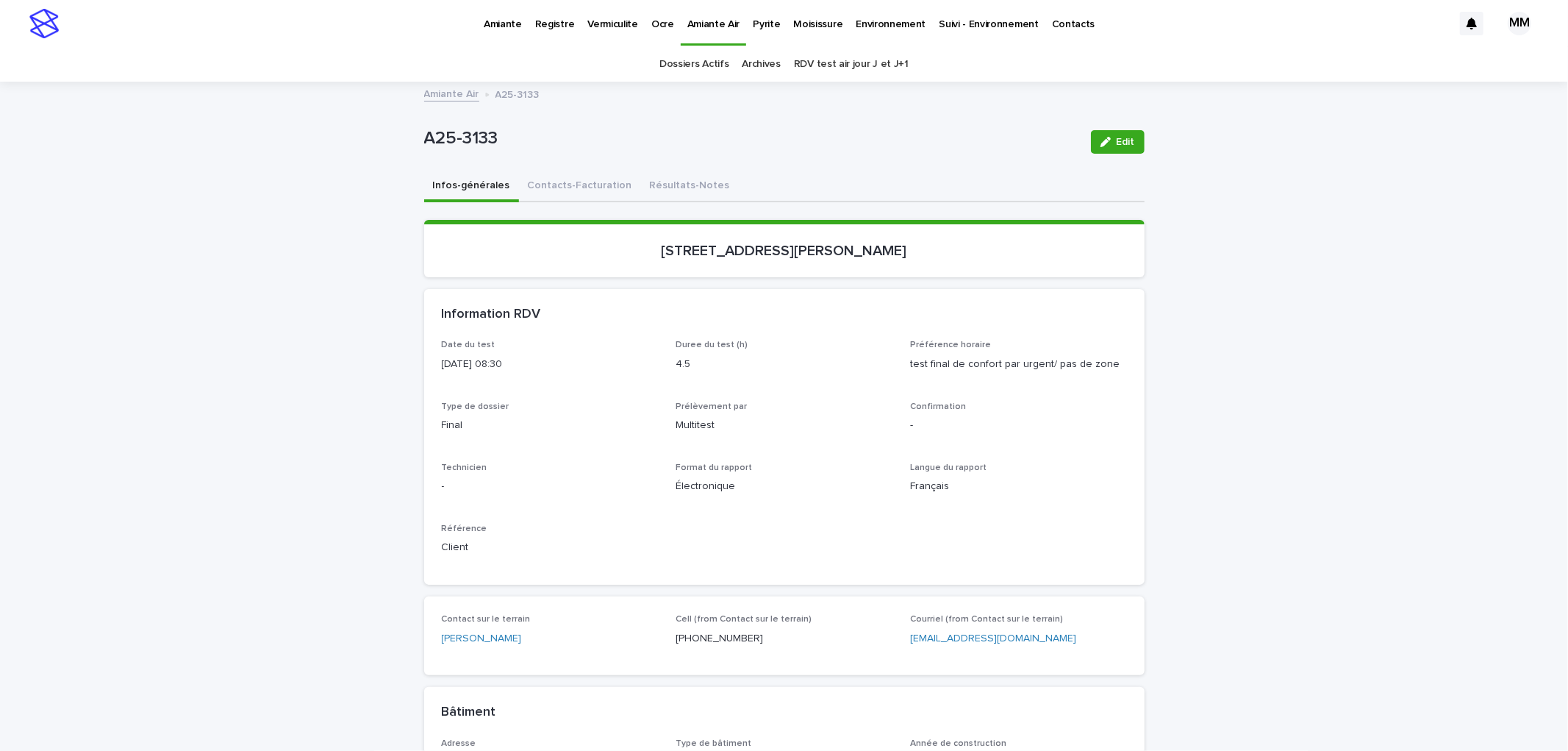
click at [465, 98] on link "Amiante Air" at bounding box center [452, 93] width 55 height 17
